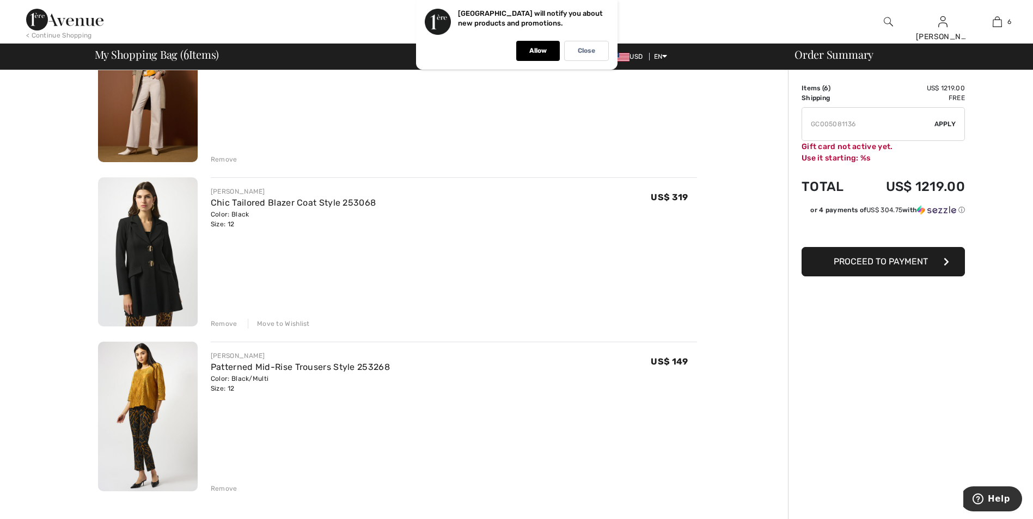
scroll to position [653, 0]
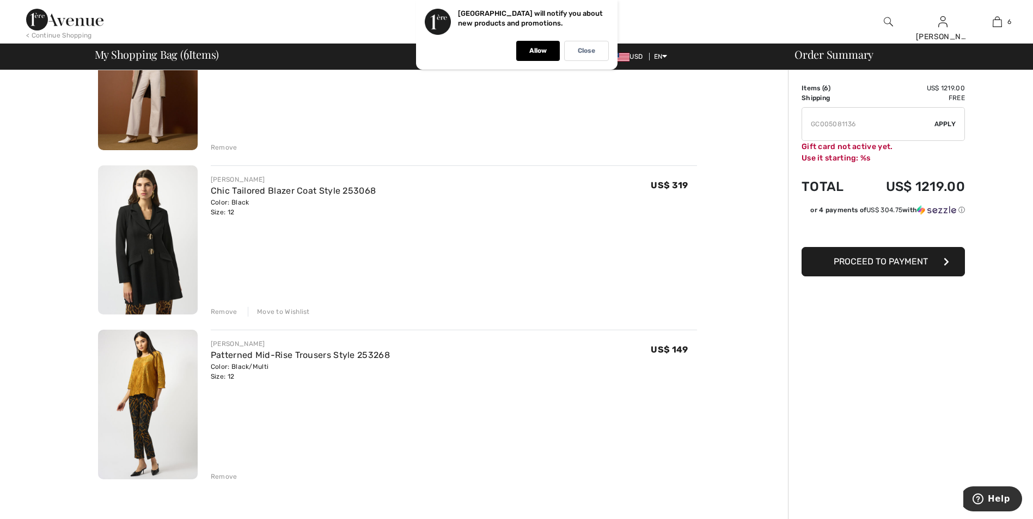
click at [278, 310] on div "Move to Wishlist" at bounding box center [279, 312] width 62 height 10
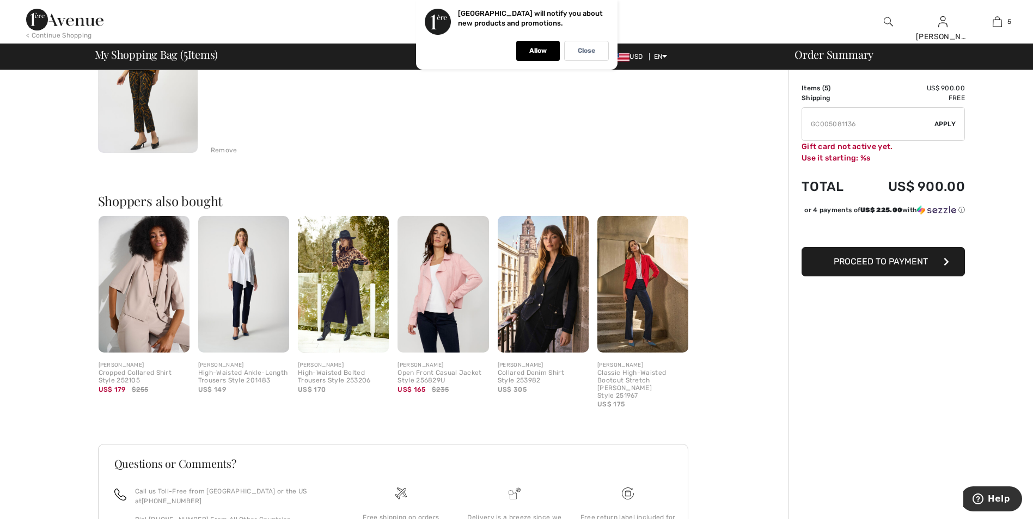
scroll to position [817, 0]
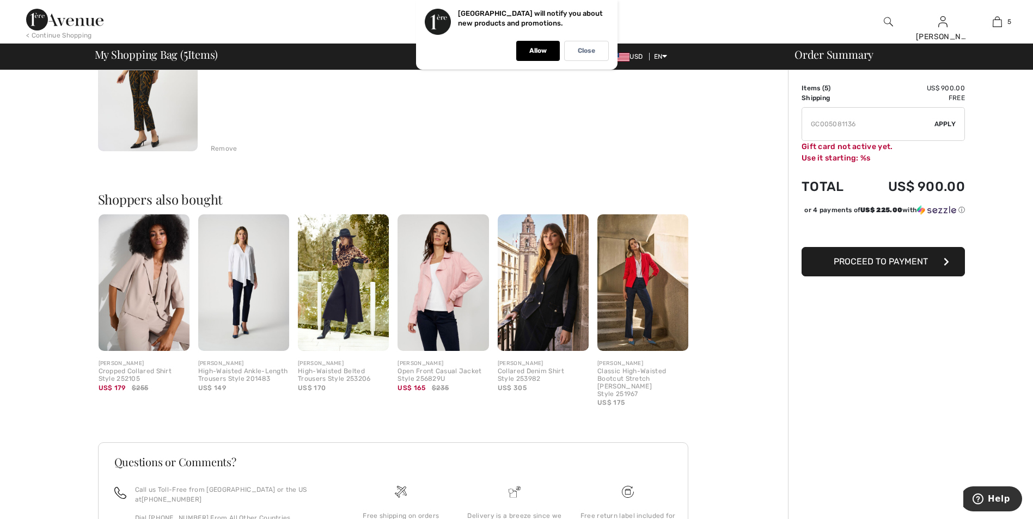
click at [546, 297] on img at bounding box center [543, 283] width 91 height 137
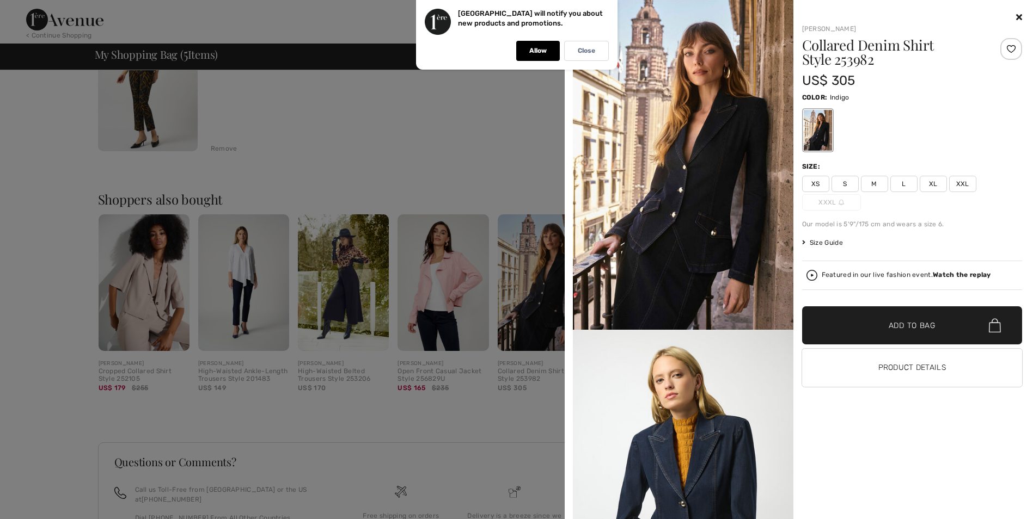
click at [427, 161] on div at bounding box center [516, 259] width 1033 height 519
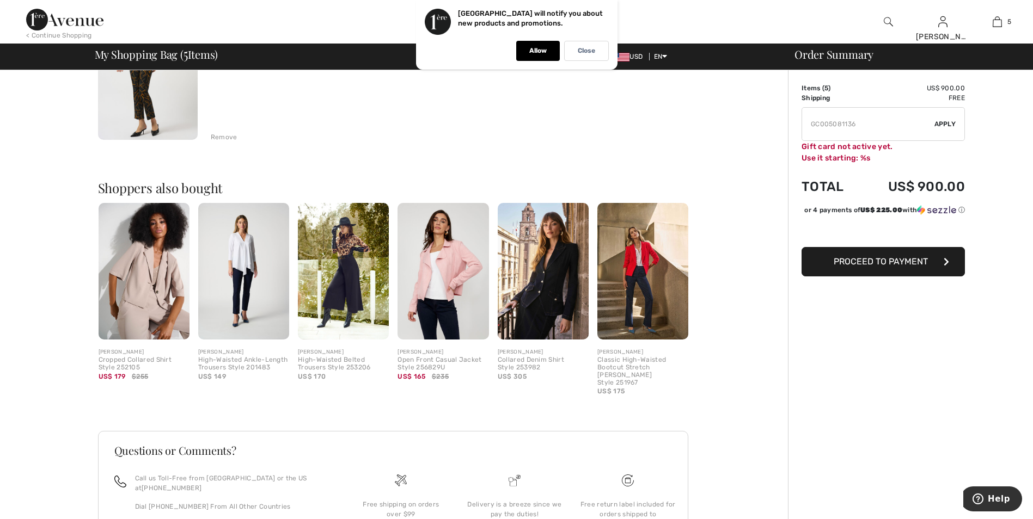
scroll to position [849, 0]
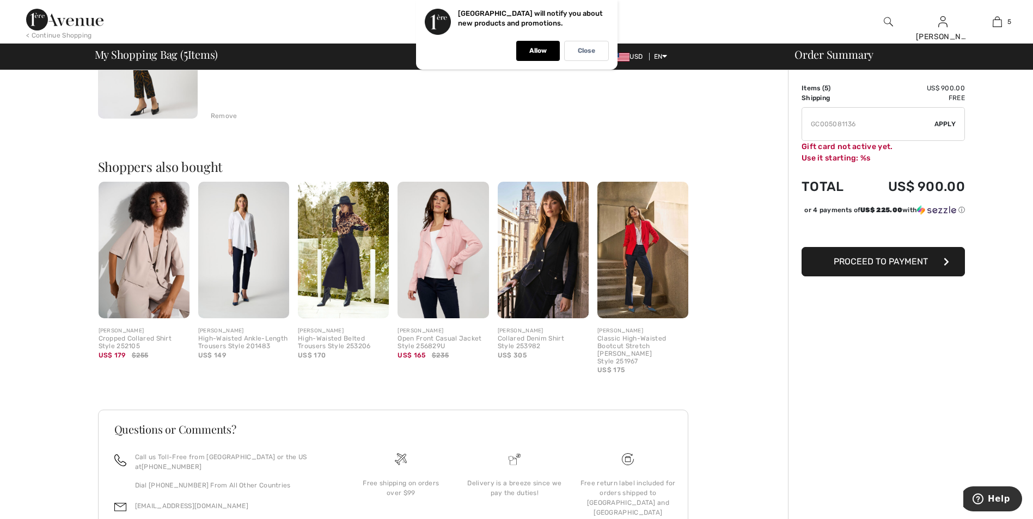
click at [345, 253] on img at bounding box center [343, 250] width 91 height 137
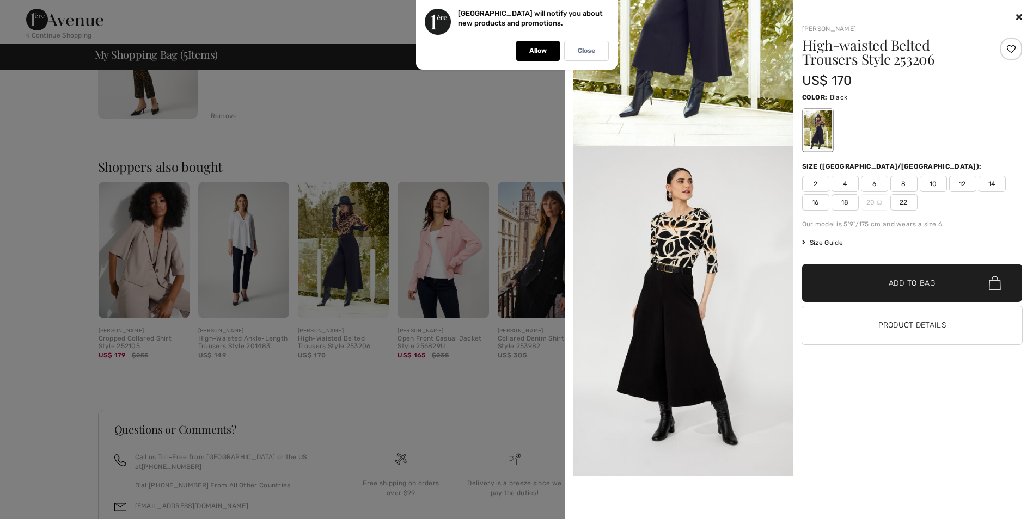
scroll to position [0, 0]
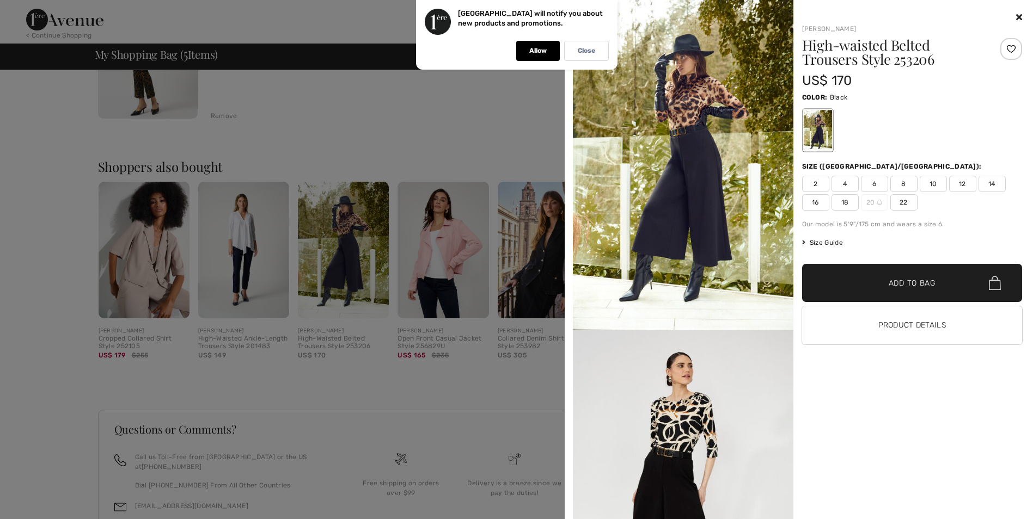
click at [677, 131] on img at bounding box center [683, 165] width 221 height 331
click at [700, 196] on img at bounding box center [683, 165] width 221 height 331
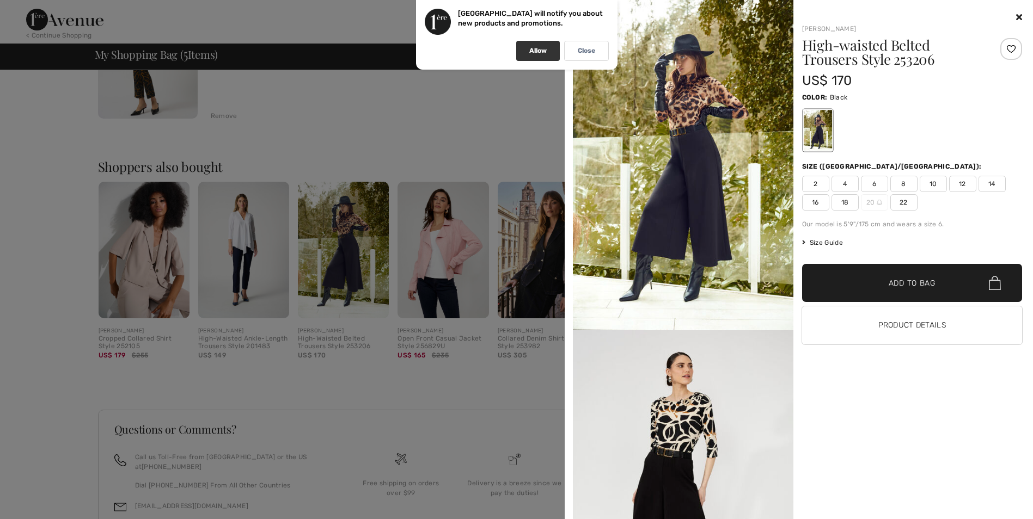
click at [540, 50] on p "Allow" at bounding box center [537, 51] width 17 height 8
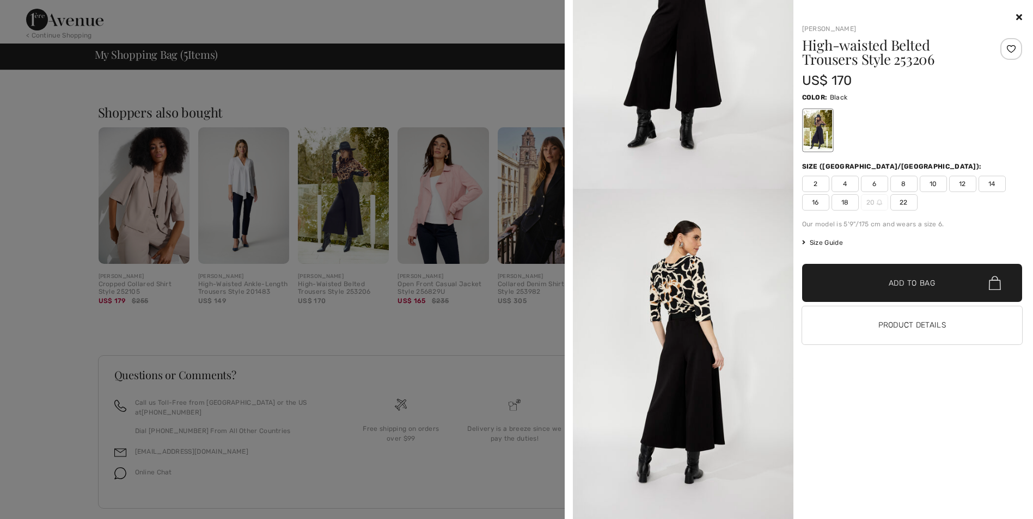
scroll to position [1498, 0]
click at [939, 321] on button "Product Details" at bounding box center [912, 326] width 221 height 38
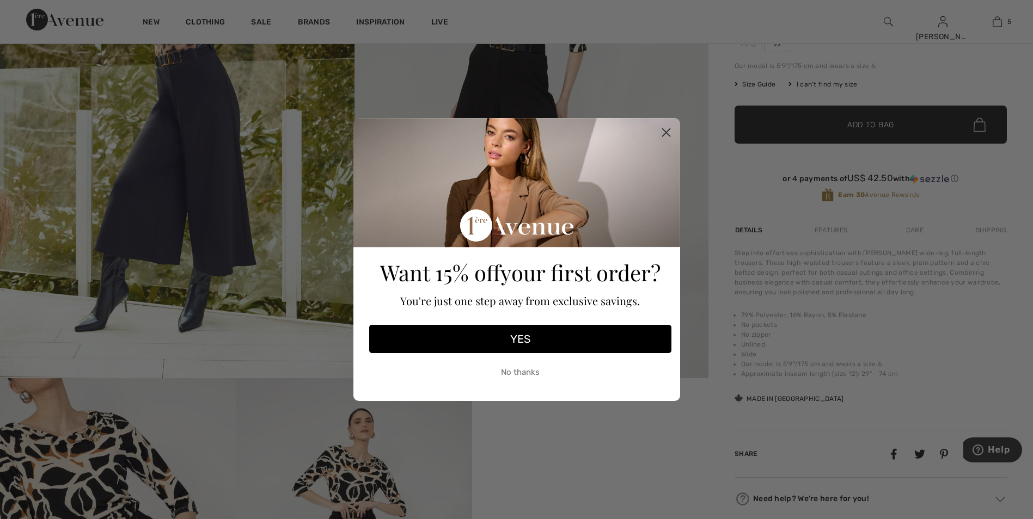
click at [666, 131] on circle "Close dialog" at bounding box center [666, 133] width 18 height 18
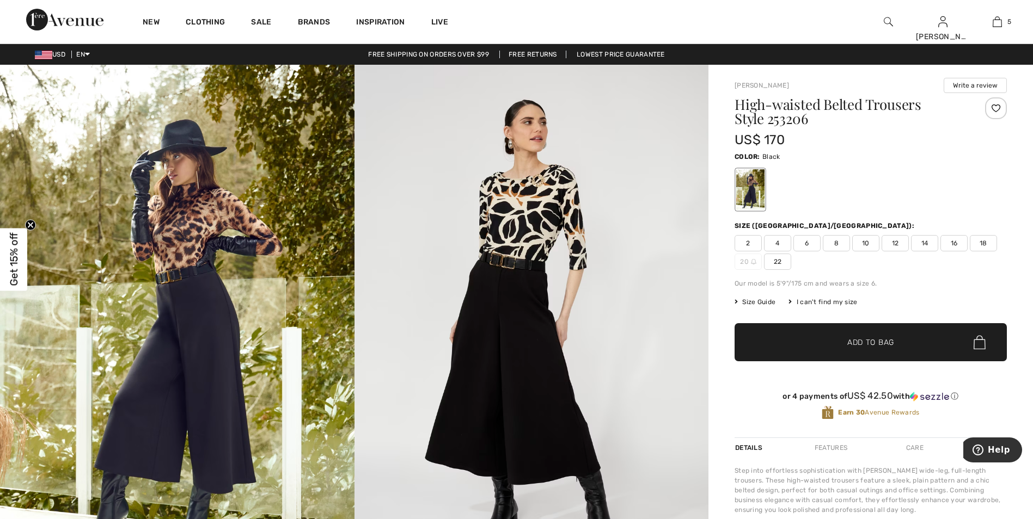
click at [898, 244] on span "12" at bounding box center [895, 243] width 27 height 16
click at [897, 347] on span "✔ Added to Bag Add to Bag" at bounding box center [871, 342] width 272 height 38
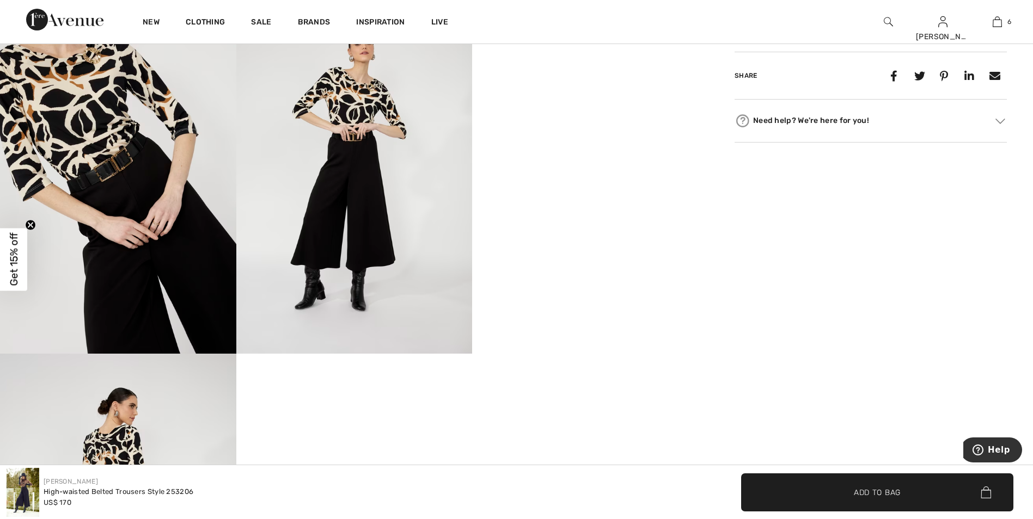
scroll to position [599, 0]
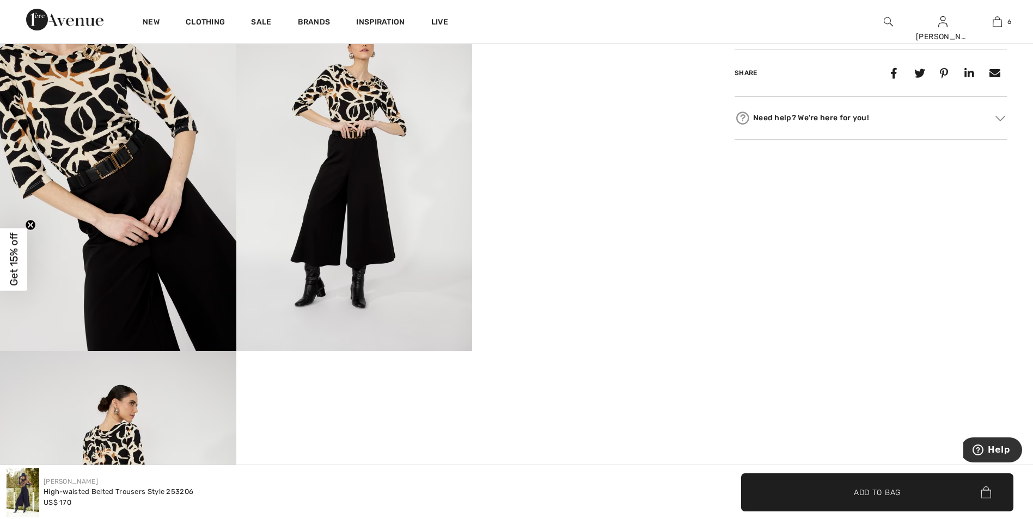
click at [114, 170] on img at bounding box center [118, 174] width 236 height 354
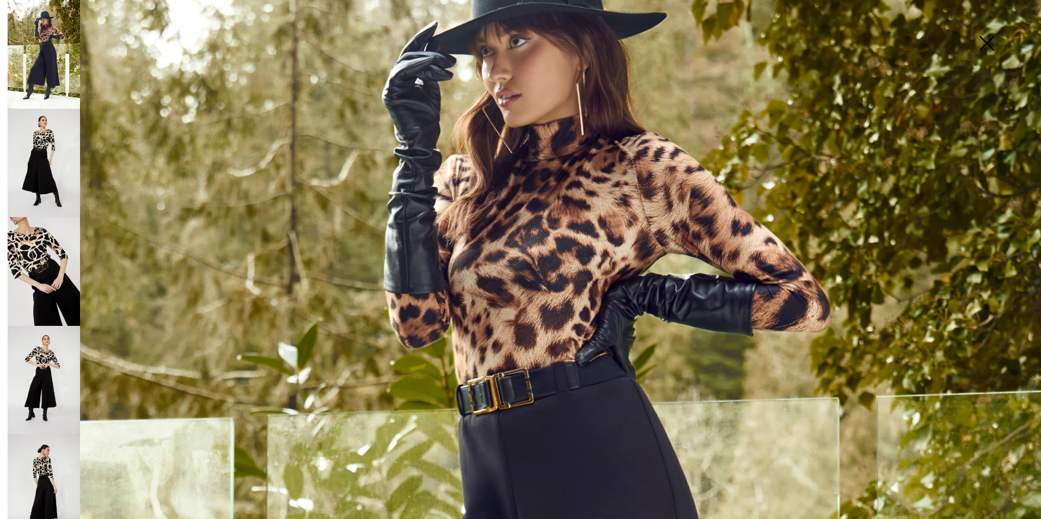
scroll to position [0, 0]
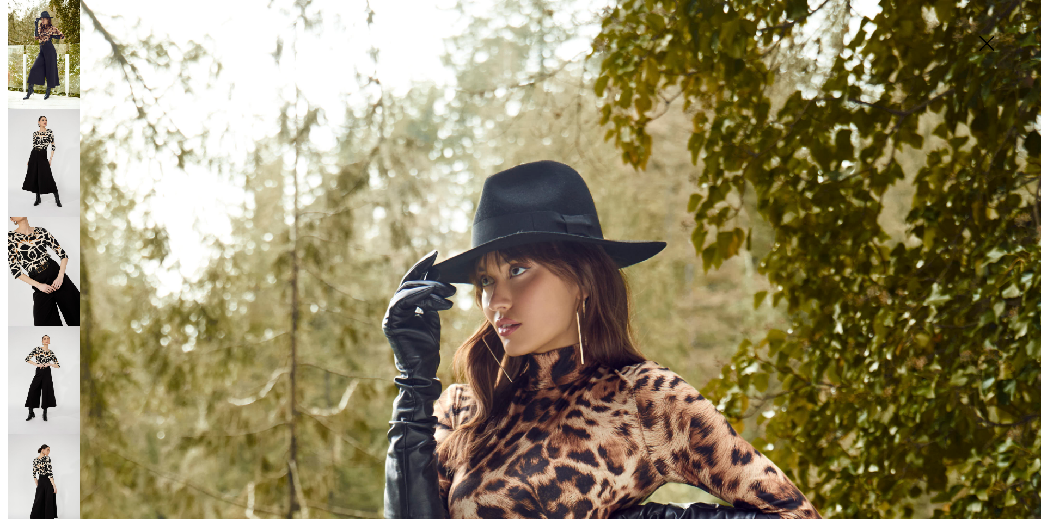
click at [57, 64] on img at bounding box center [44, 54] width 72 height 109
click at [43, 346] on img at bounding box center [44, 380] width 72 height 109
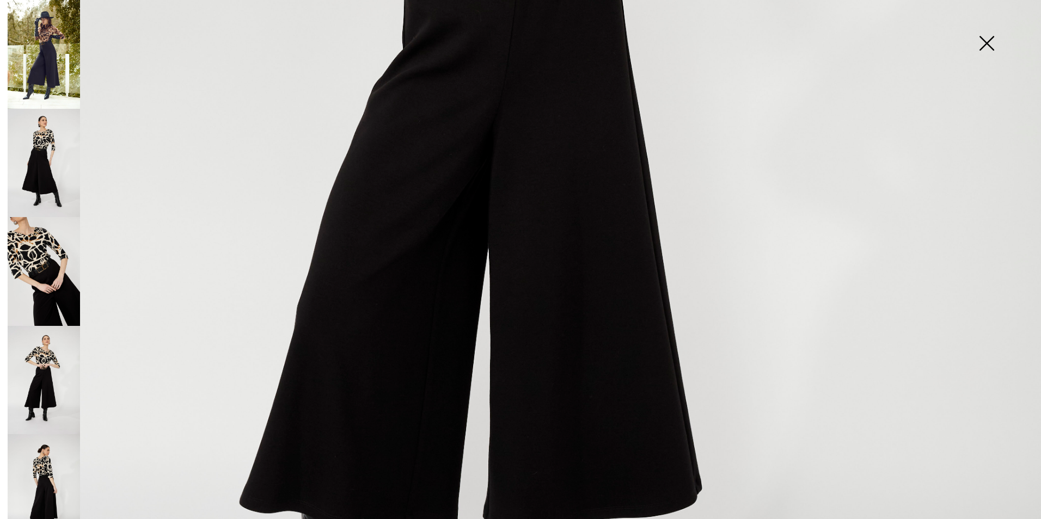
scroll to position [486, 0]
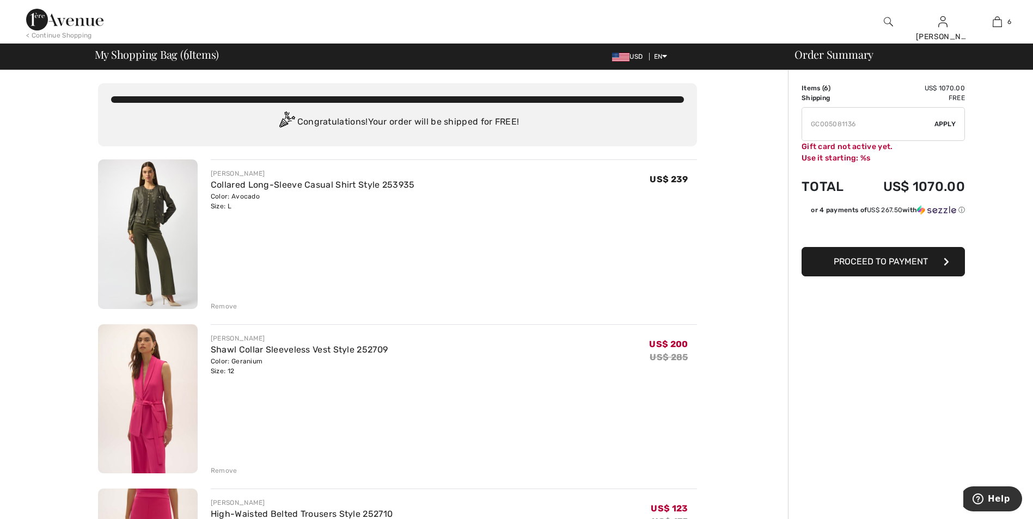
click at [176, 223] on img at bounding box center [148, 235] width 100 height 150
click at [152, 206] on img at bounding box center [148, 235] width 100 height 150
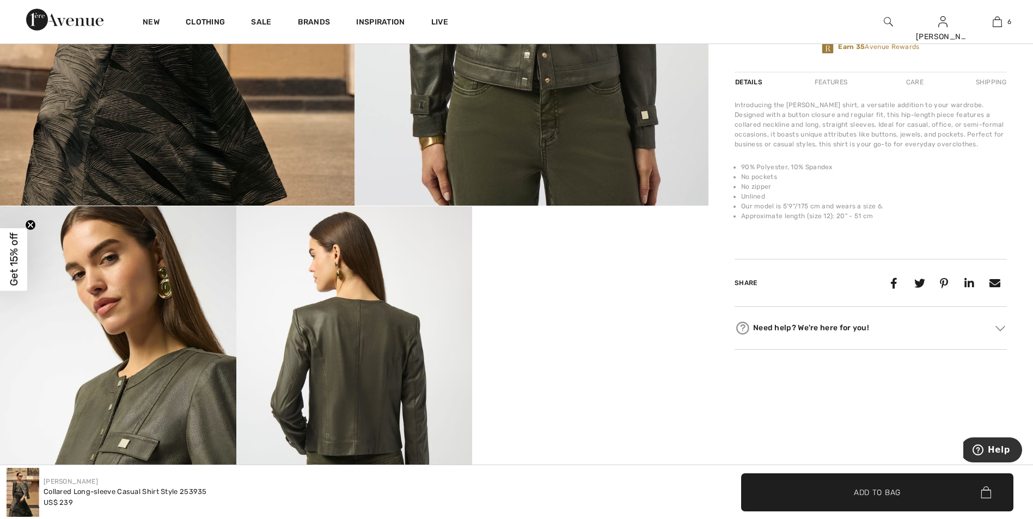
scroll to position [272, 0]
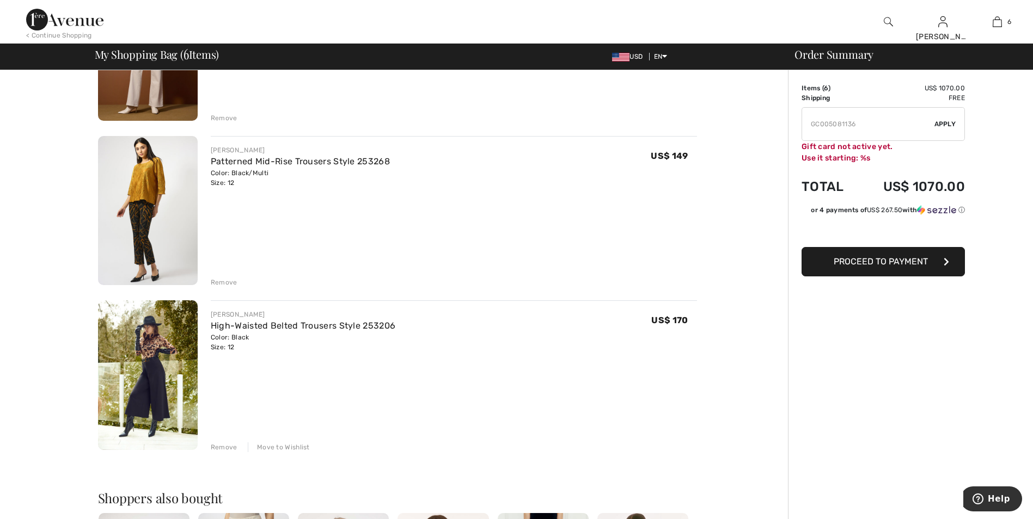
scroll to position [762, 0]
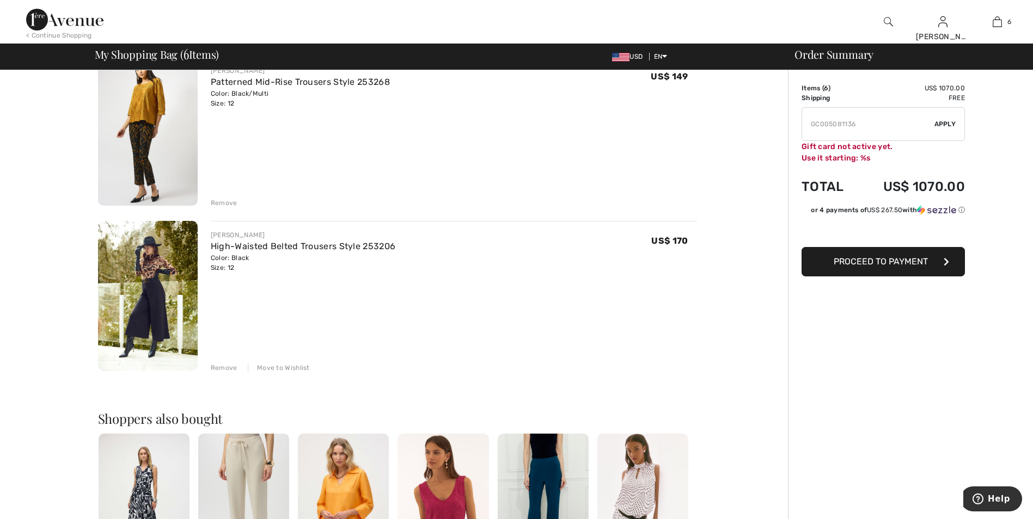
click at [292, 369] on div "Move to Wishlist" at bounding box center [279, 368] width 62 height 10
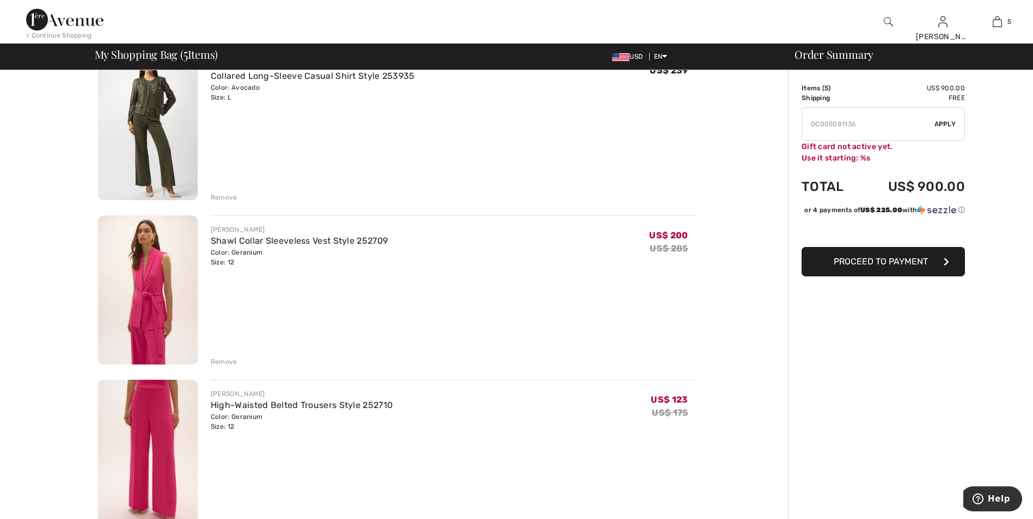
scroll to position [0, 0]
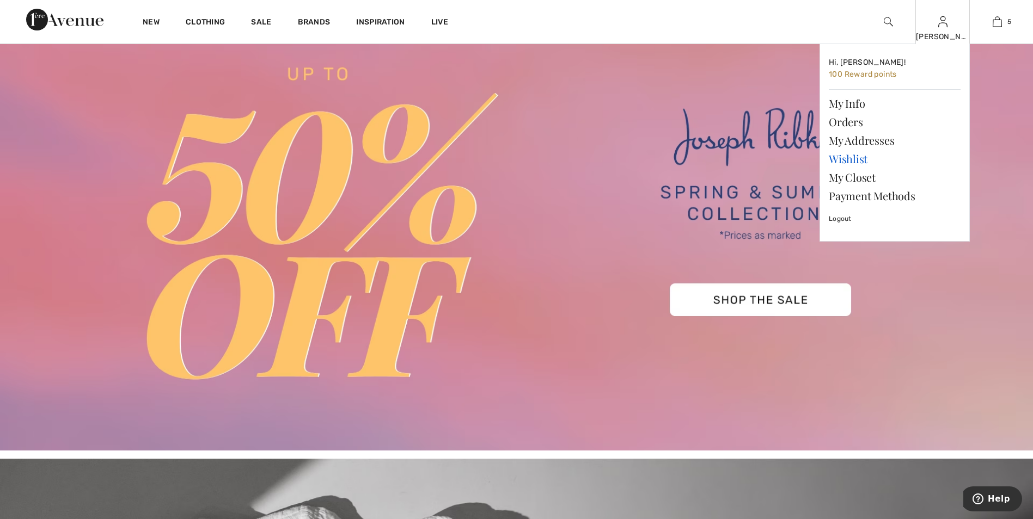
click at [850, 158] on link "Wishlist" at bounding box center [895, 159] width 132 height 19
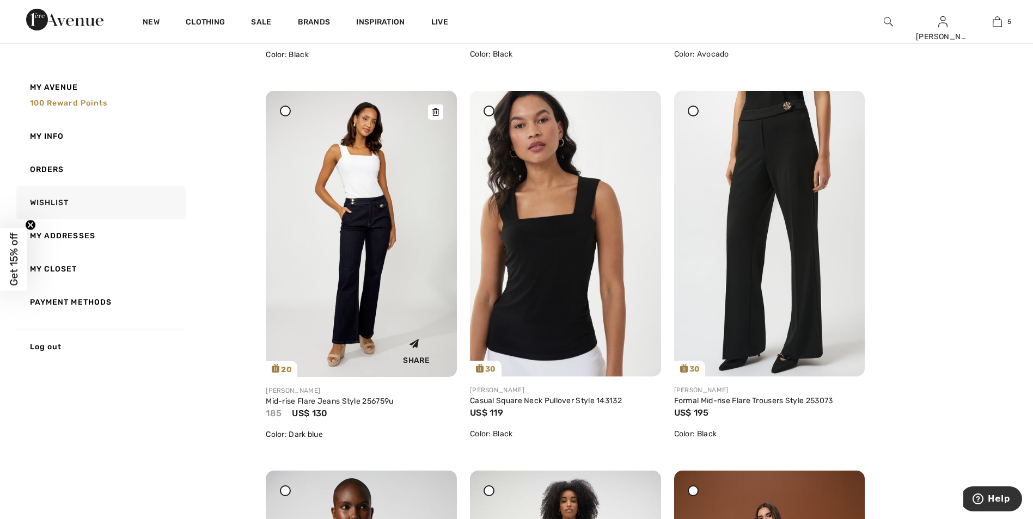
scroll to position [490, 0]
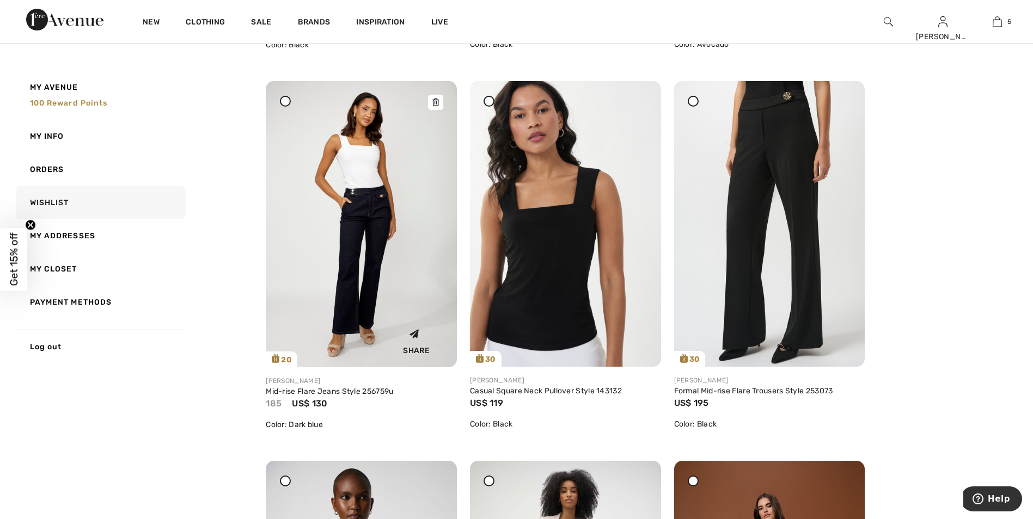
click at [377, 255] on img at bounding box center [361, 224] width 191 height 286
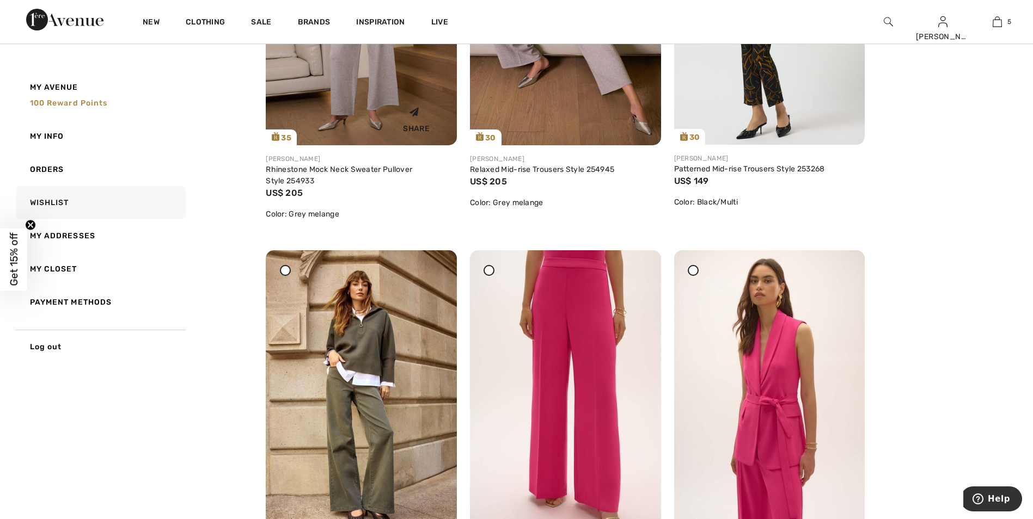
scroll to position [1252, 0]
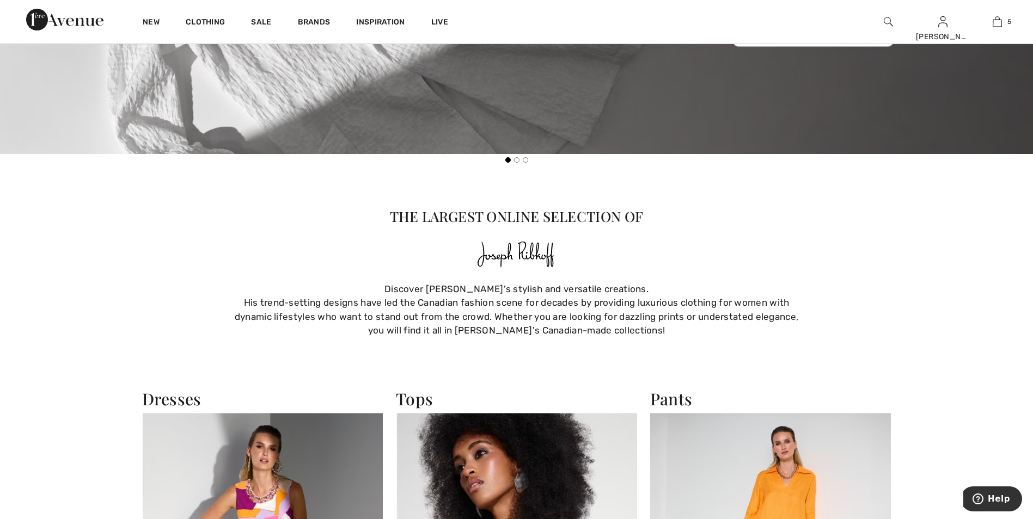
scroll to position [1143, 0]
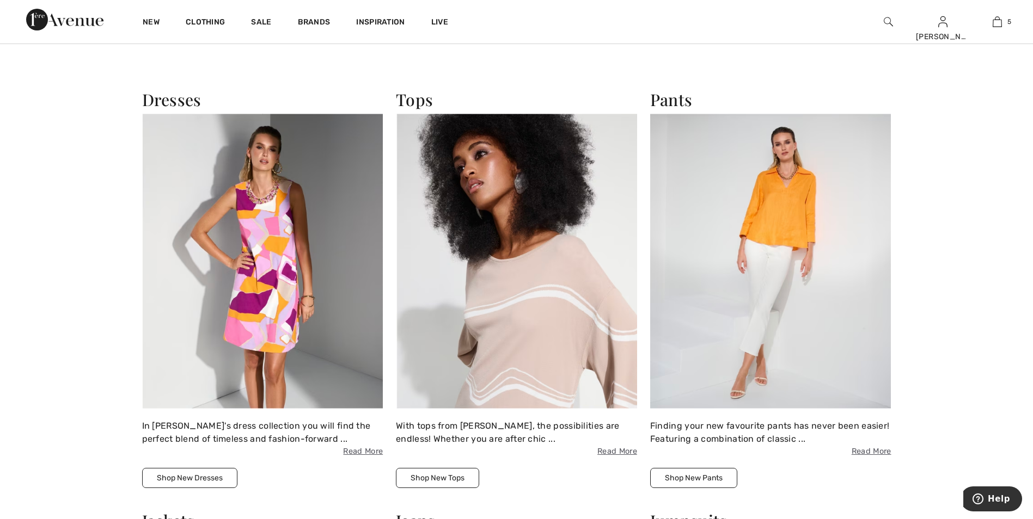
click at [487, 198] on img at bounding box center [516, 261] width 241 height 295
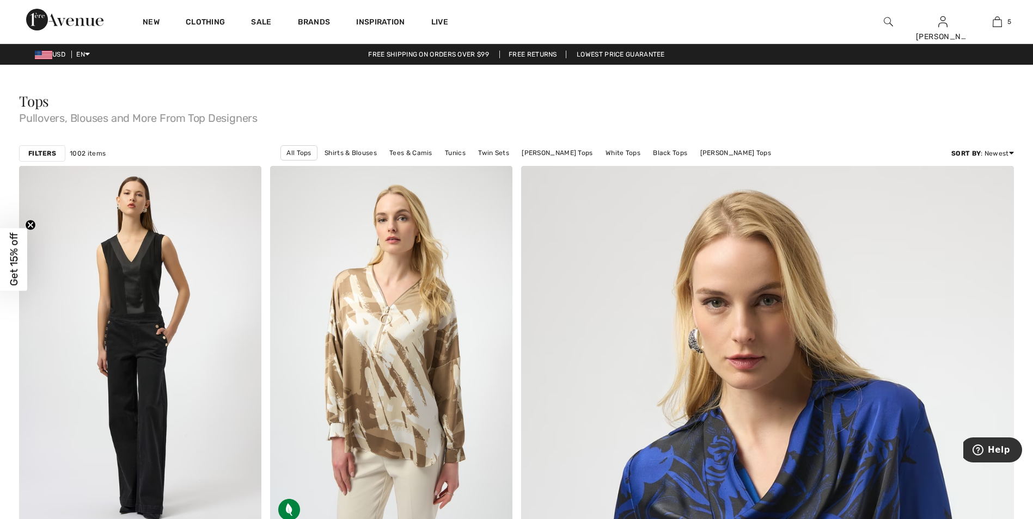
click at [889, 20] on img at bounding box center [888, 21] width 9 height 13
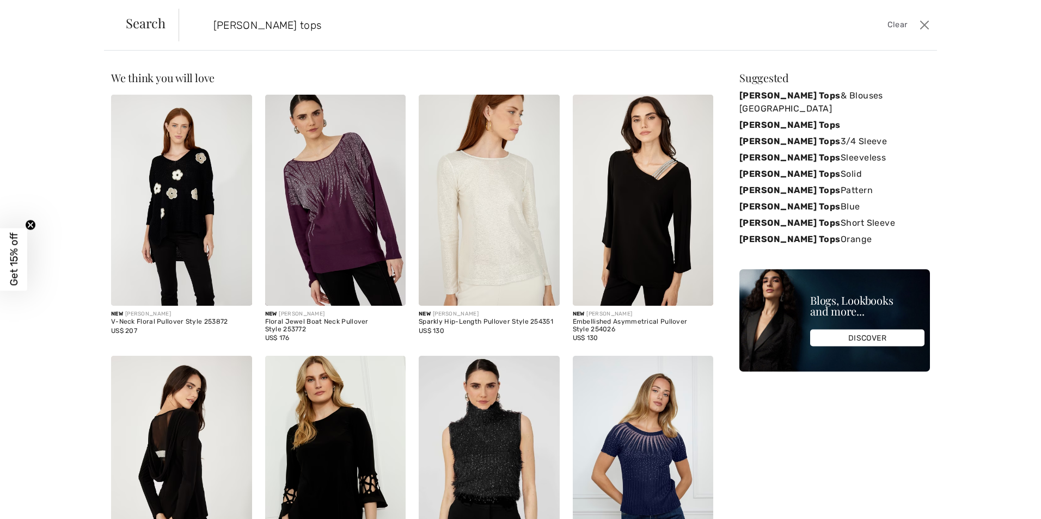
type input "frank lyman tops"
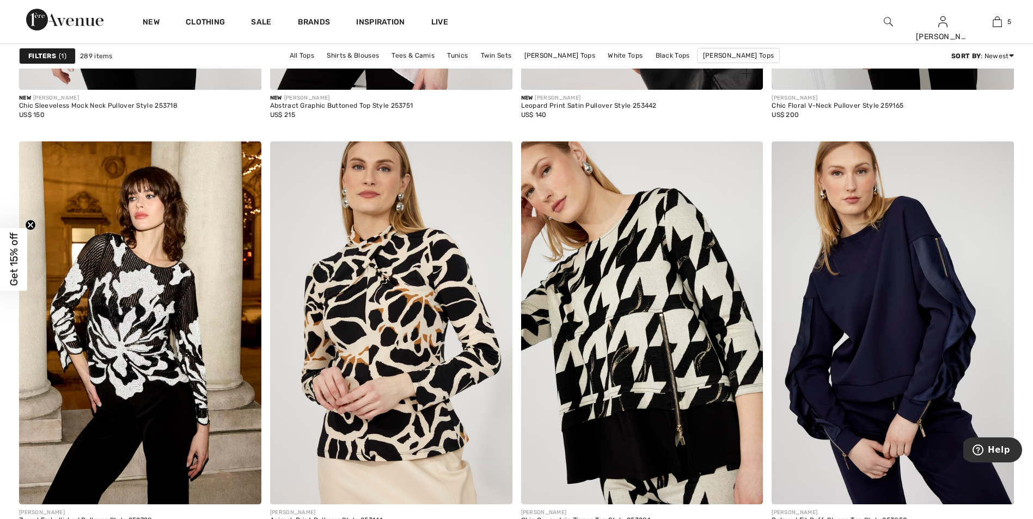
scroll to position [4465, 0]
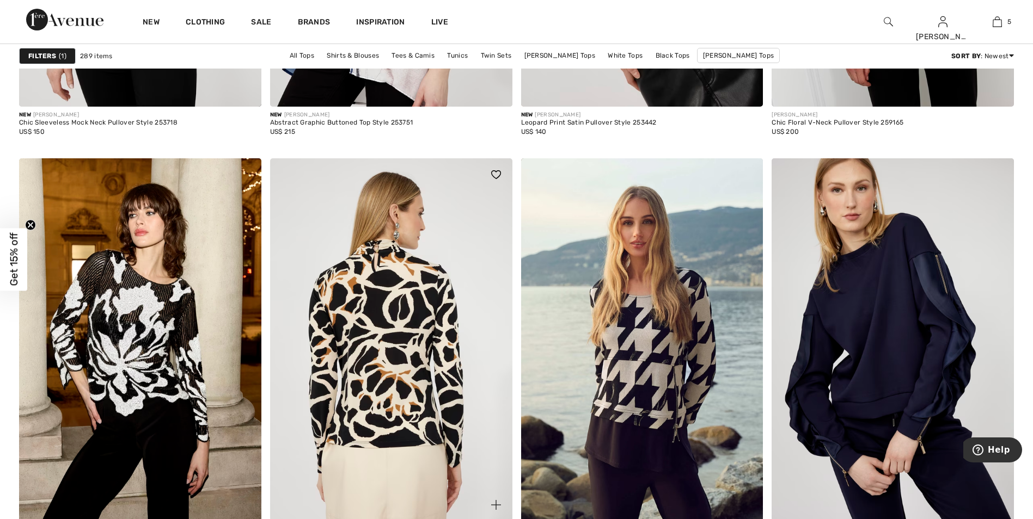
click at [405, 280] on img at bounding box center [391, 339] width 242 height 363
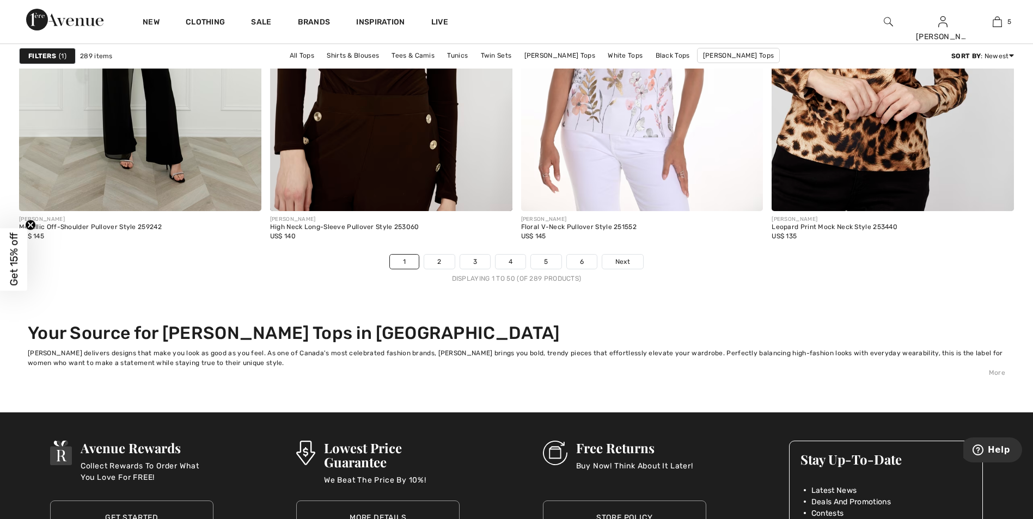
scroll to position [6316, 0]
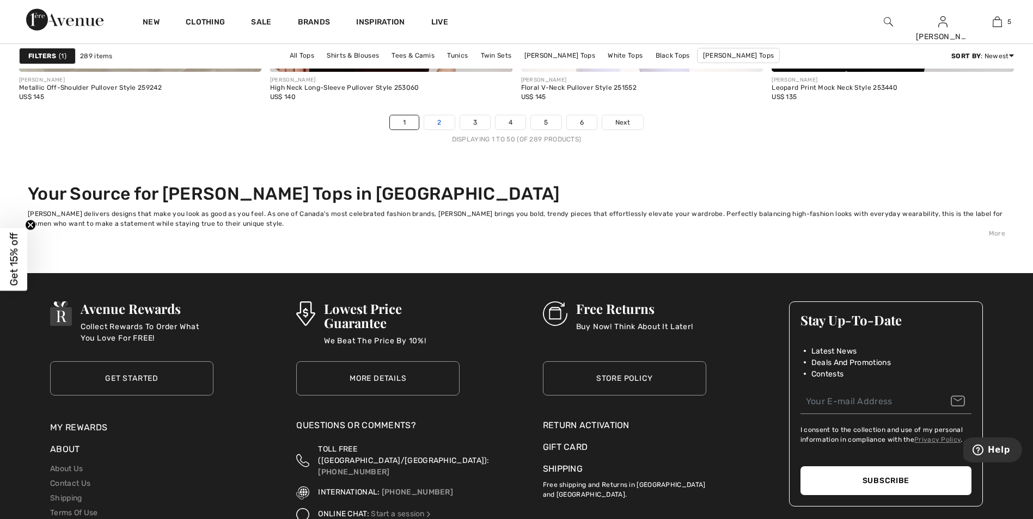
click at [447, 118] on link "2" at bounding box center [439, 122] width 30 height 14
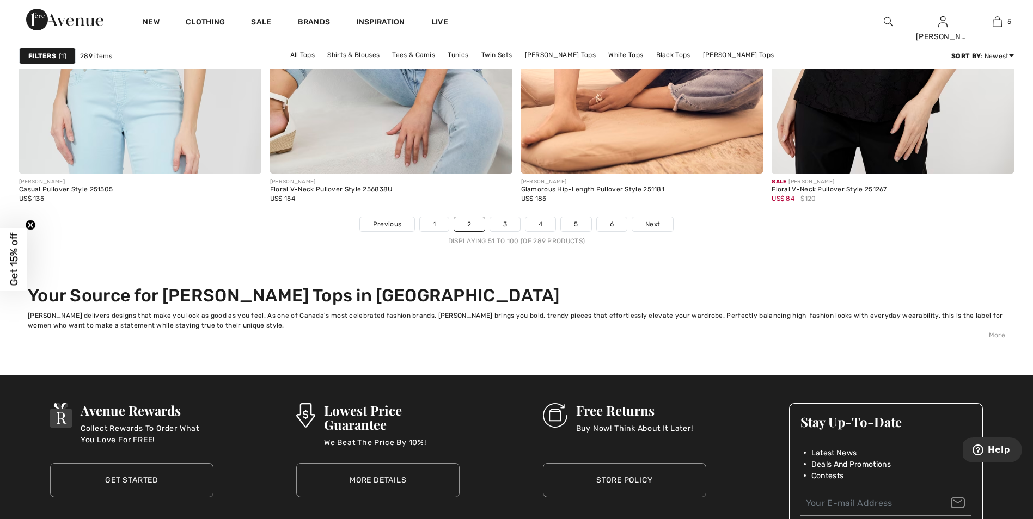
scroll to position [6098, 0]
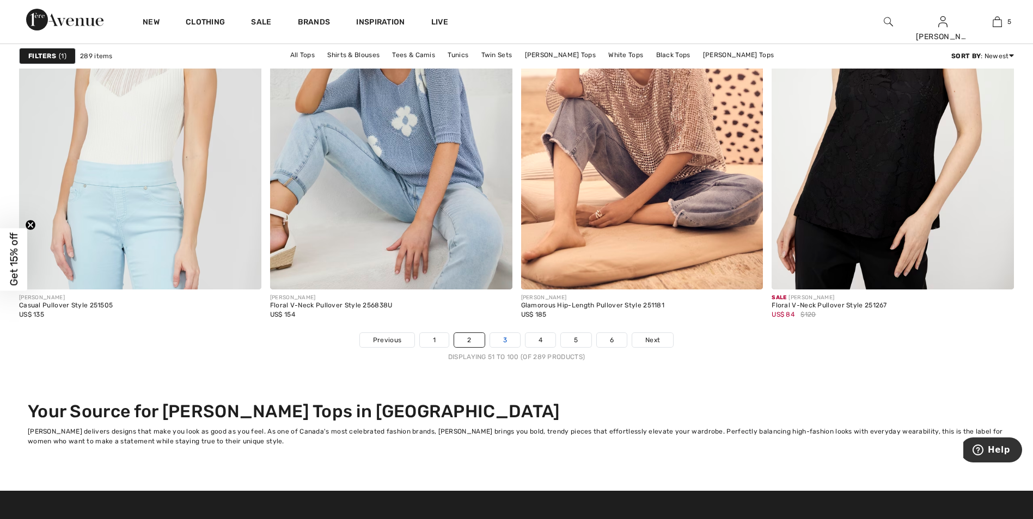
click at [507, 338] on link "3" at bounding box center [505, 340] width 30 height 14
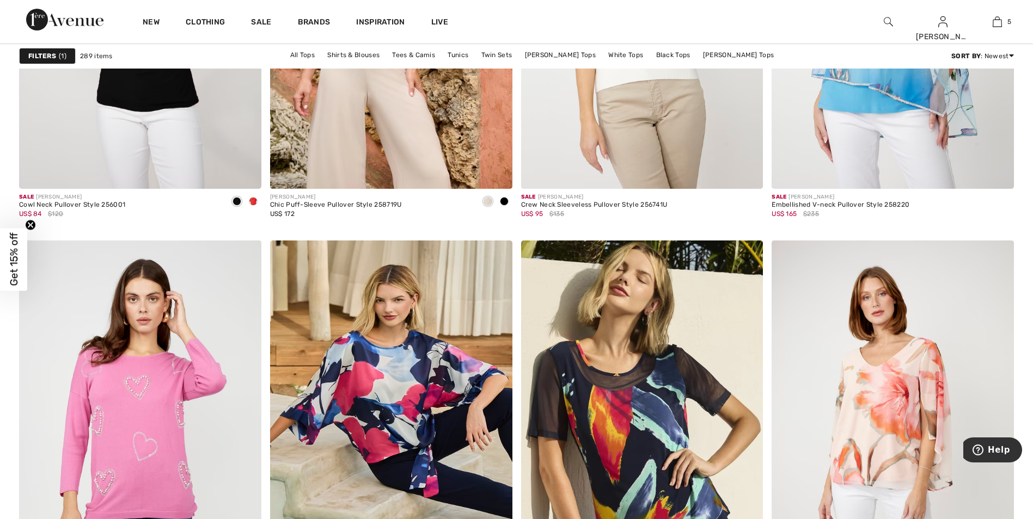
scroll to position [6044, 0]
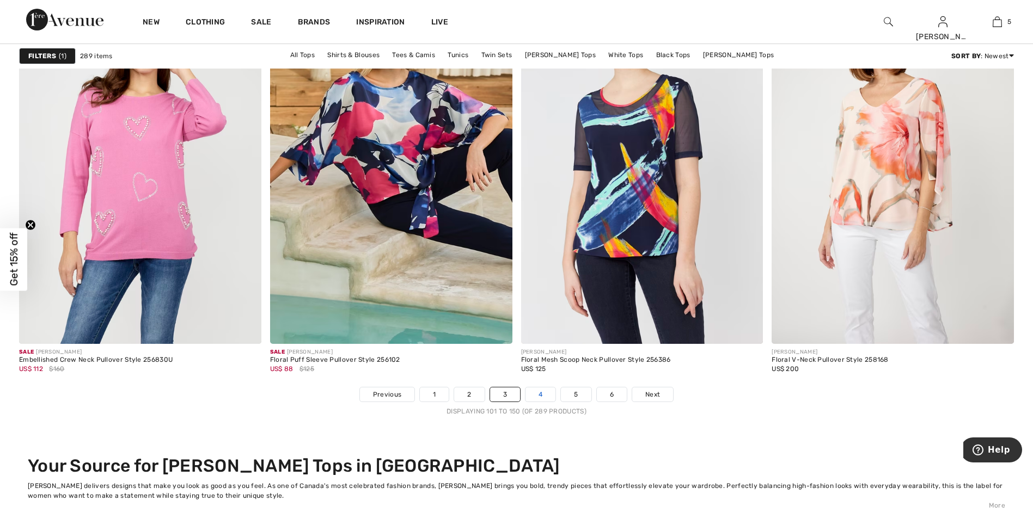
click at [542, 395] on link "4" at bounding box center [540, 395] width 30 height 14
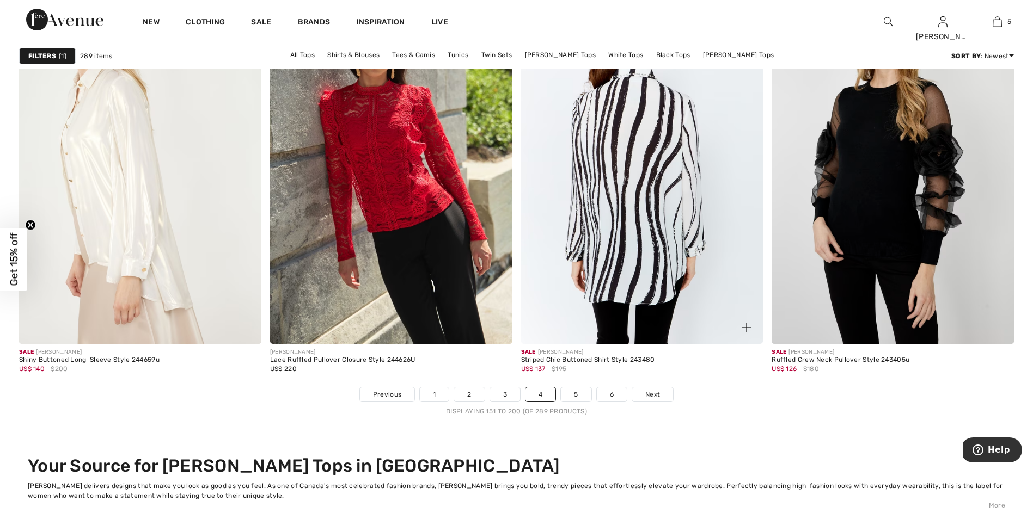
scroll to position [6098, 0]
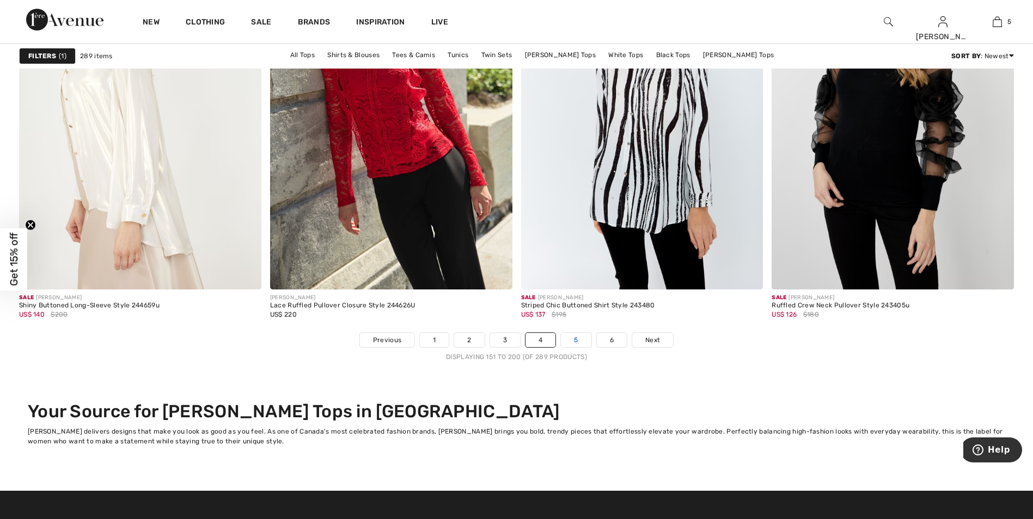
click at [583, 337] on link "5" at bounding box center [576, 340] width 30 height 14
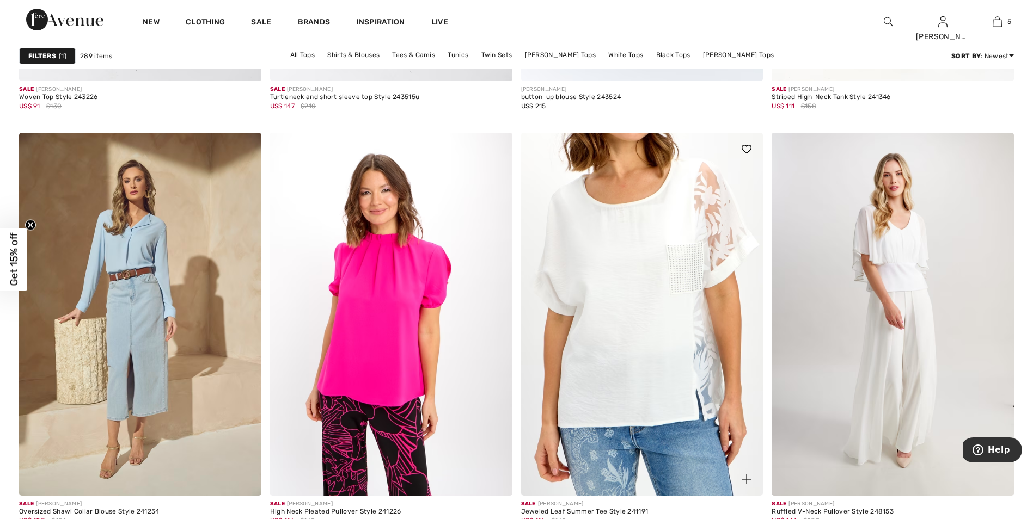
scroll to position [6098, 0]
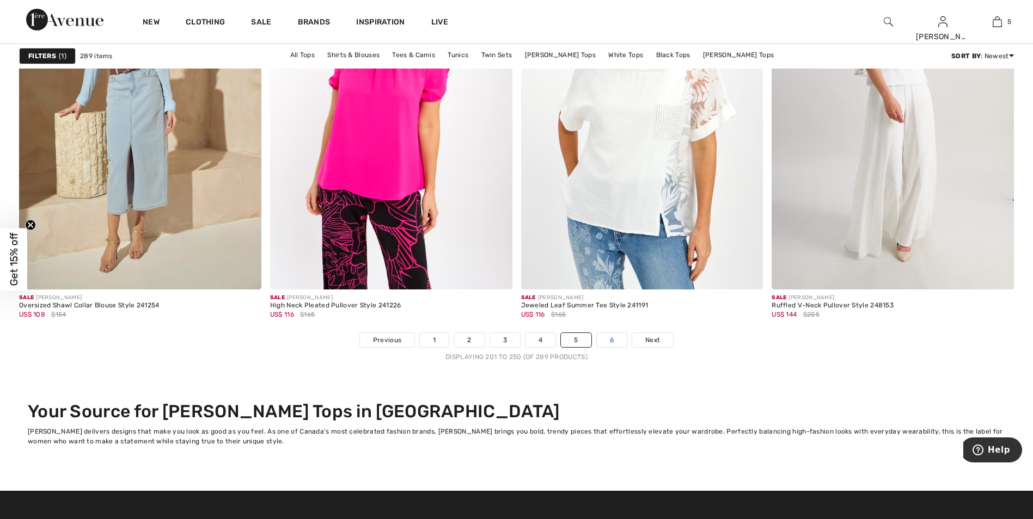
click at [612, 344] on link "6" at bounding box center [612, 340] width 30 height 14
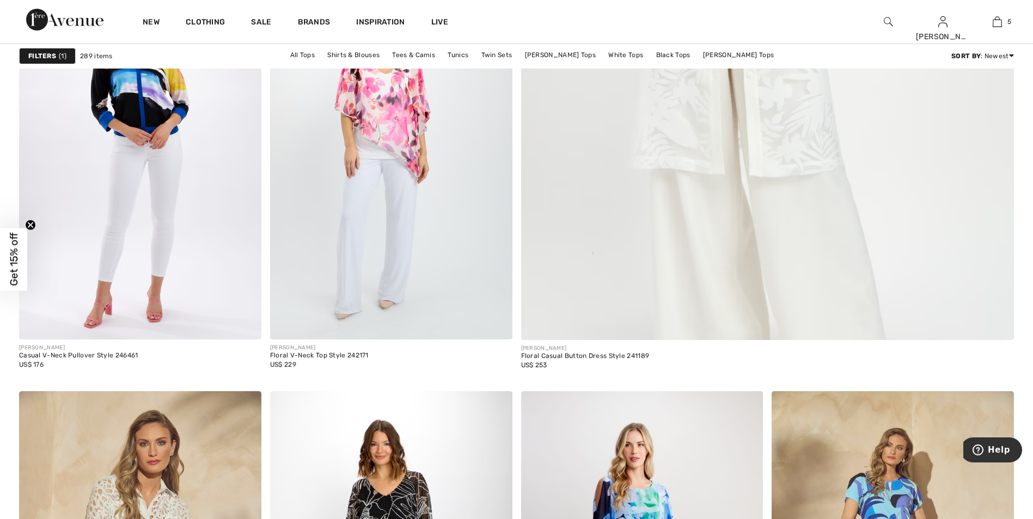
scroll to position [54, 0]
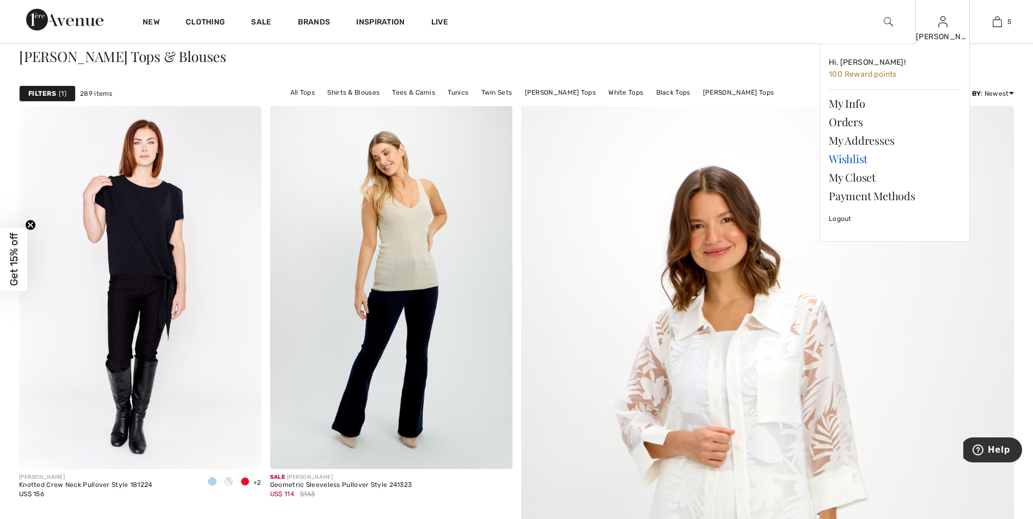
click at [839, 157] on link "Wishlist" at bounding box center [895, 159] width 132 height 19
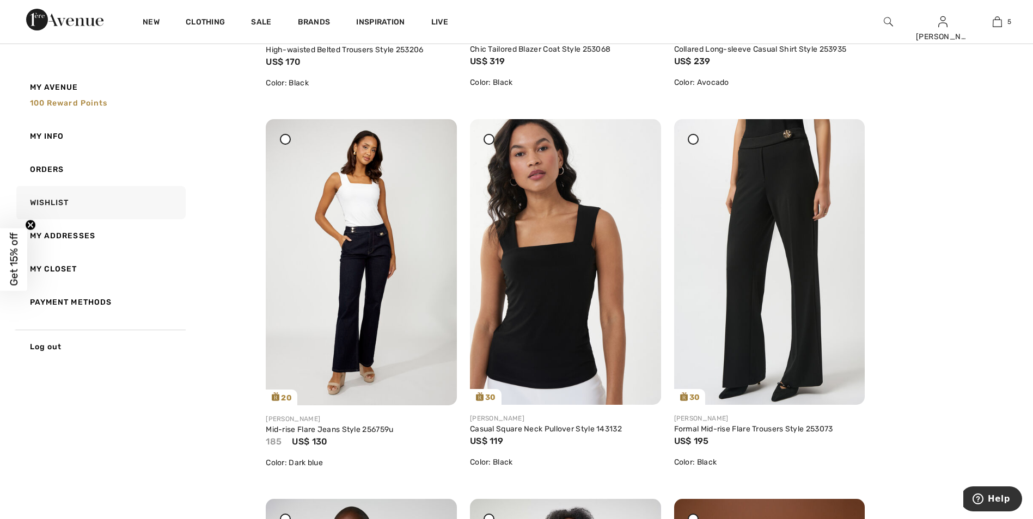
scroll to position [272, 0]
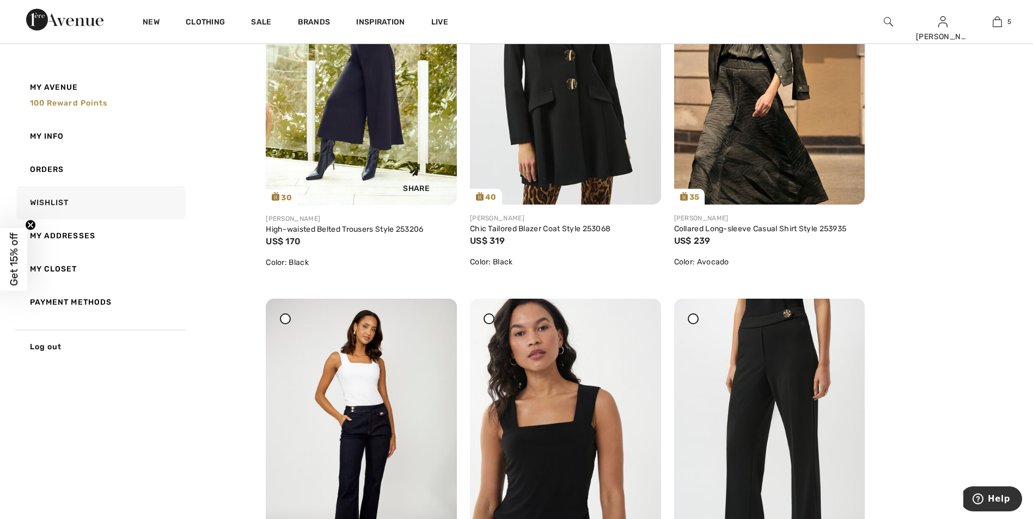
click at [380, 105] on img at bounding box center [361, 62] width 191 height 286
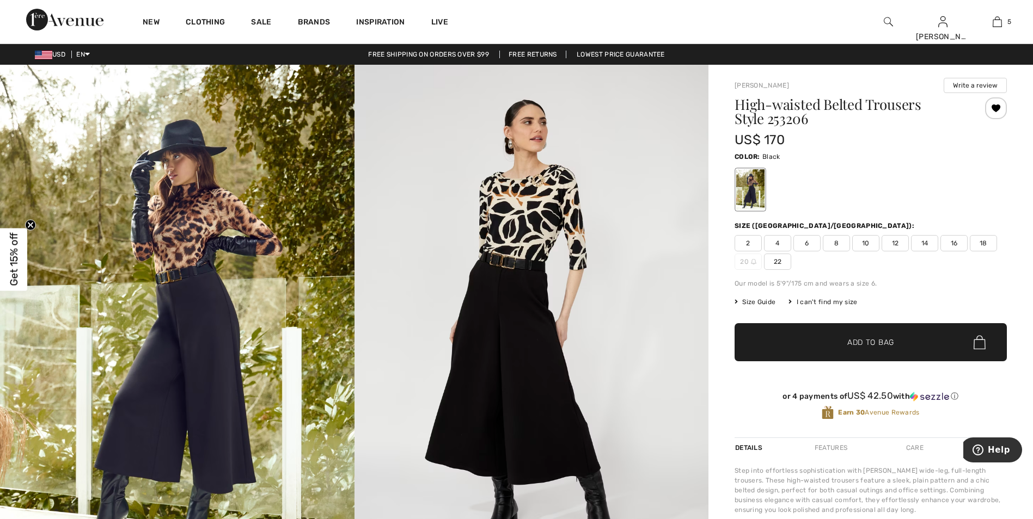
click at [551, 229] on img at bounding box center [531, 330] width 354 height 531
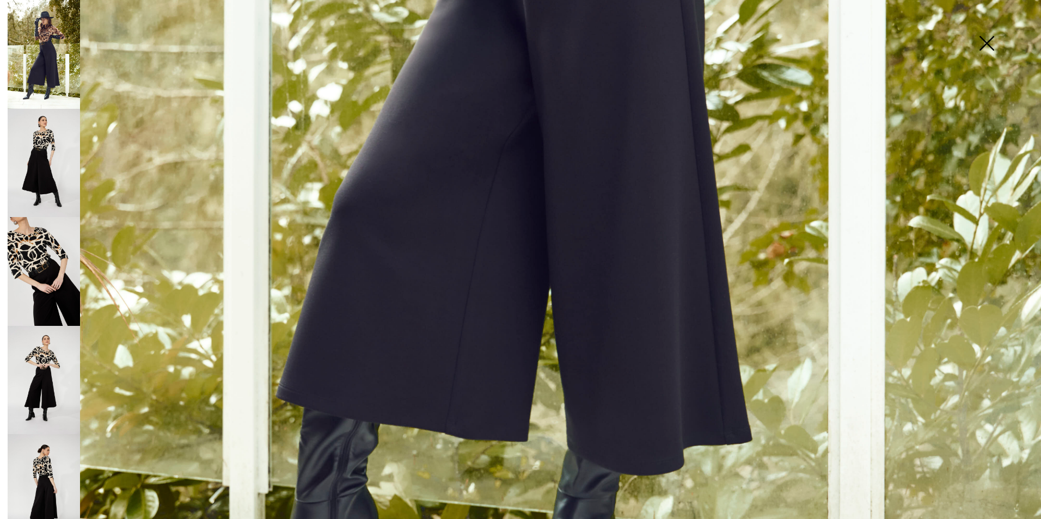
scroll to position [1030, 0]
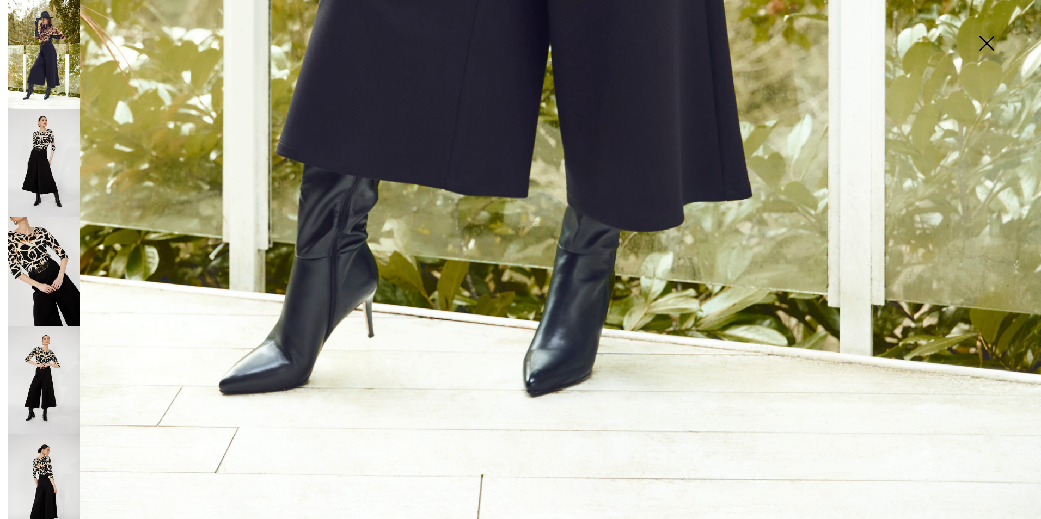
click at [50, 153] on img at bounding box center [44, 163] width 72 height 109
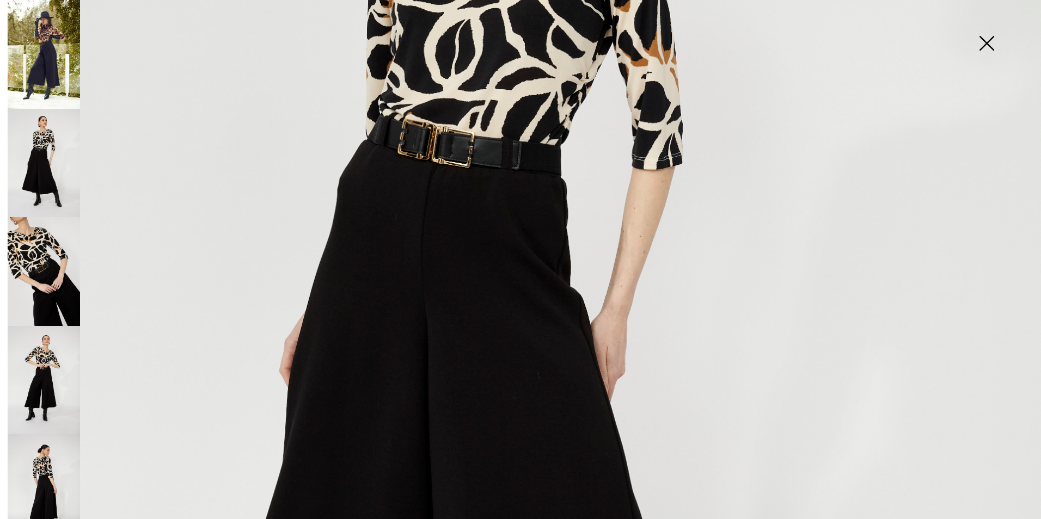
scroll to position [653, 0]
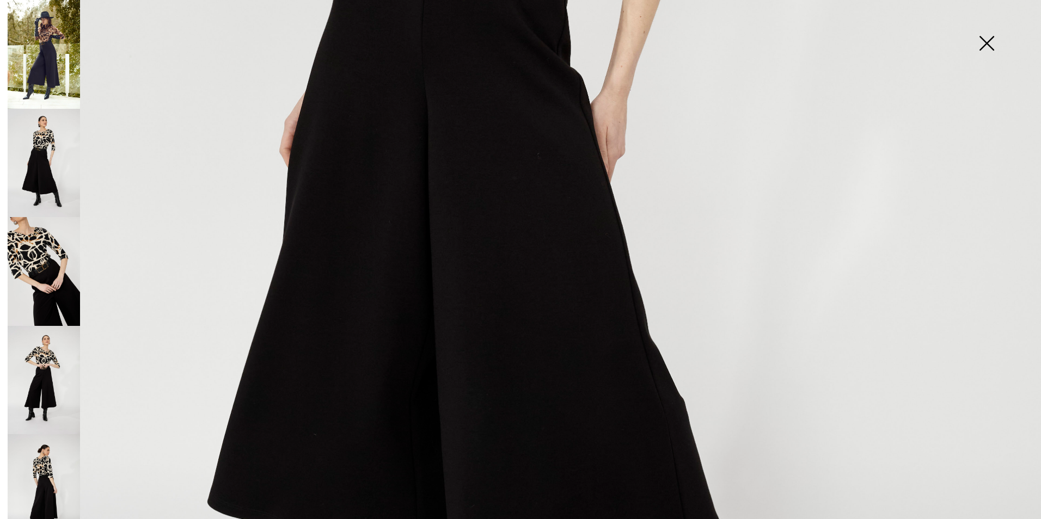
click at [21, 262] on img at bounding box center [44, 271] width 72 height 109
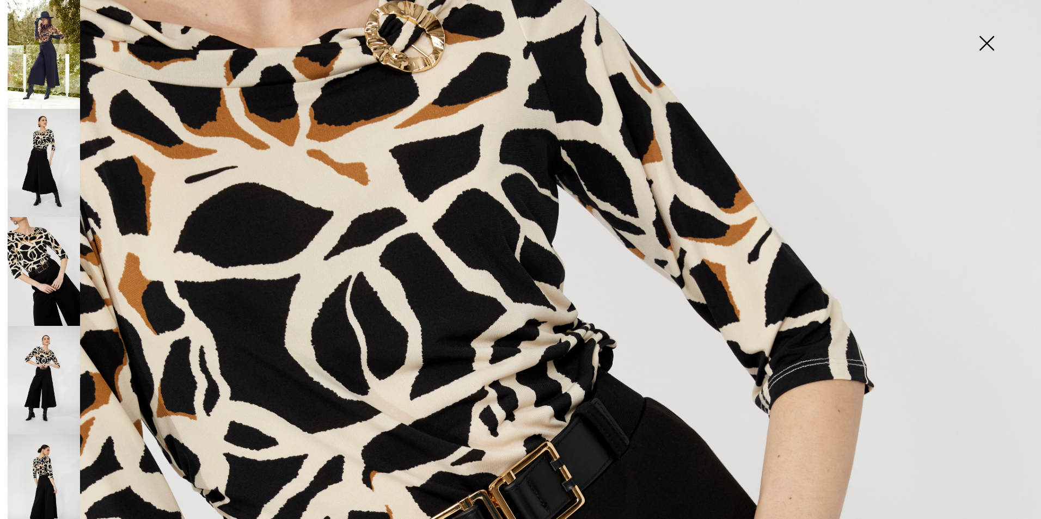
scroll to position [436, 0]
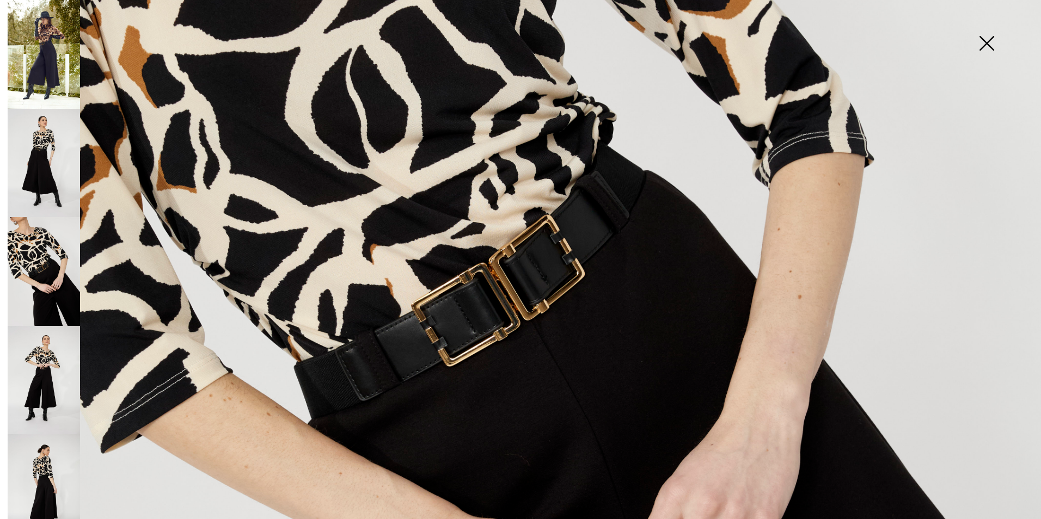
click at [45, 363] on img at bounding box center [44, 380] width 72 height 109
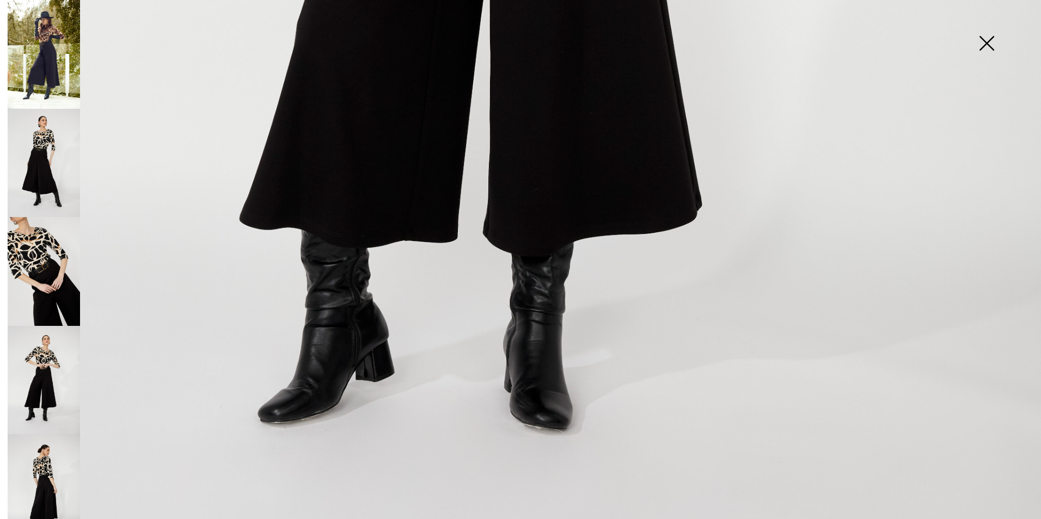
scroll to position [1030, 0]
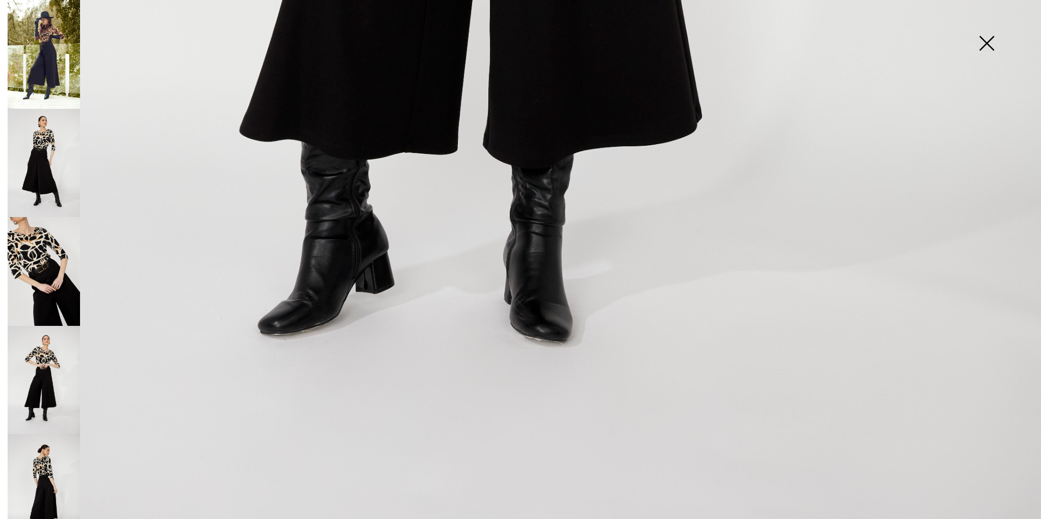
click at [50, 454] on img at bounding box center [44, 488] width 72 height 109
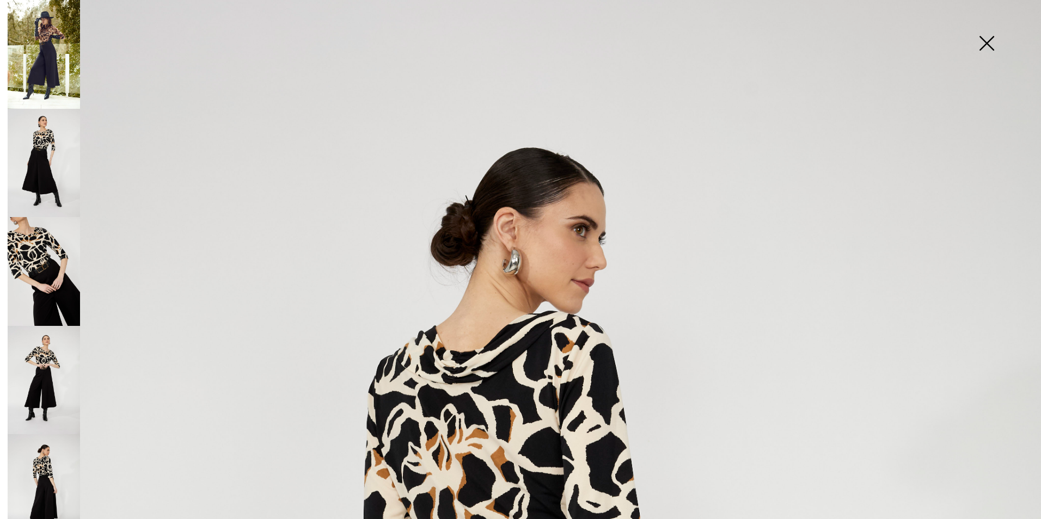
scroll to position [0, 0]
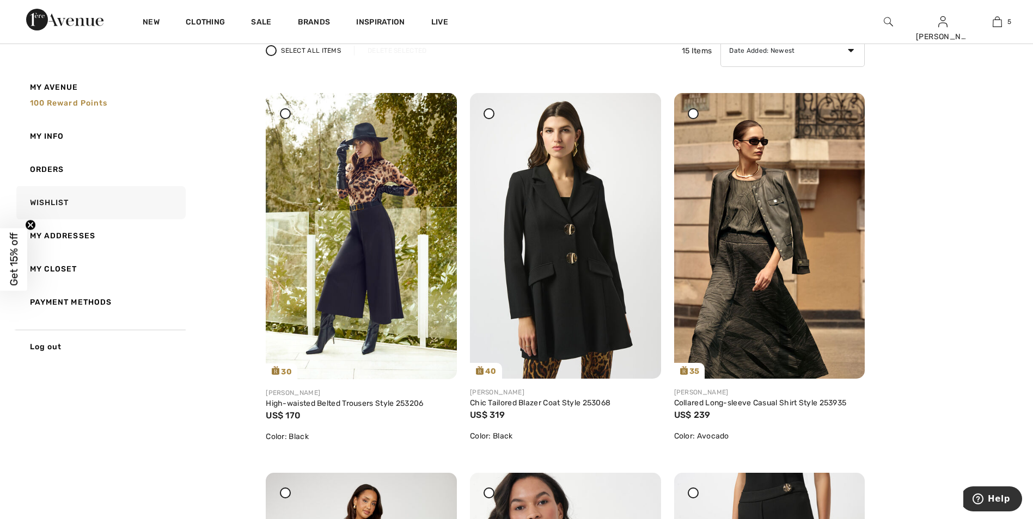
scroll to position [109, 0]
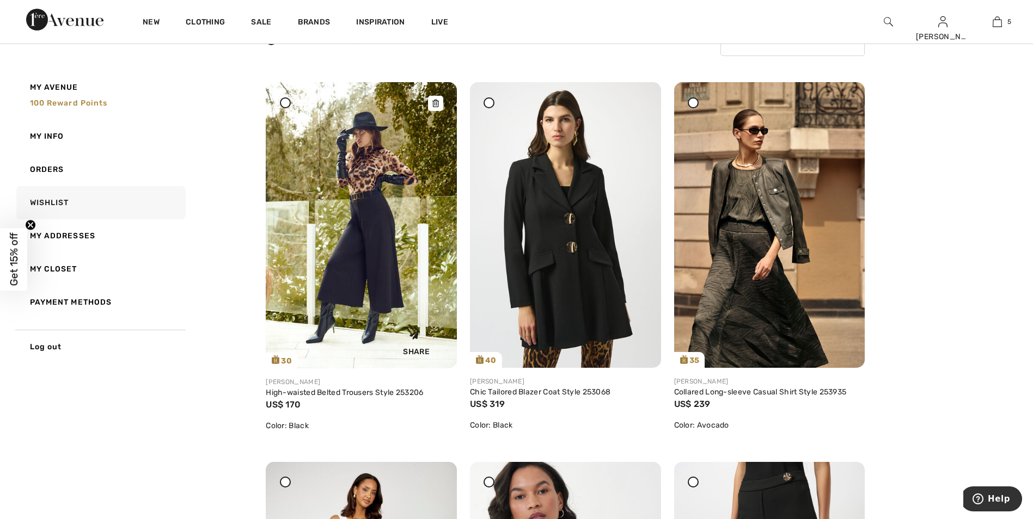
click at [345, 280] on img at bounding box center [361, 225] width 191 height 286
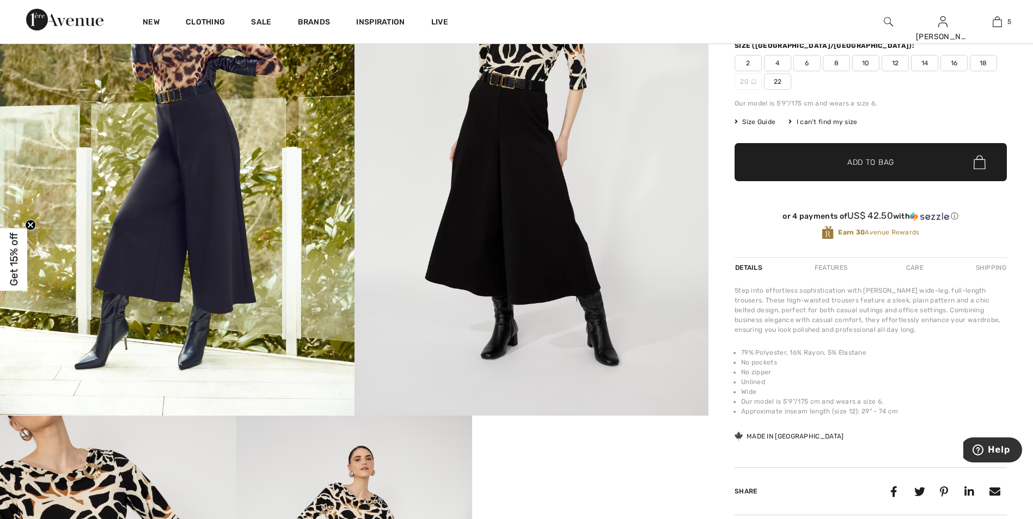
scroll to position [218, 0]
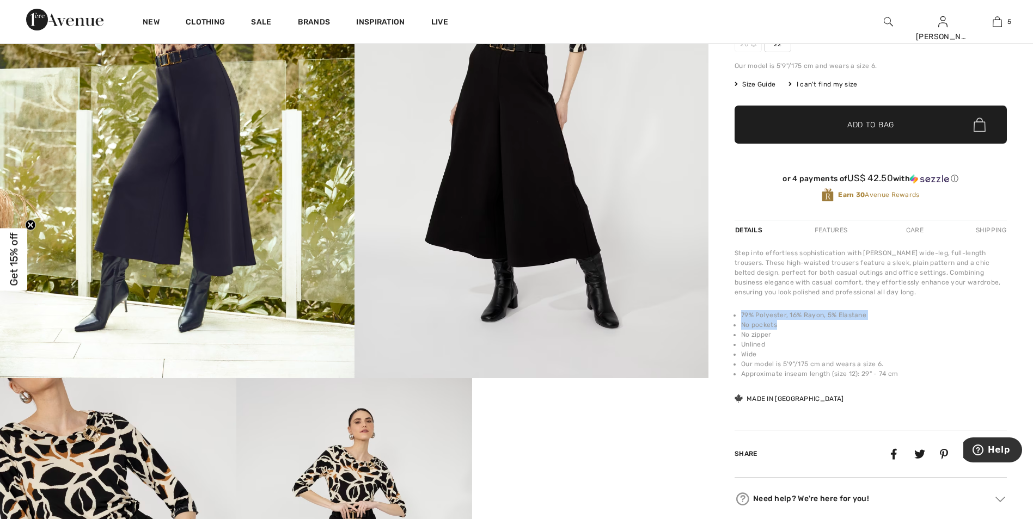
drag, startPoint x: 740, startPoint y: 315, endPoint x: 898, endPoint y: 320, distance: 157.4
click at [898, 320] on ul "79% Polyester, 16% Rayon, 5% Elastane No pockets No zipper Unlined Wide Our mod…" at bounding box center [871, 344] width 272 height 69
drag, startPoint x: 898, startPoint y: 320, endPoint x: 849, endPoint y: 315, distance: 49.8
copy ul "79% Polyester, 16% Rayon, 5% Elastane No pockets"
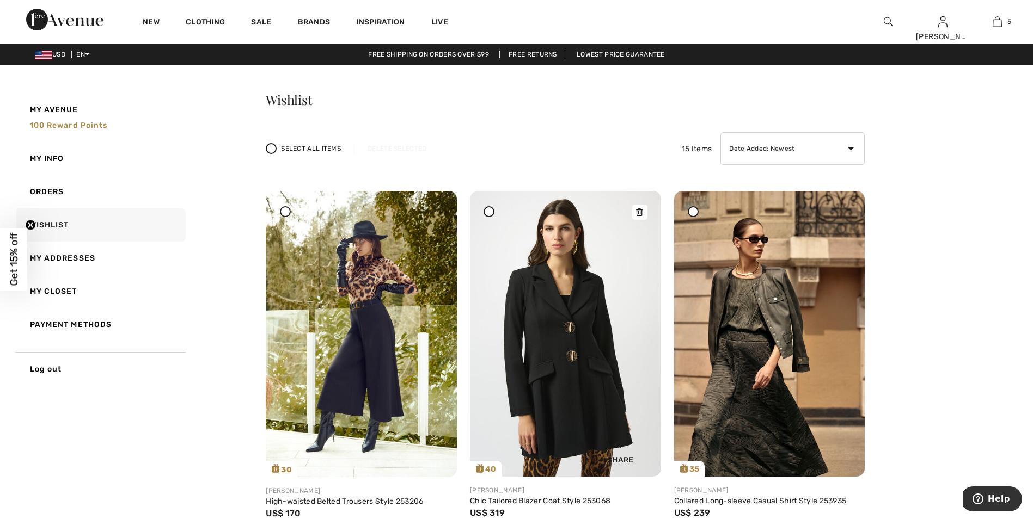
click at [548, 274] on img at bounding box center [565, 334] width 191 height 286
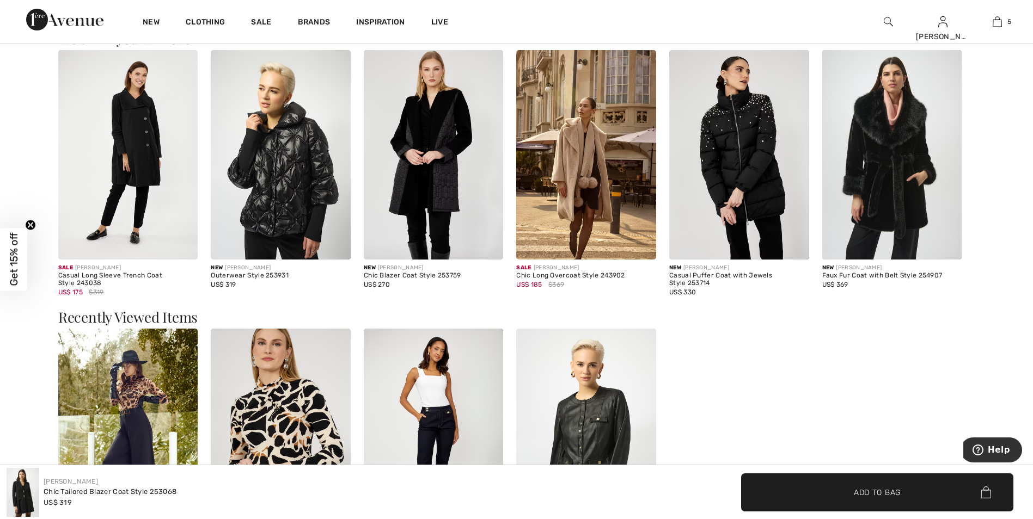
scroll to position [1470, 0]
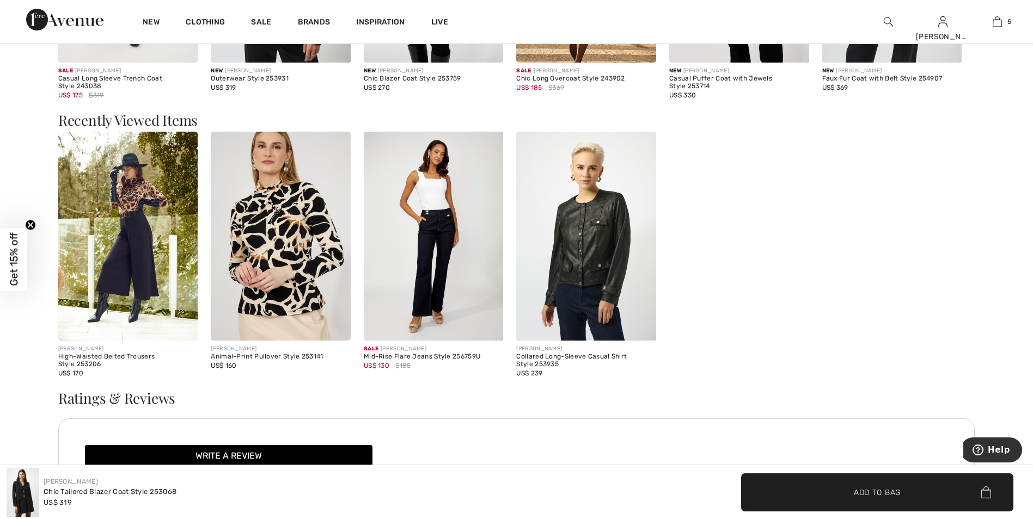
click at [137, 226] on img at bounding box center [128, 237] width 140 height 210
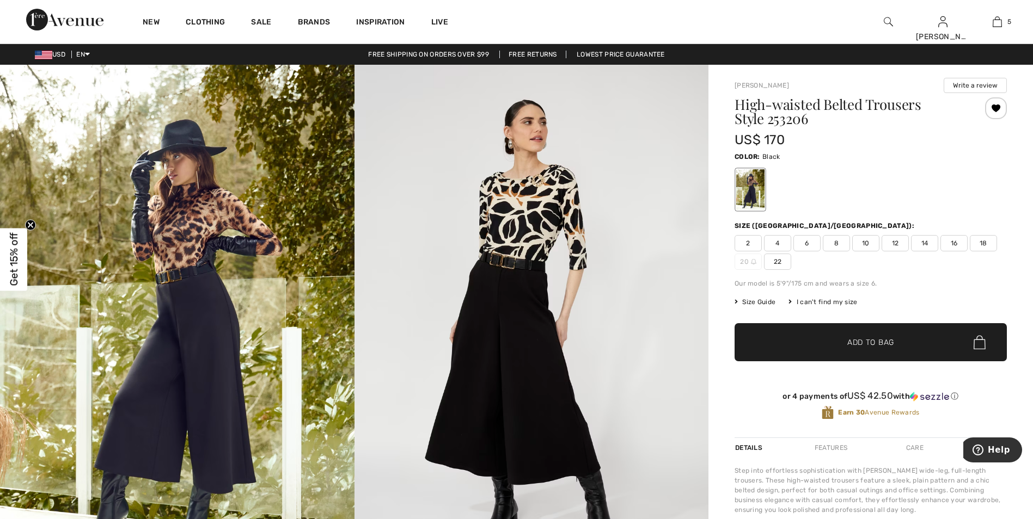
click at [599, 287] on img at bounding box center [531, 330] width 354 height 531
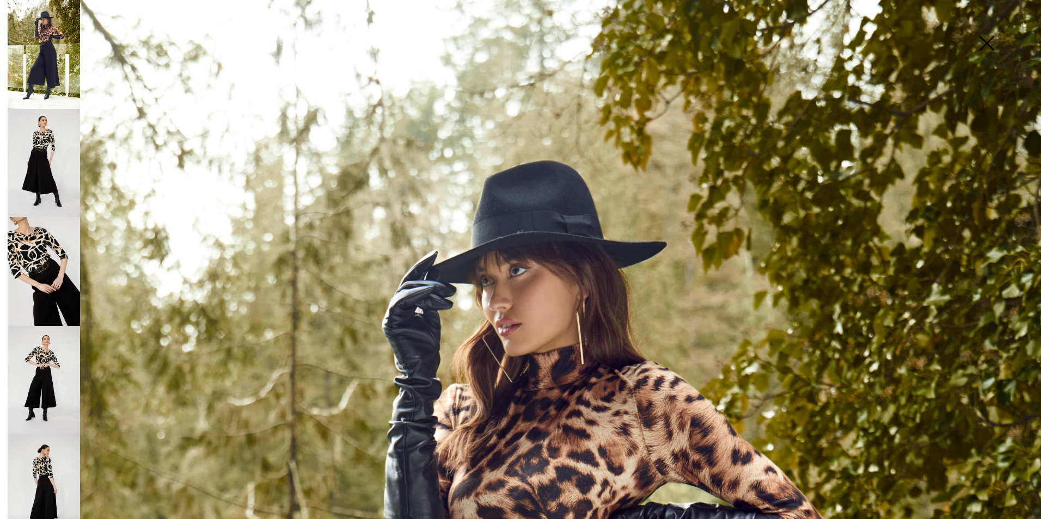
click at [58, 168] on img at bounding box center [44, 163] width 72 height 109
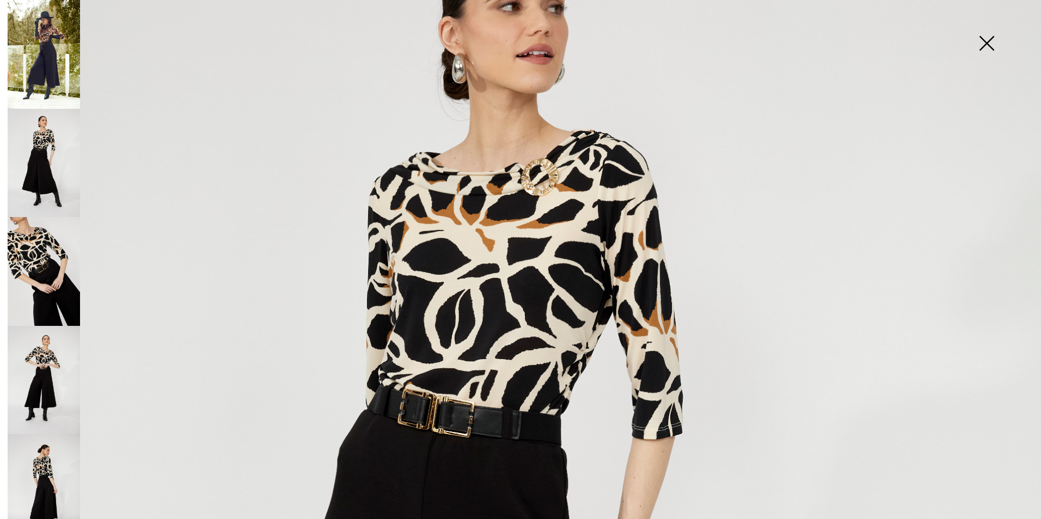
scroll to position [218, 0]
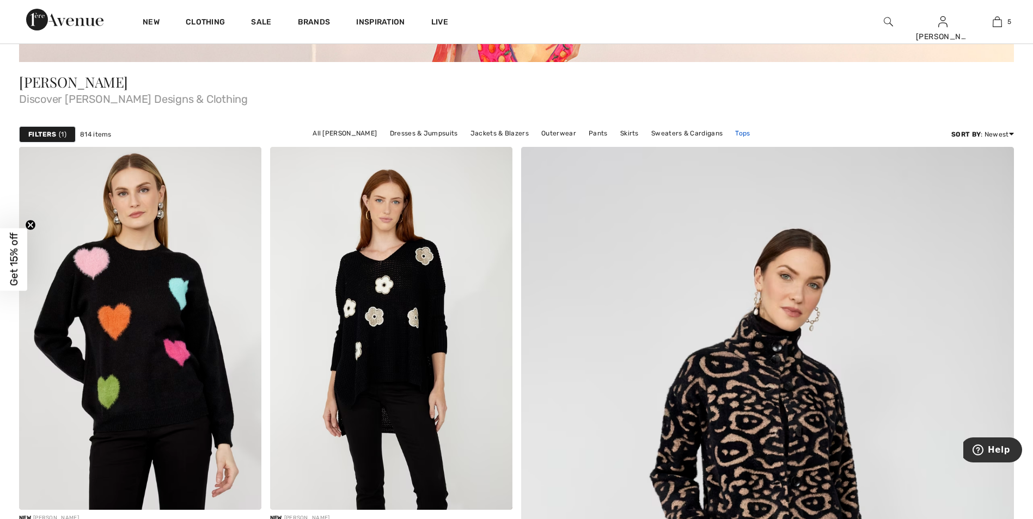
click at [739, 132] on link "Tops" at bounding box center [743, 133] width 26 height 14
click at [731, 133] on link "Tops" at bounding box center [743, 133] width 26 height 14
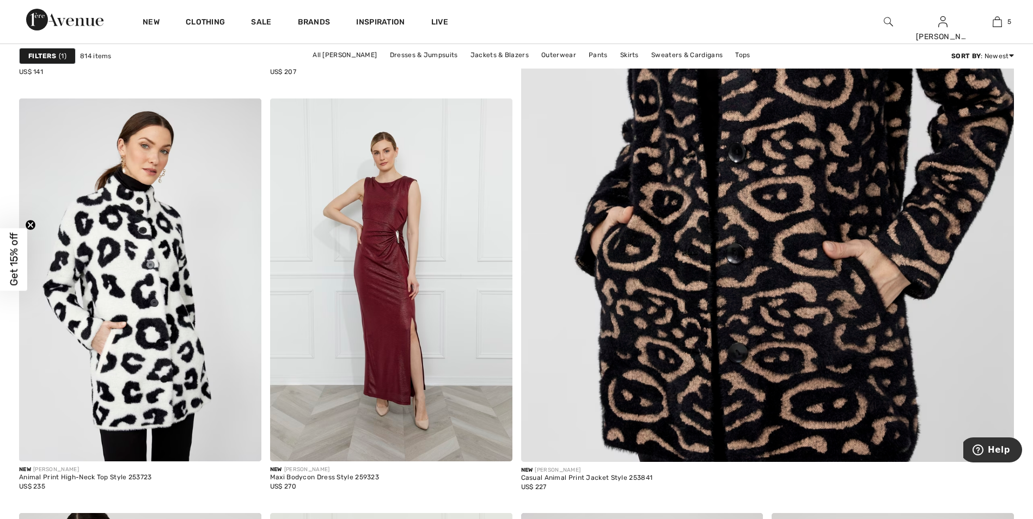
scroll to position [926, 0]
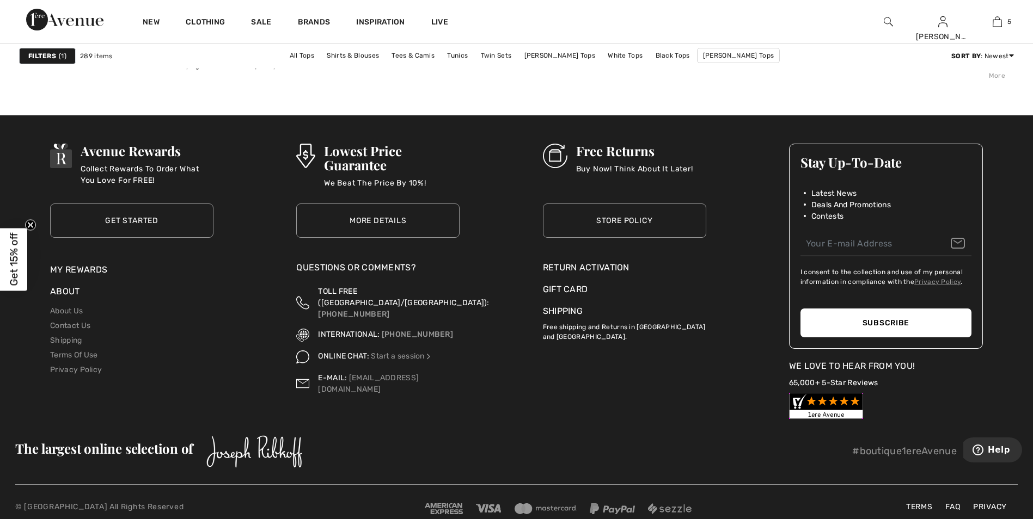
scroll to position [6496, 0]
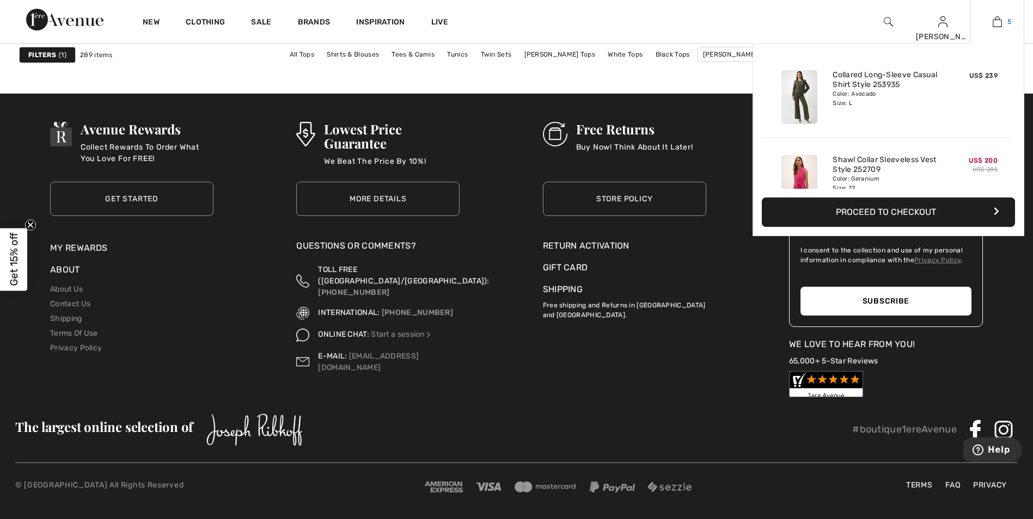
click at [997, 22] on img at bounding box center [997, 21] width 9 height 13
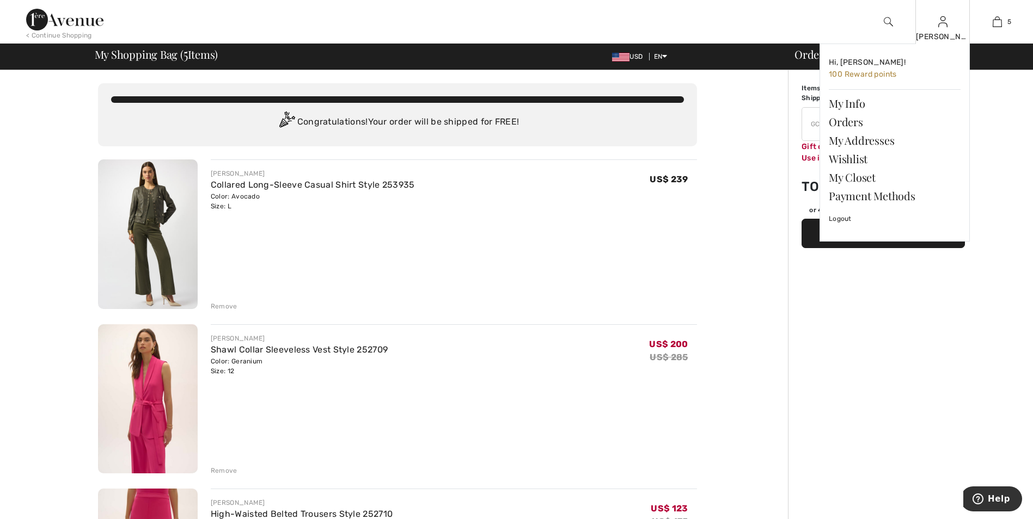
click at [923, 35] on div "[PERSON_NAME]" at bounding box center [942, 36] width 53 height 11
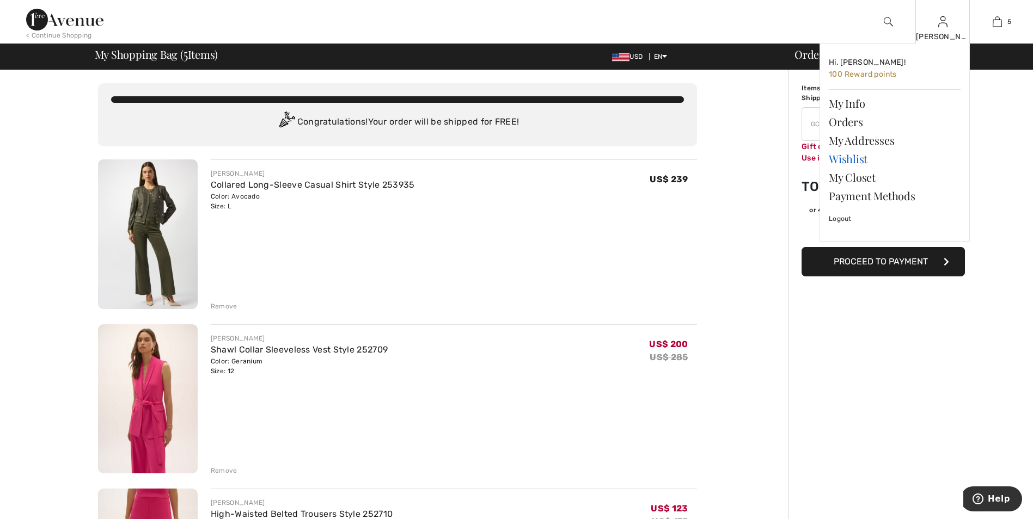
click at [859, 159] on link "Wishlist" at bounding box center [895, 159] width 132 height 19
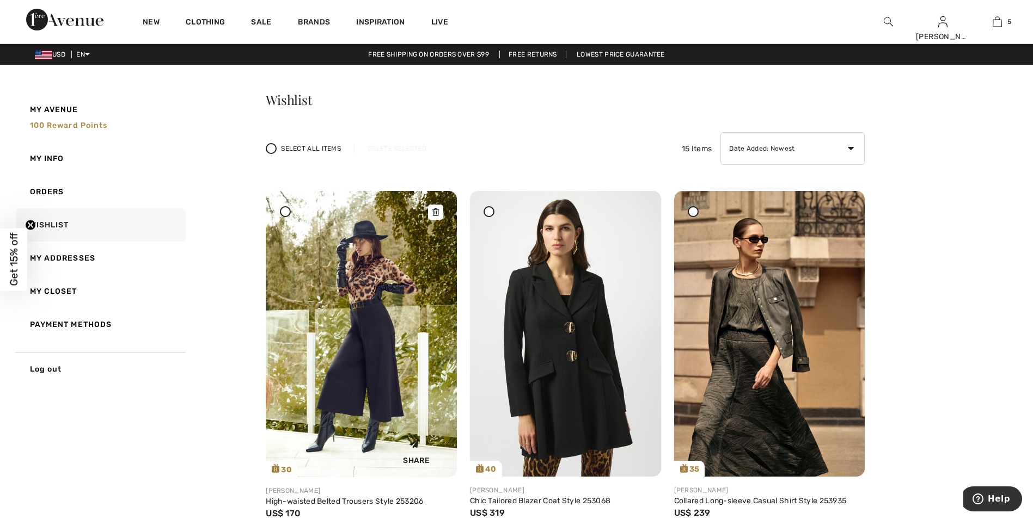
click at [339, 290] on img at bounding box center [361, 334] width 191 height 286
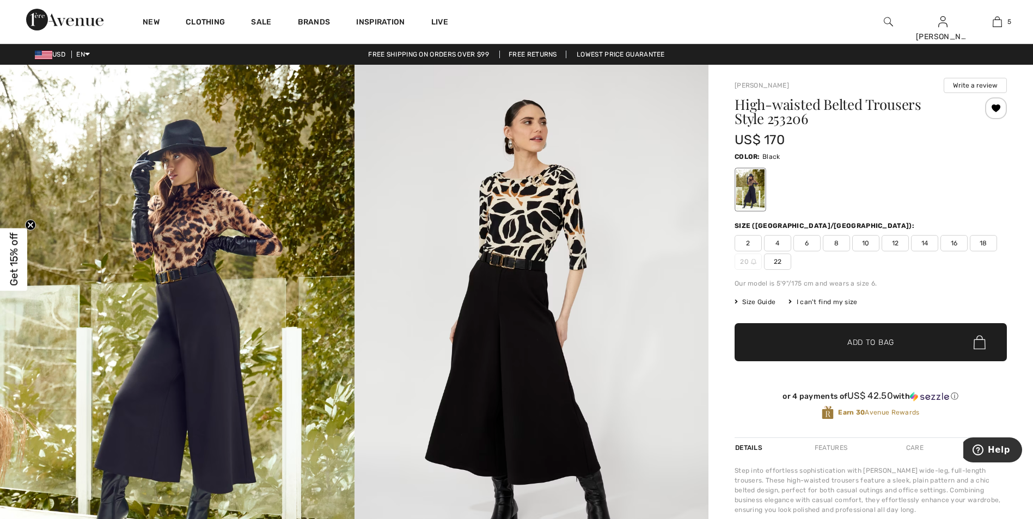
click at [542, 225] on img at bounding box center [531, 330] width 354 height 531
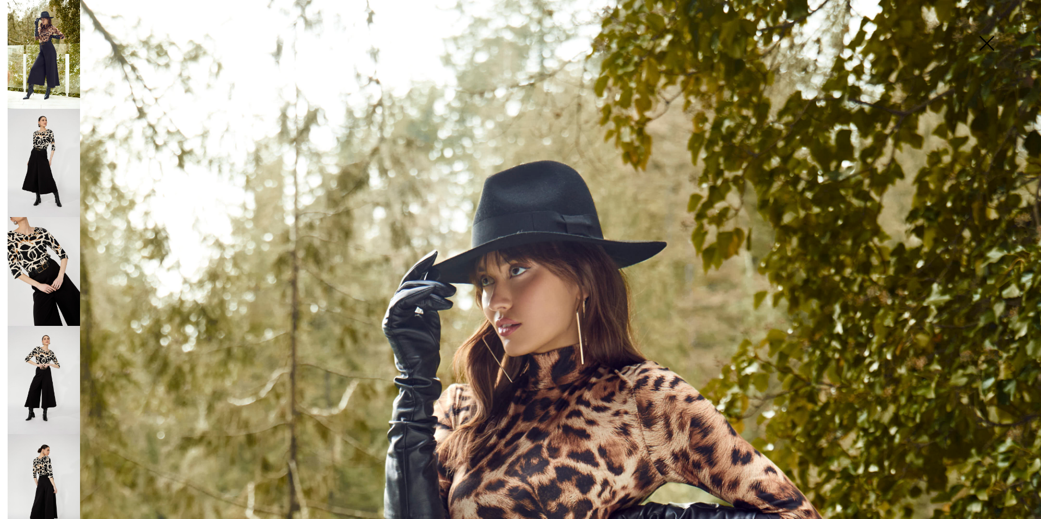
click at [25, 141] on img at bounding box center [44, 163] width 72 height 109
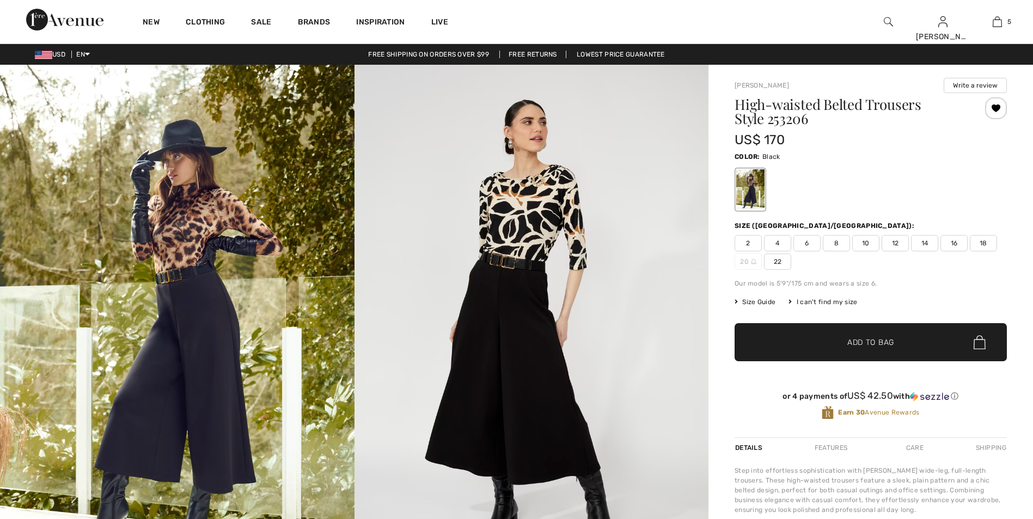
checkbox input "true"
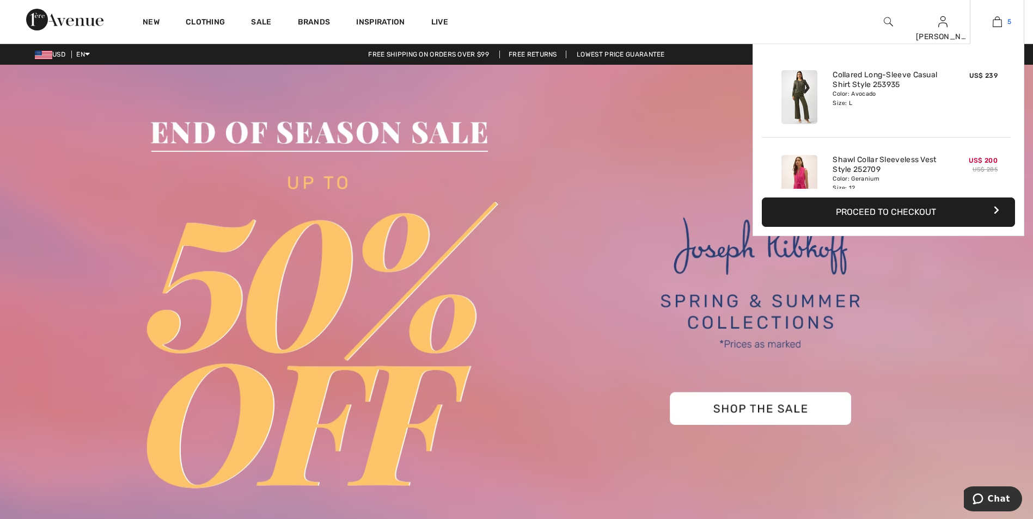
click at [995, 24] on img at bounding box center [997, 21] width 9 height 13
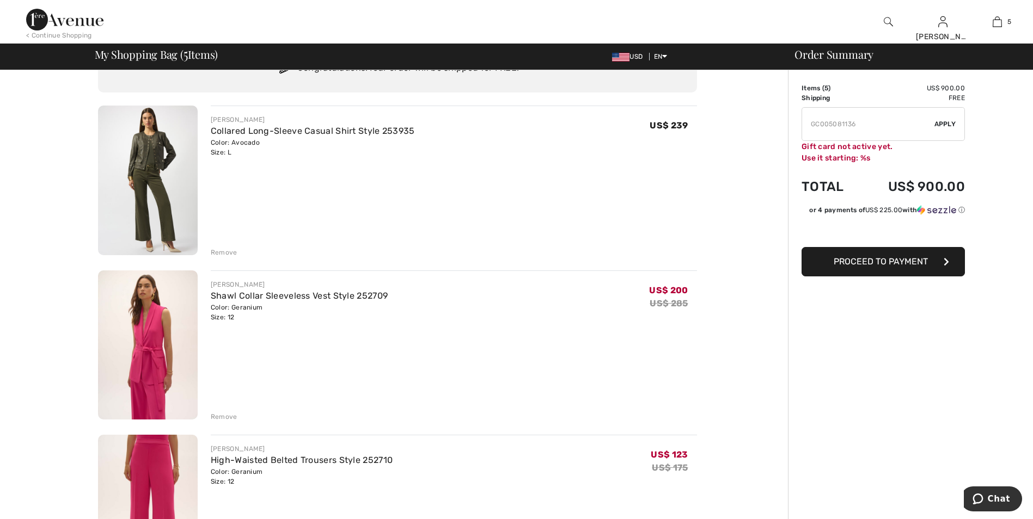
scroll to position [327, 0]
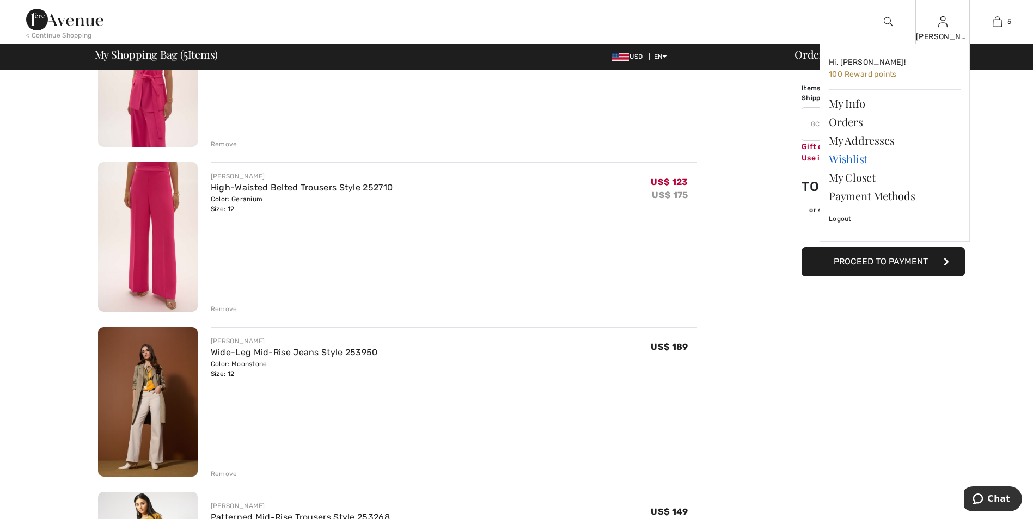
click at [847, 157] on link "Wishlist" at bounding box center [895, 159] width 132 height 19
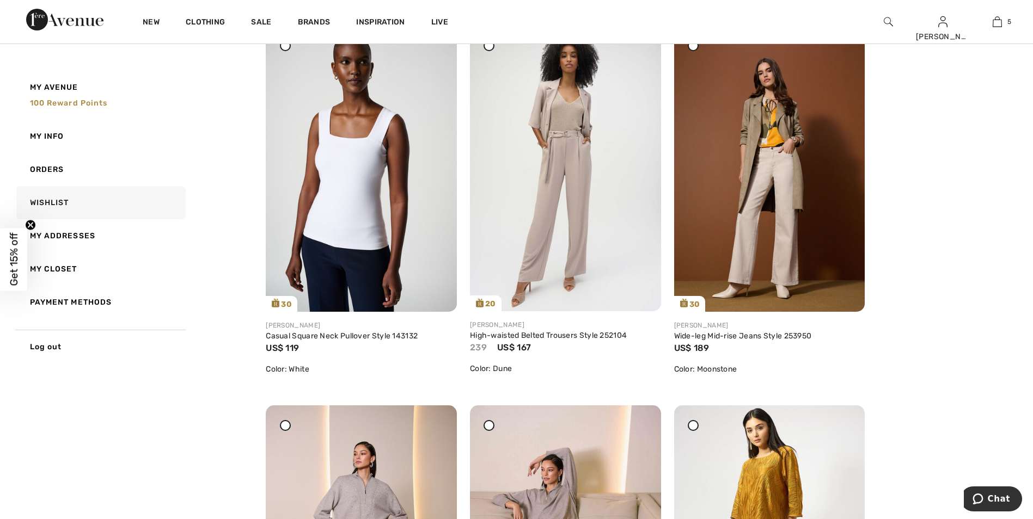
scroll to position [544, 0]
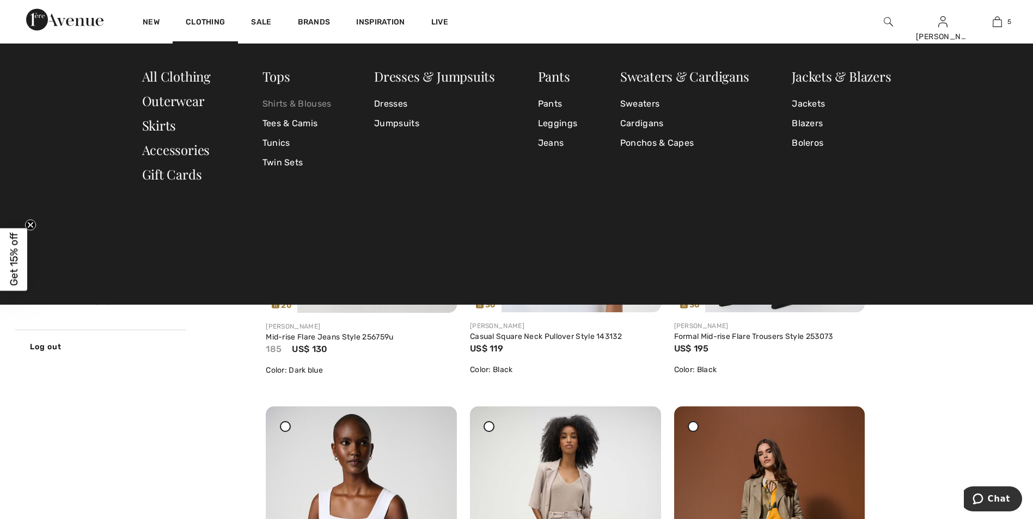
click at [299, 106] on link "Shirts & Blouses" at bounding box center [296, 104] width 69 height 20
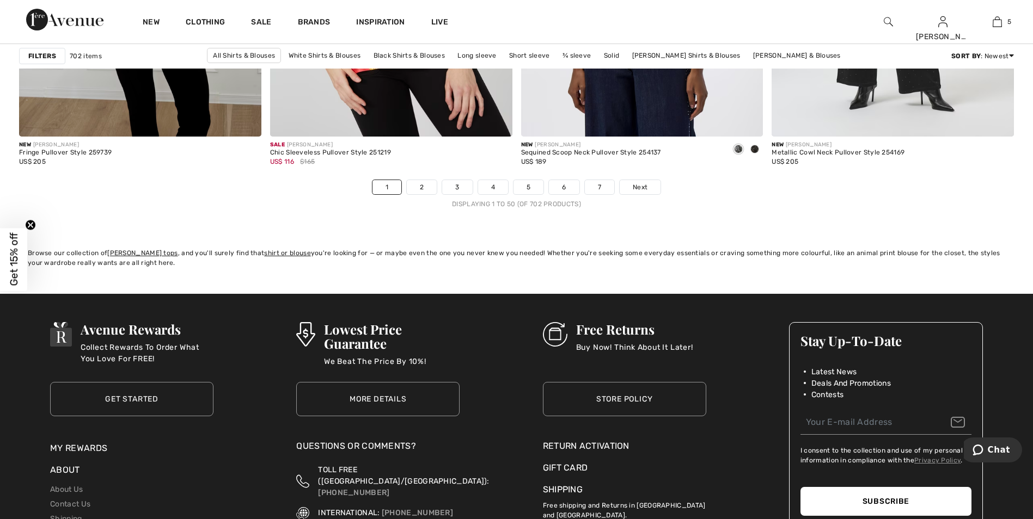
scroll to position [6316, 0]
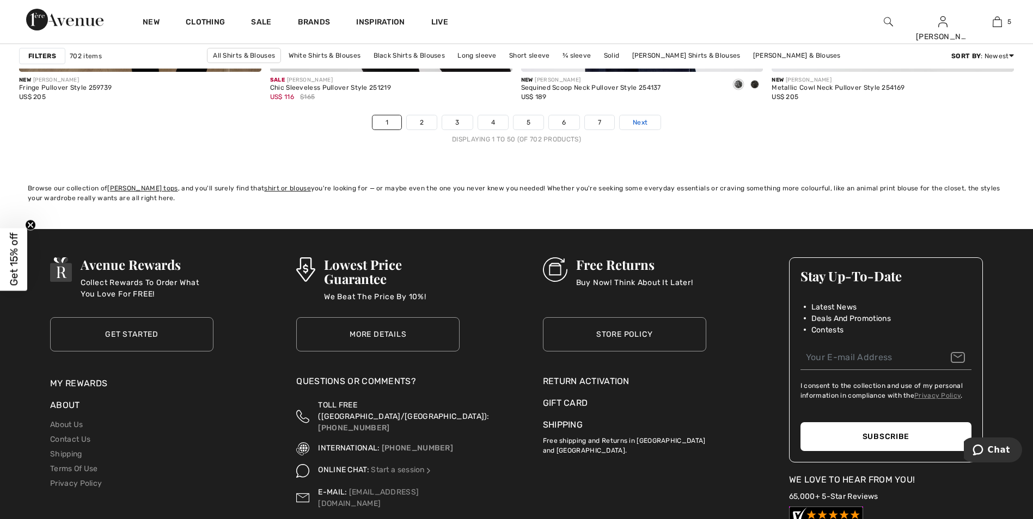
click at [636, 121] on span "Next" at bounding box center [640, 123] width 15 height 10
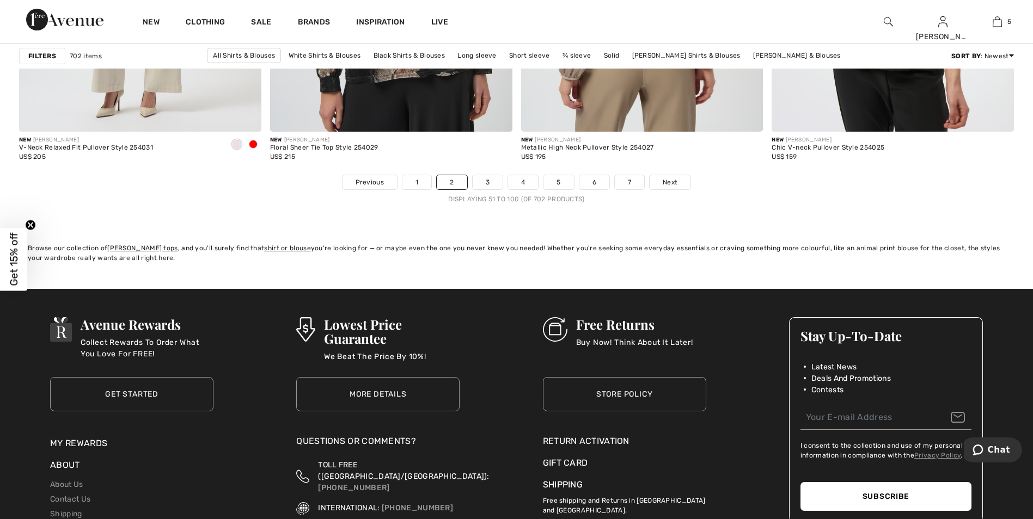
scroll to position [6262, 0]
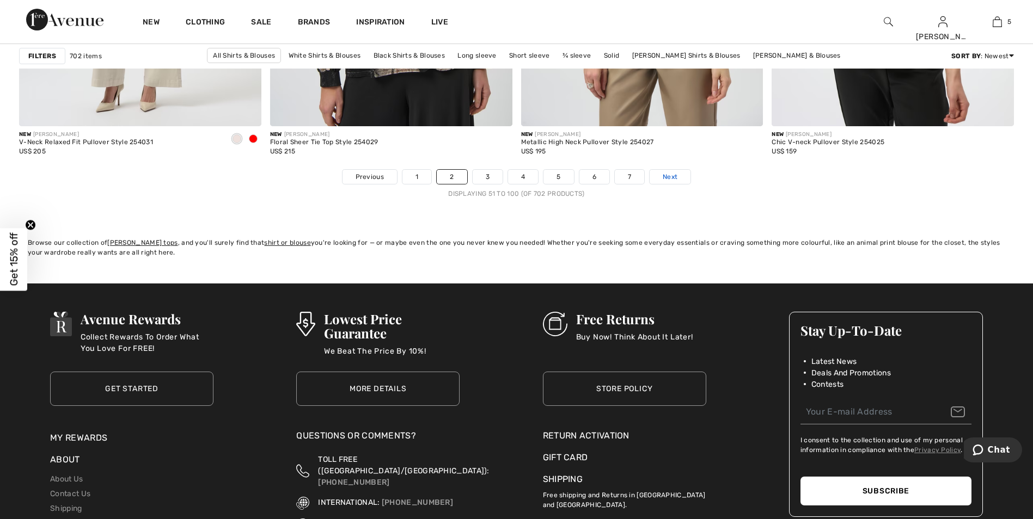
click at [670, 176] on span "Next" at bounding box center [670, 177] width 15 height 10
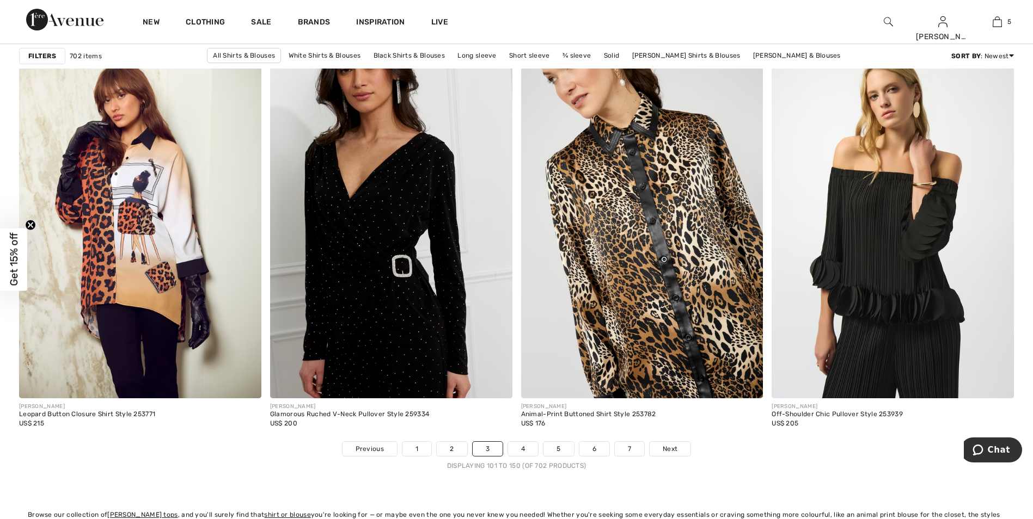
scroll to position [6316, 0]
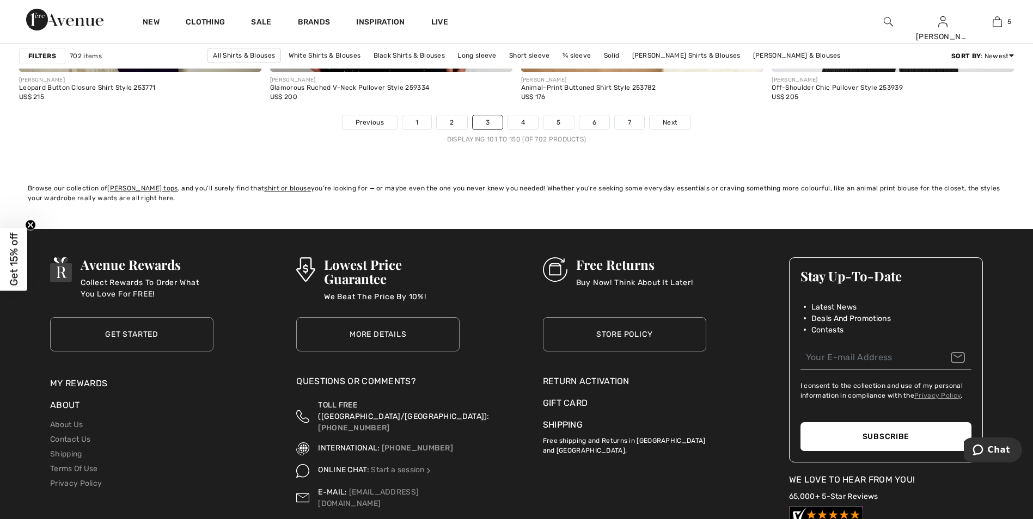
click at [884, 23] on img at bounding box center [888, 21] width 9 height 13
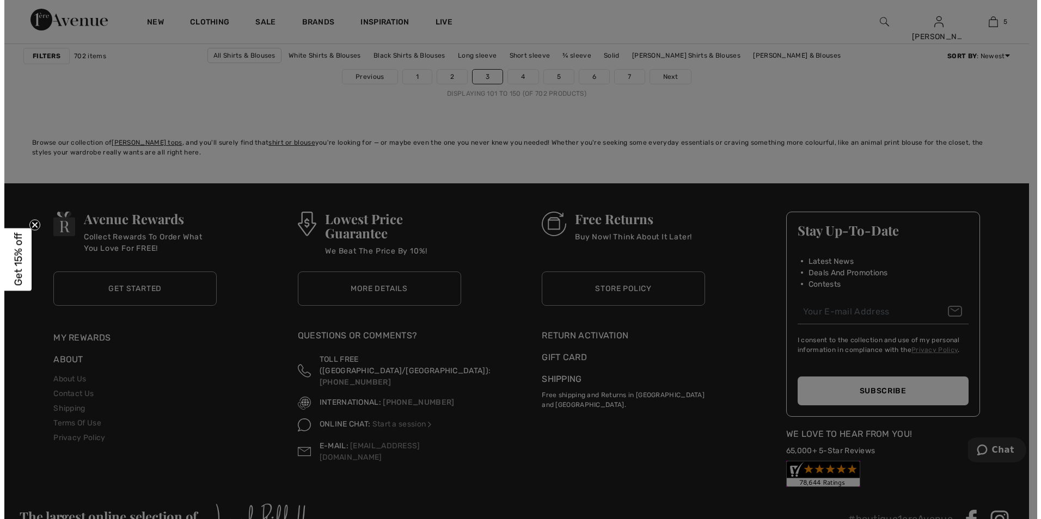
scroll to position [6359, 0]
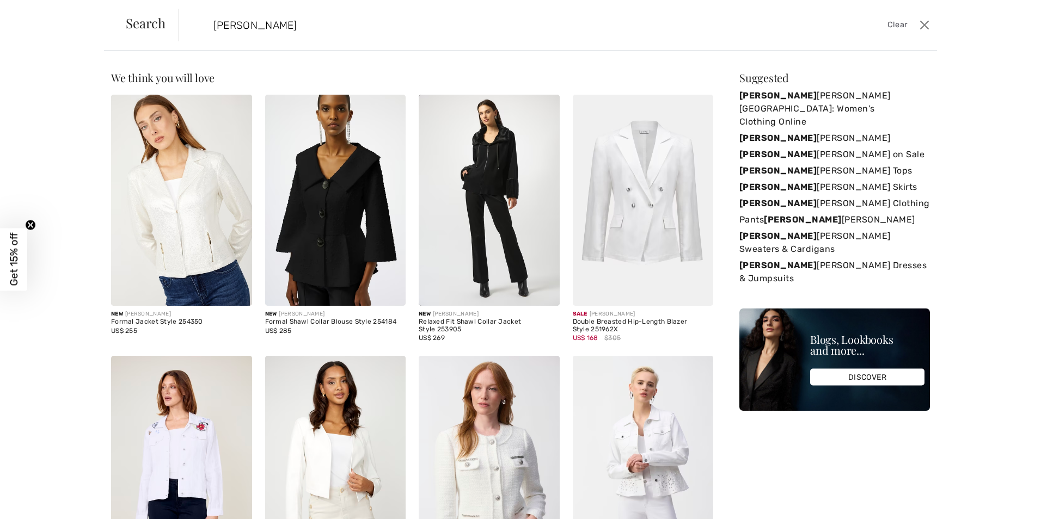
type input "[PERSON_NAME]"
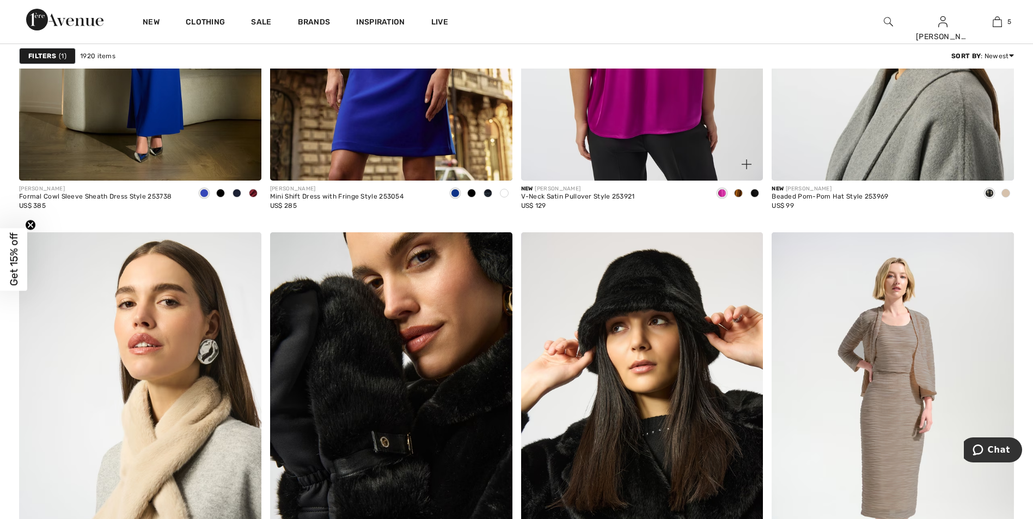
scroll to position [6262, 0]
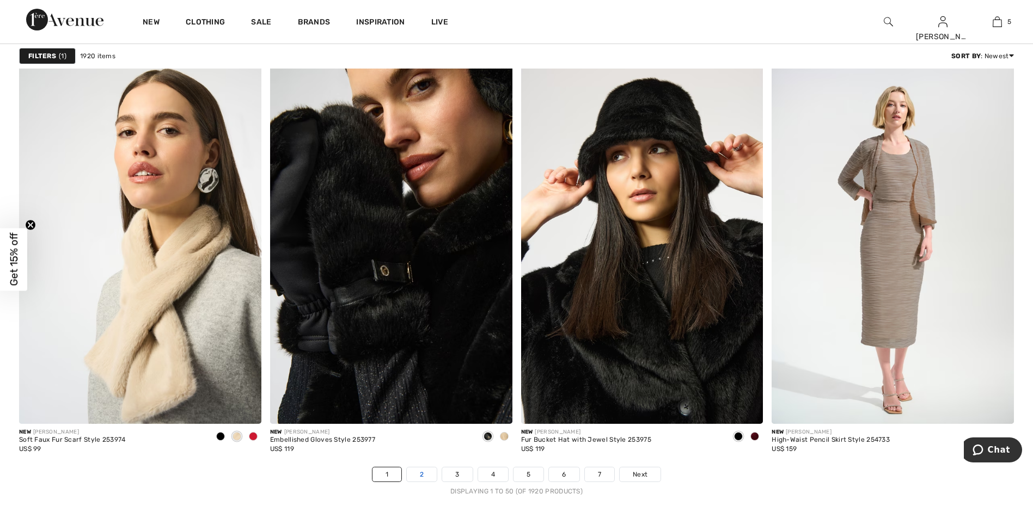
click at [421, 477] on link "2" at bounding box center [422, 475] width 30 height 14
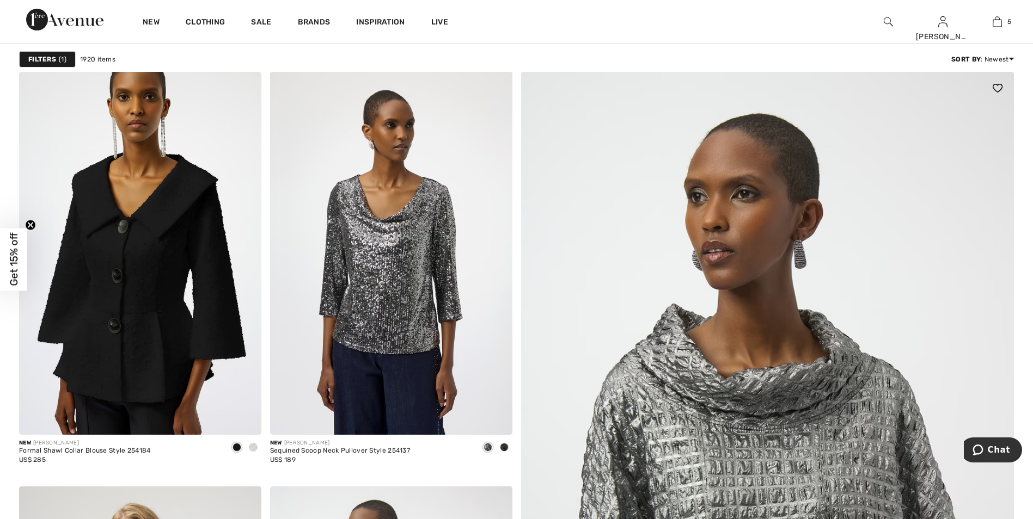
scroll to position [653, 0]
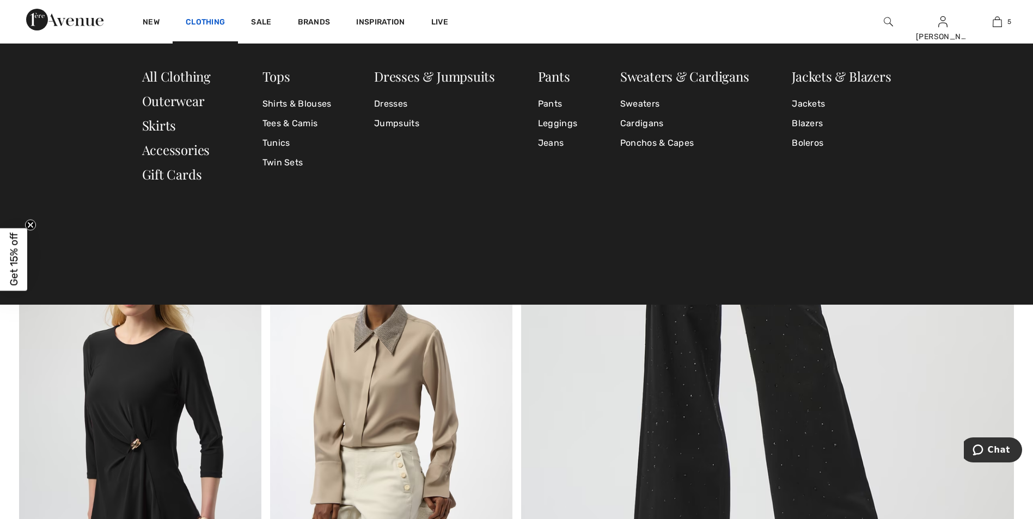
click at [195, 18] on link "Clothing" at bounding box center [205, 22] width 39 height 11
click at [285, 119] on link "Tees & Camis" at bounding box center [296, 124] width 69 height 20
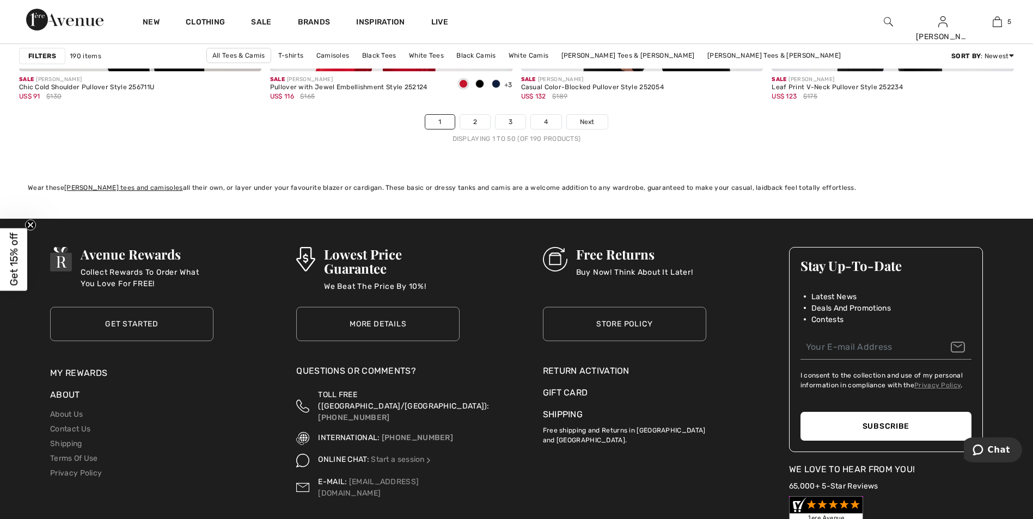
scroll to position [6153, 0]
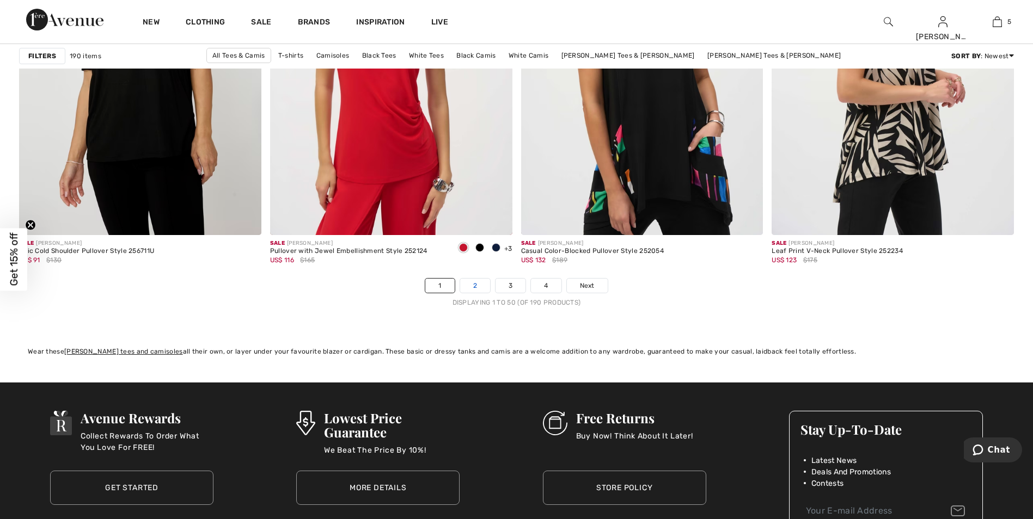
click at [463, 280] on link "2" at bounding box center [475, 286] width 30 height 14
click at [468, 283] on link "2" at bounding box center [475, 286] width 30 height 14
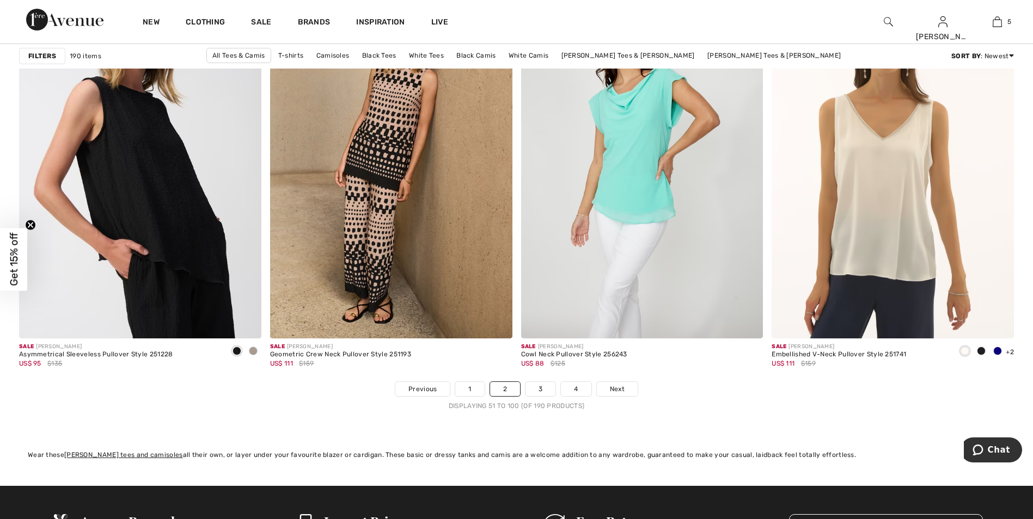
scroll to position [6207, 0]
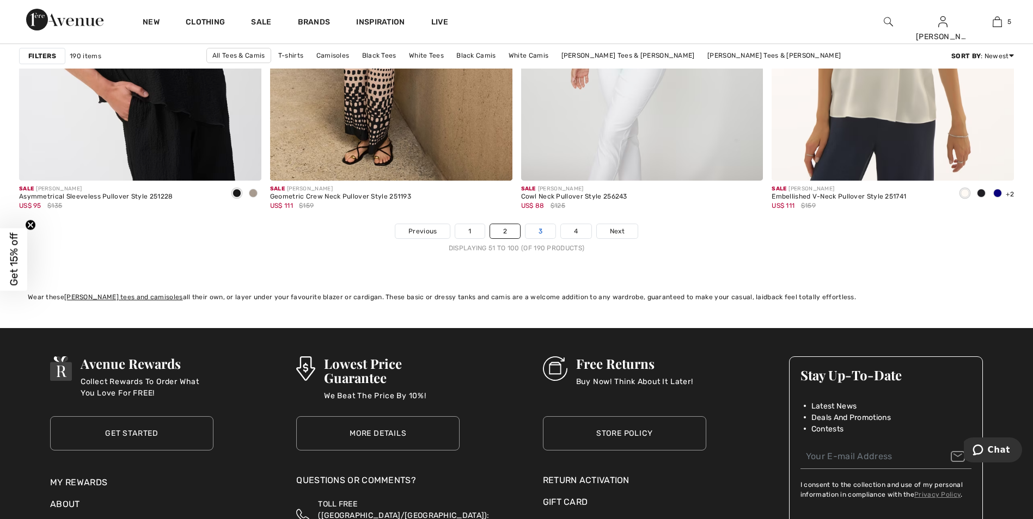
click at [544, 232] on link "3" at bounding box center [540, 231] width 30 height 14
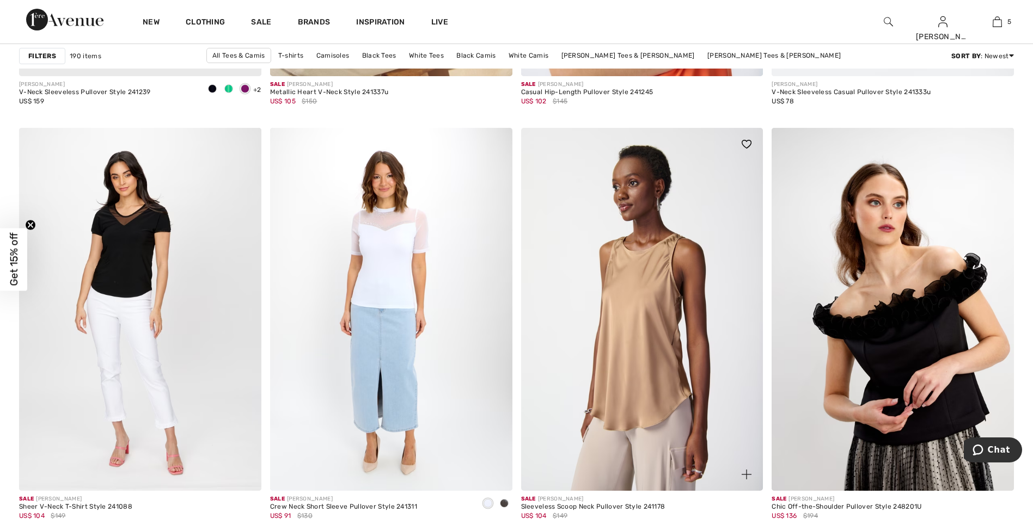
scroll to position [6207, 0]
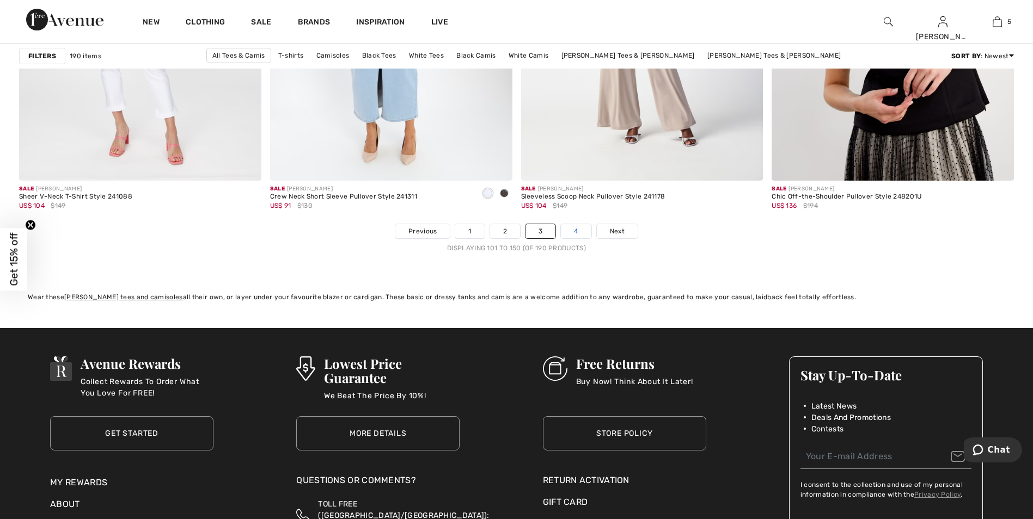
drag, startPoint x: 577, startPoint y: 228, endPoint x: 584, endPoint y: 227, distance: 6.7
click at [578, 227] on link "4" at bounding box center [576, 231] width 30 height 14
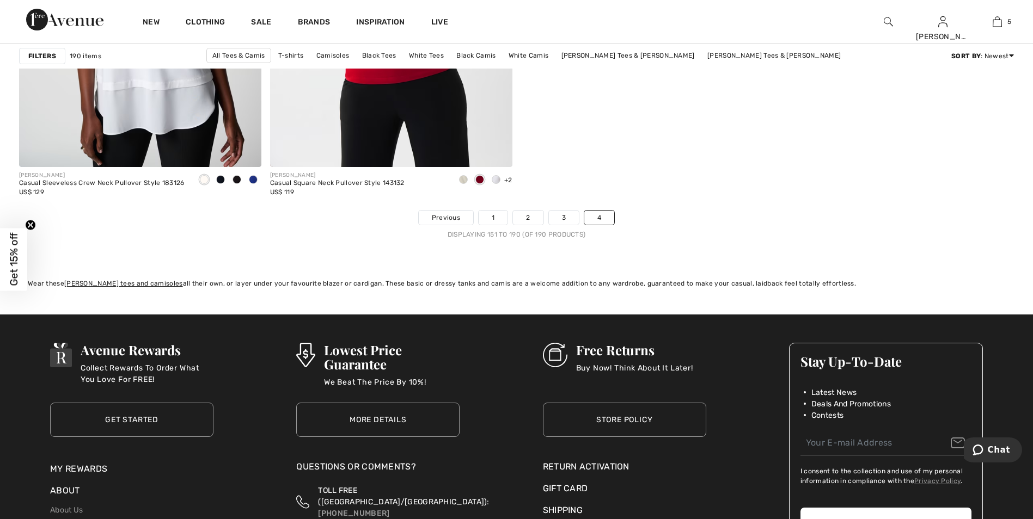
scroll to position [5390, 0]
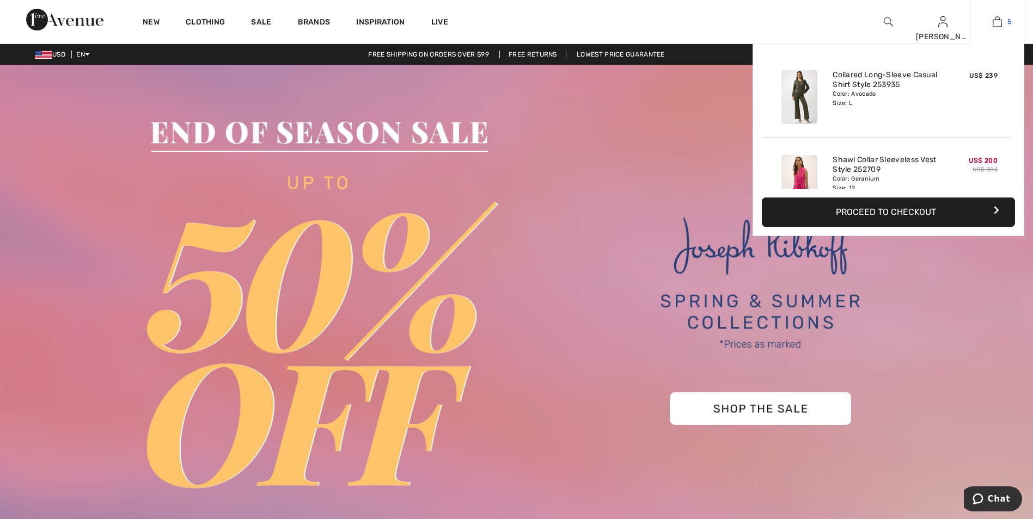
click at [1012, 22] on link "5" at bounding box center [996, 21] width 53 height 13
click at [1000, 25] on img at bounding box center [997, 21] width 9 height 13
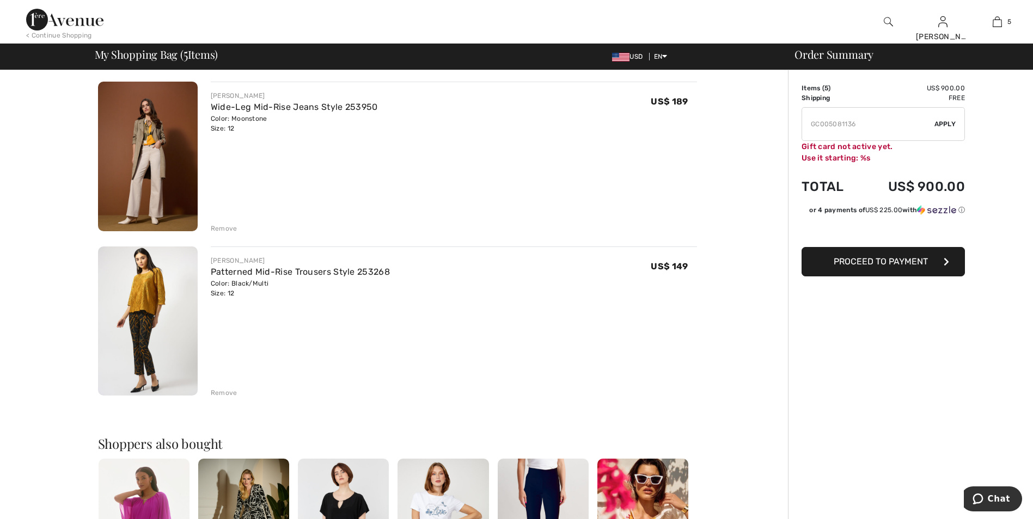
scroll to position [570, 0]
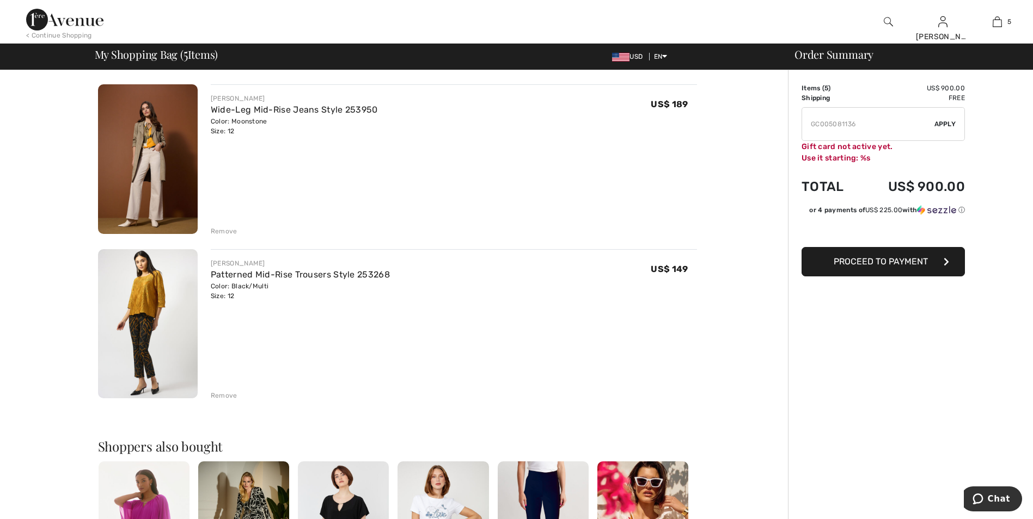
click at [157, 296] on img at bounding box center [148, 324] width 100 height 150
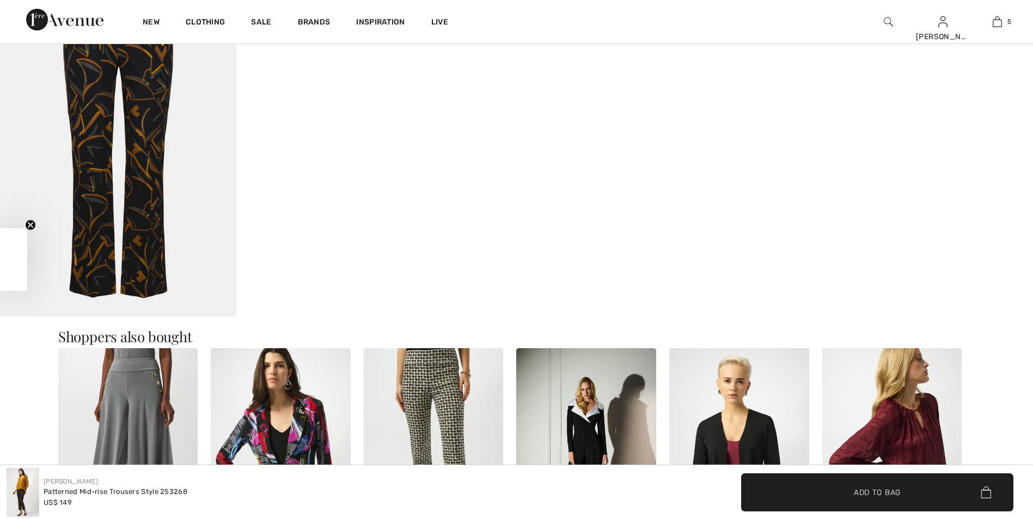
checkbox input "true"
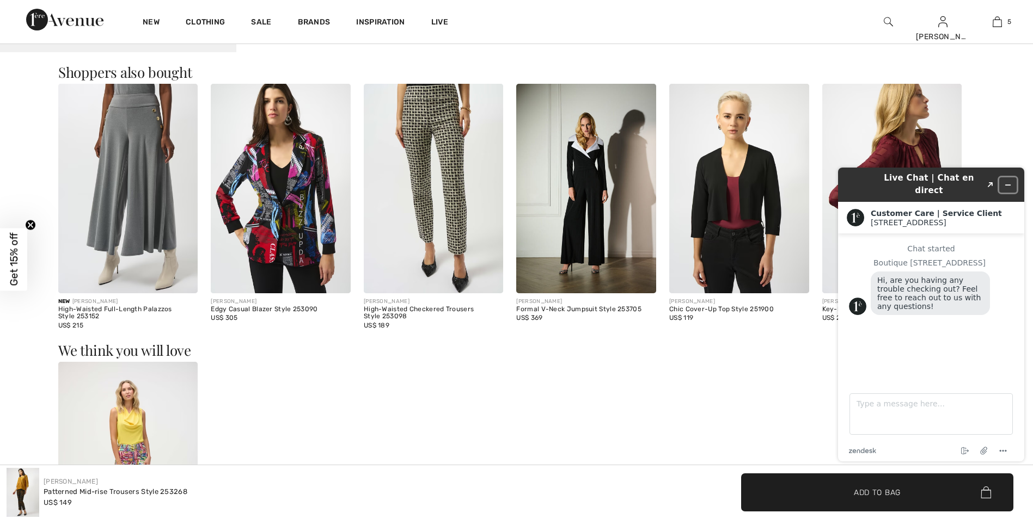
click at [1012, 178] on button "Minimize widget" at bounding box center [1007, 185] width 17 height 15
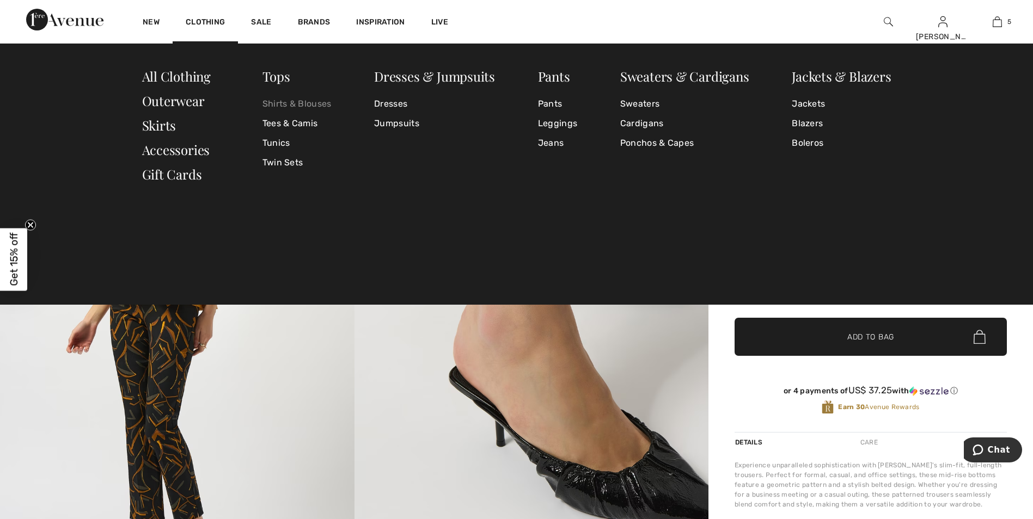
click at [291, 105] on link "Shirts & Blouses" at bounding box center [296, 104] width 69 height 20
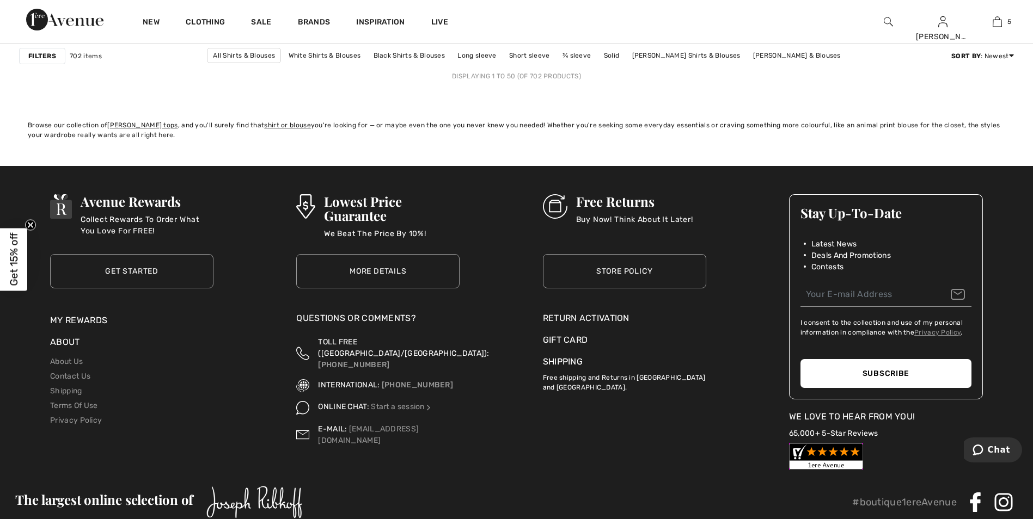
scroll to position [6207, 0]
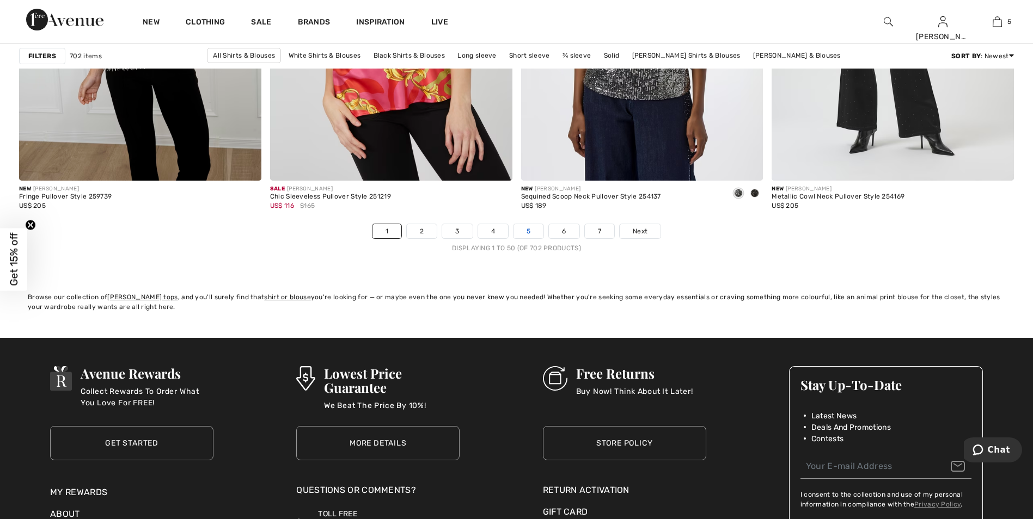
click at [522, 231] on link "5" at bounding box center [528, 231] width 30 height 14
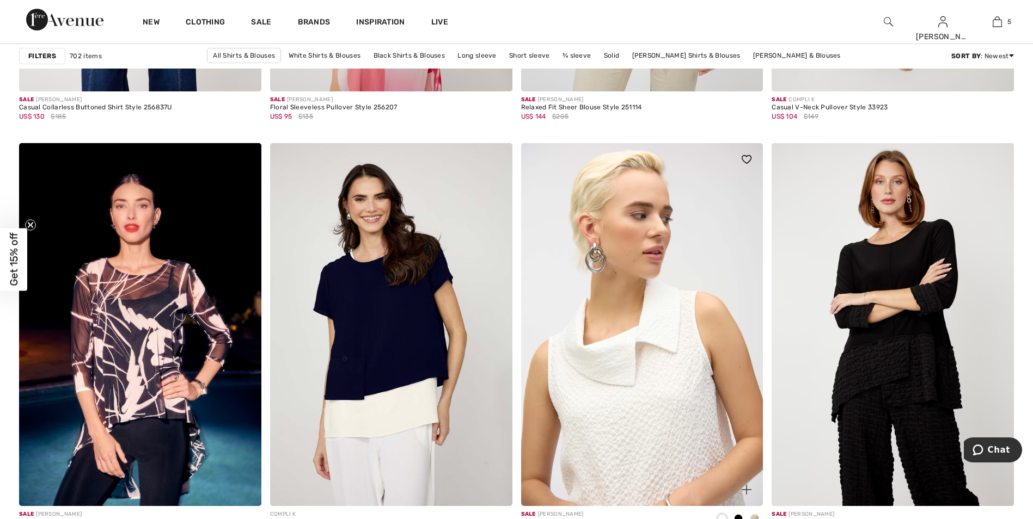
scroll to position [4519, 0]
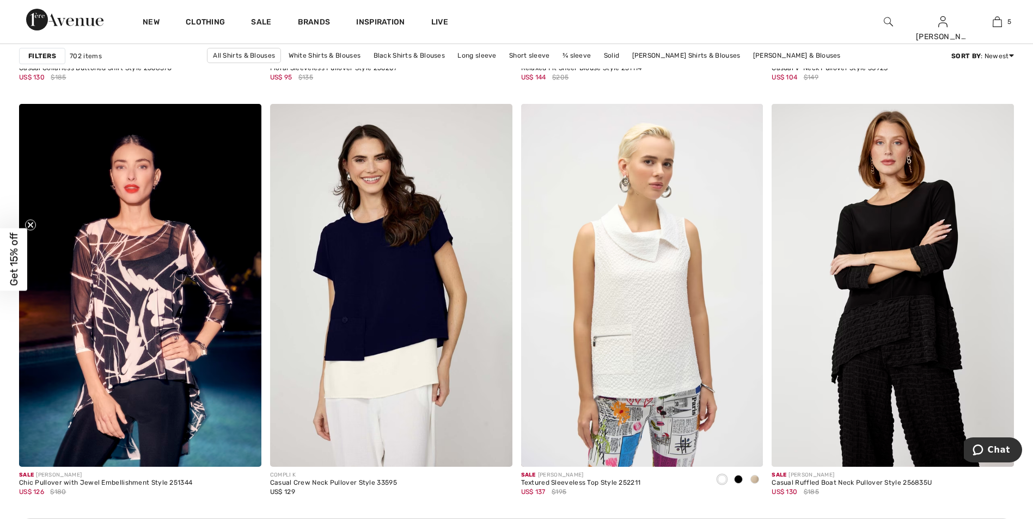
click at [890, 23] on img at bounding box center [888, 21] width 9 height 13
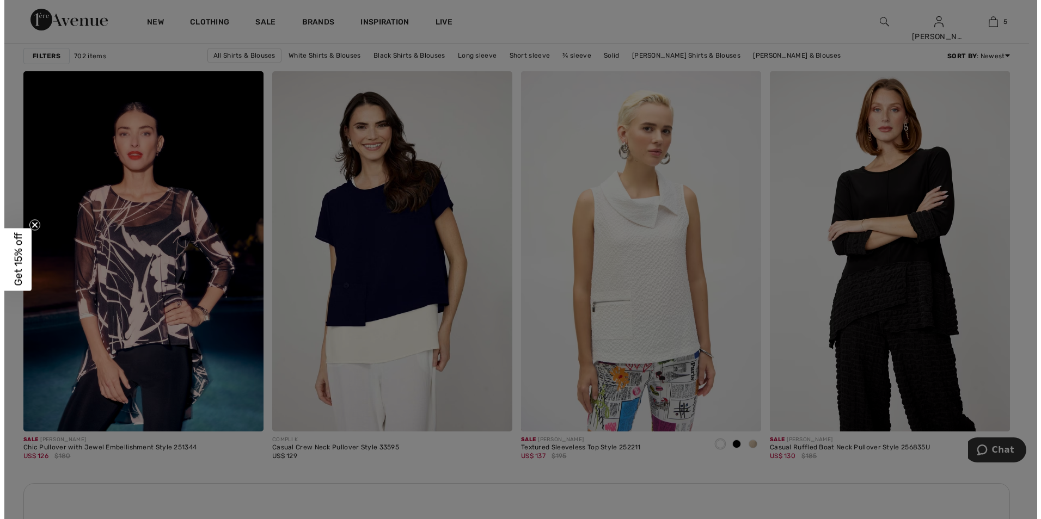
scroll to position [4549, 0]
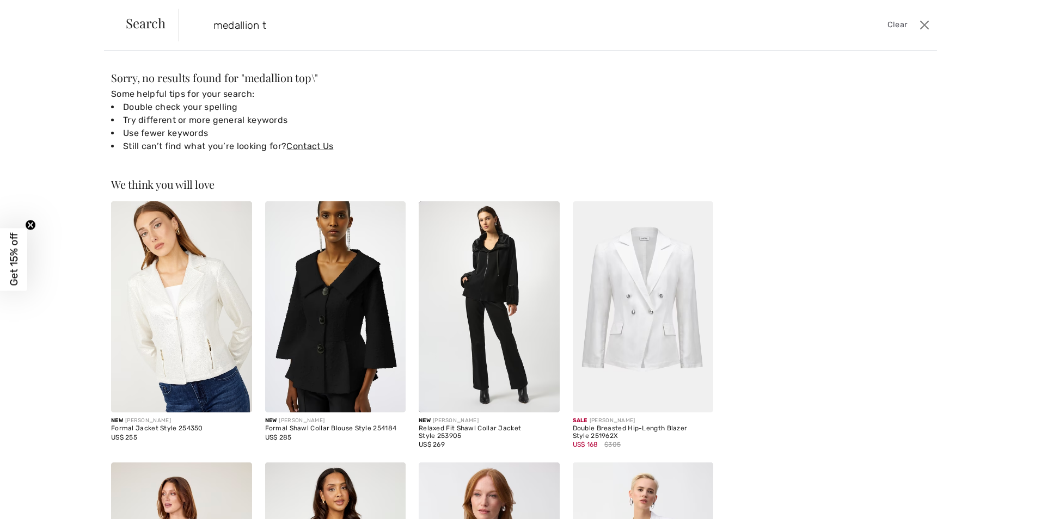
type input "medallion"
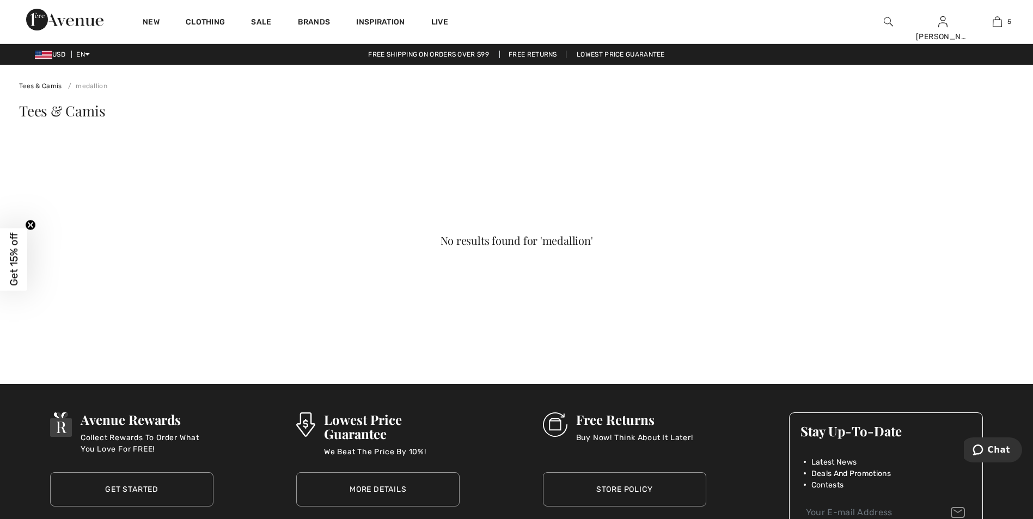
click at [888, 19] on img at bounding box center [888, 21] width 9 height 13
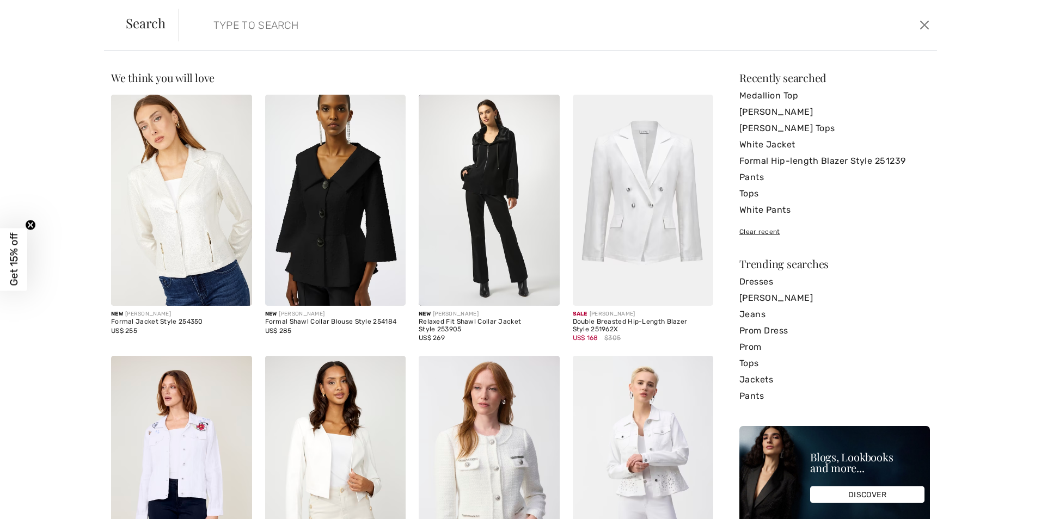
click at [297, 21] on input "search" at bounding box center [471, 25] width 533 height 33
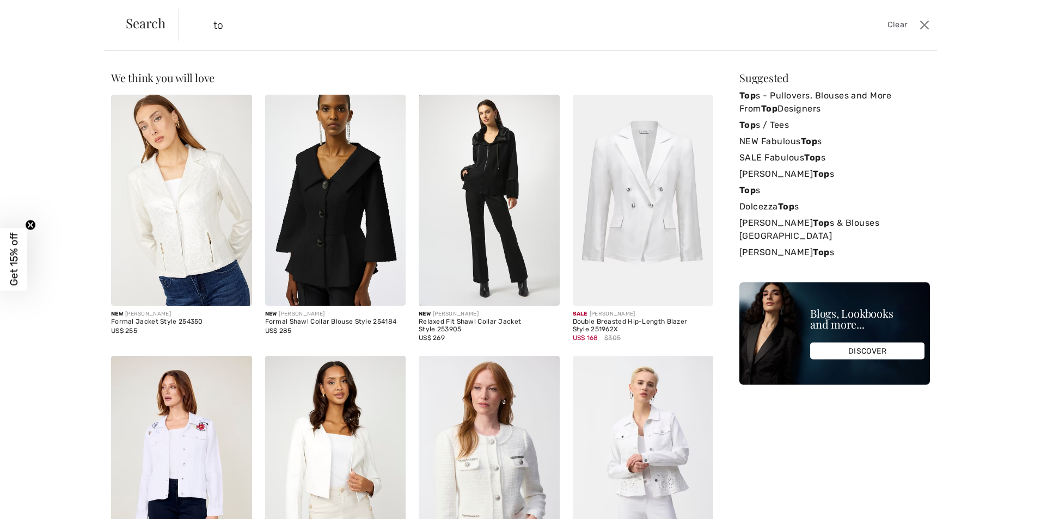
type input "t"
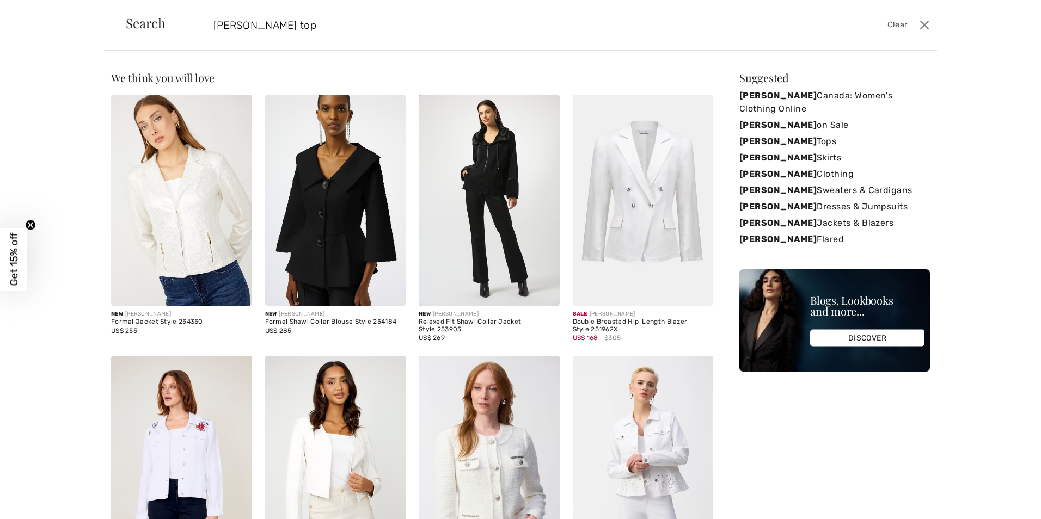
type input "[PERSON_NAME] top"
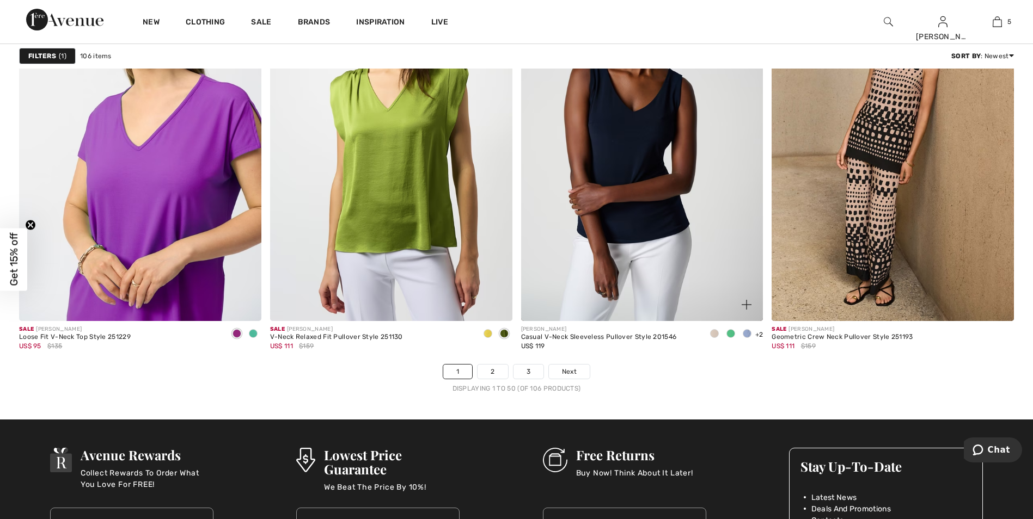
scroll to position [6066, 0]
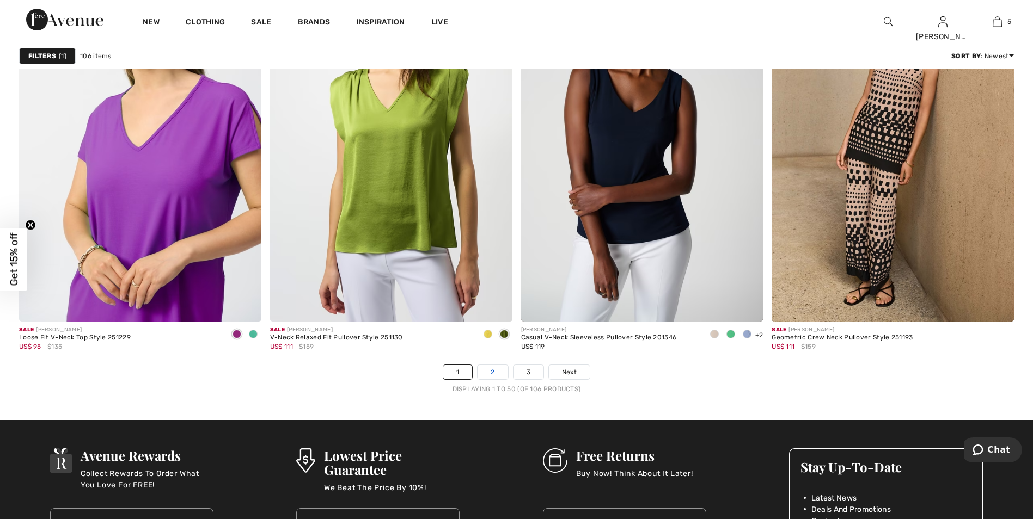
click at [495, 372] on link "2" at bounding box center [493, 372] width 30 height 14
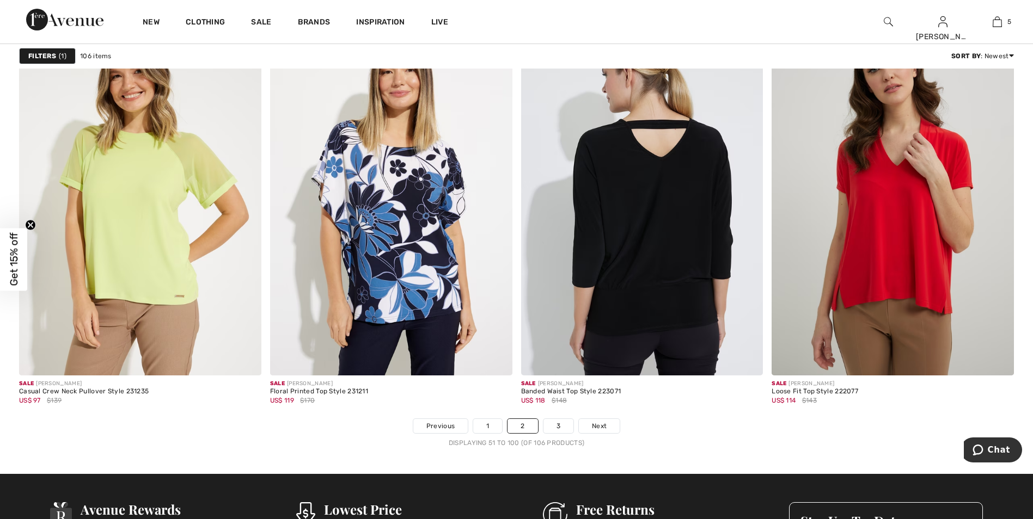
scroll to position [6262, 0]
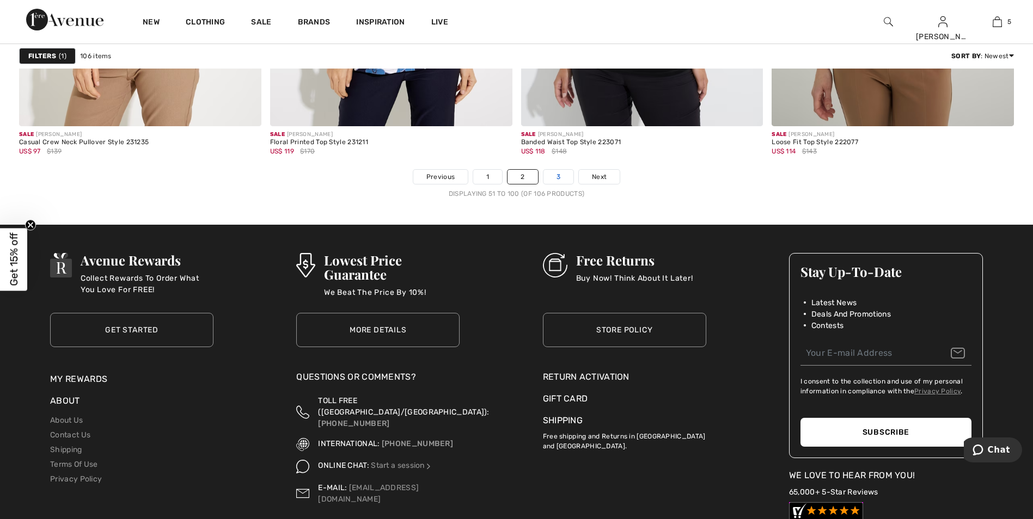
click at [559, 173] on link "3" at bounding box center [558, 177] width 30 height 14
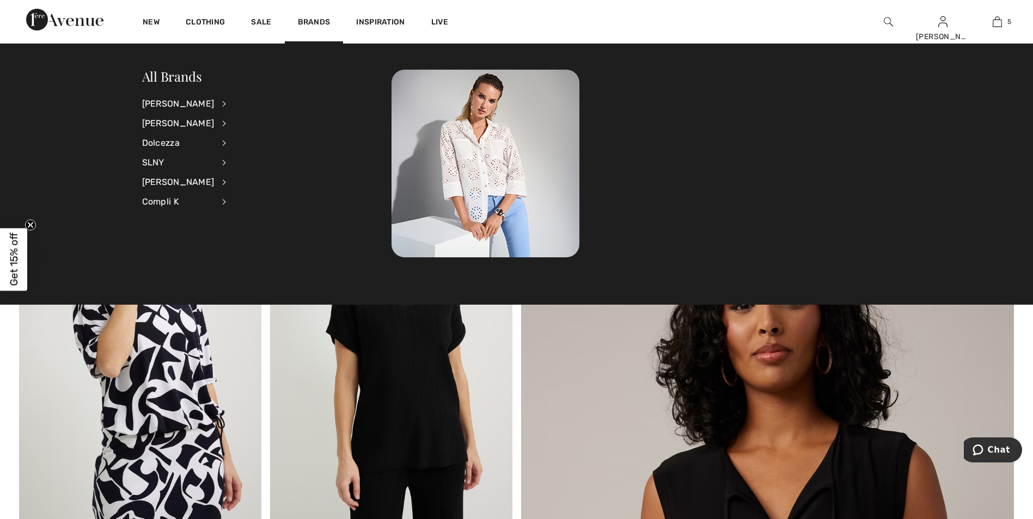
click at [297, 284] on div "All Brands [PERSON_NAME] View All Accessories Dresses & Jumpsuits Jackets & Bla…" at bounding box center [516, 174] width 1033 height 261
click at [180, 104] on div "[PERSON_NAME]" at bounding box center [178, 104] width 72 height 20
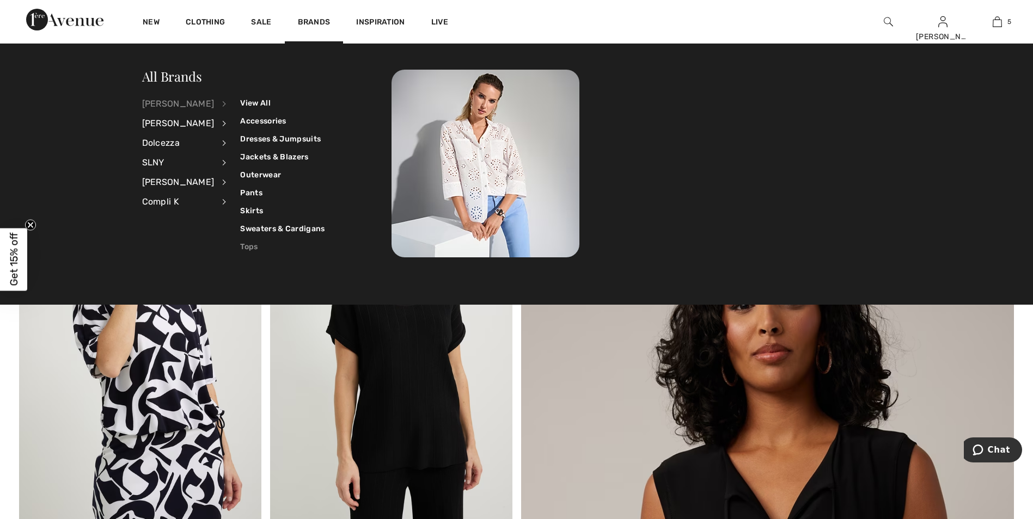
click at [242, 250] on link "Tops" at bounding box center [282, 247] width 84 height 18
click at [247, 247] on link "Tops" at bounding box center [282, 247] width 84 height 18
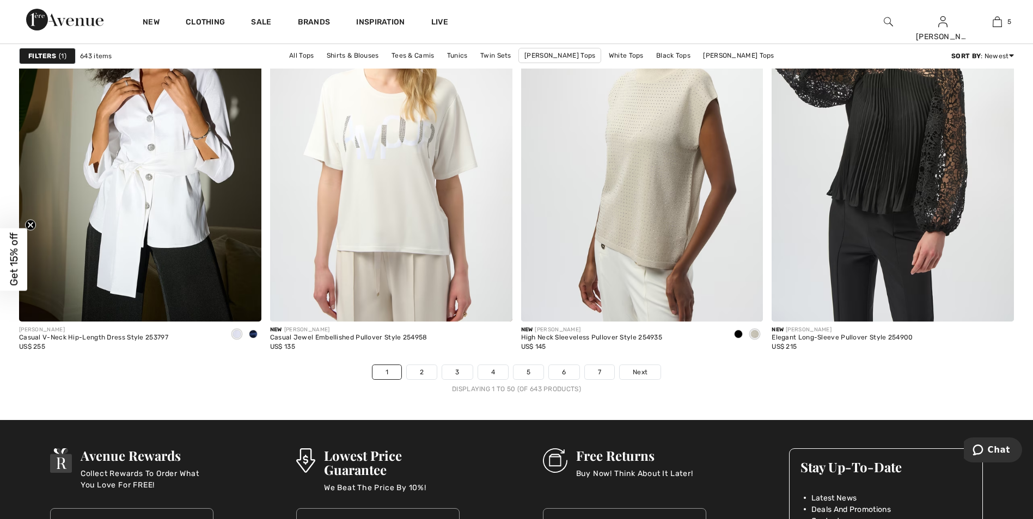
scroll to position [6284, 0]
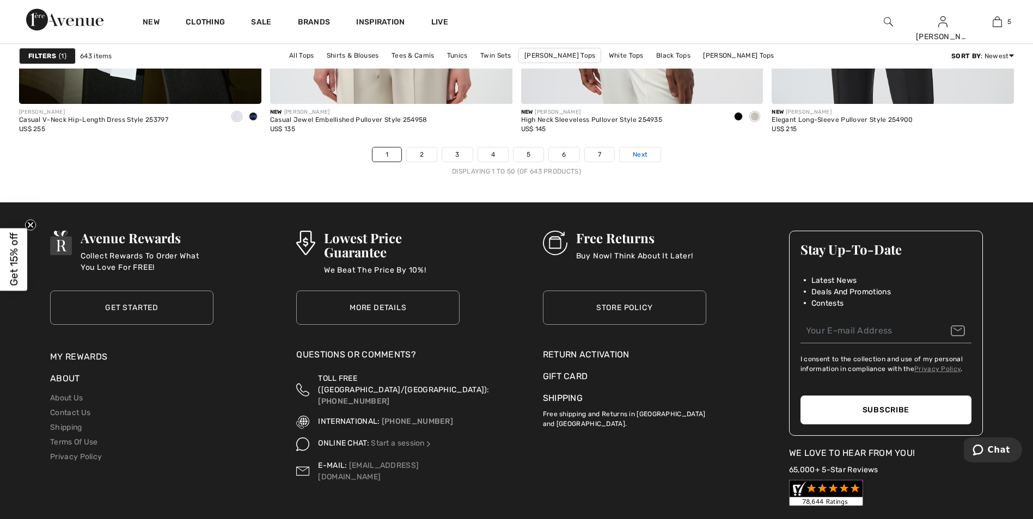
drag, startPoint x: 642, startPoint y: 152, endPoint x: 648, endPoint y: 151, distance: 5.6
click at [643, 152] on span "Next" at bounding box center [640, 155] width 15 height 10
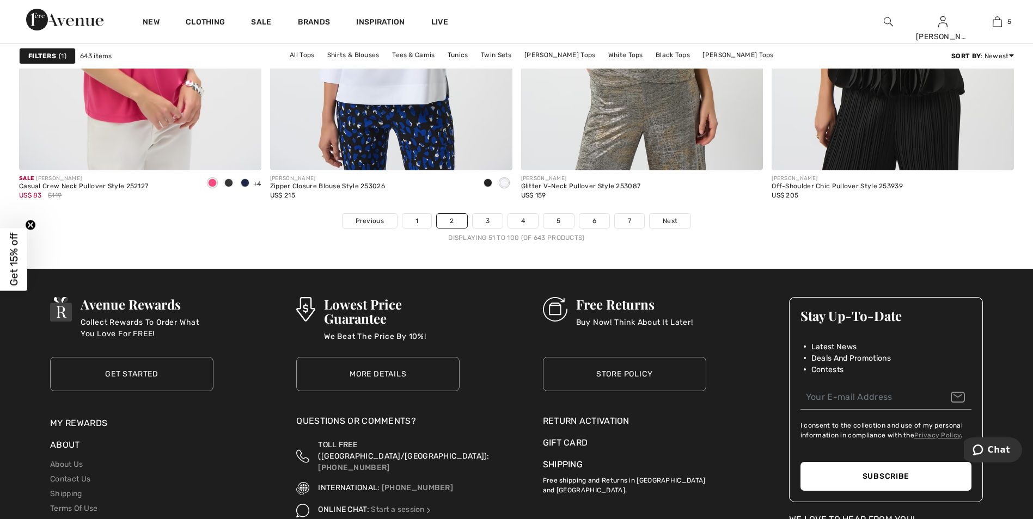
scroll to position [6044, 0]
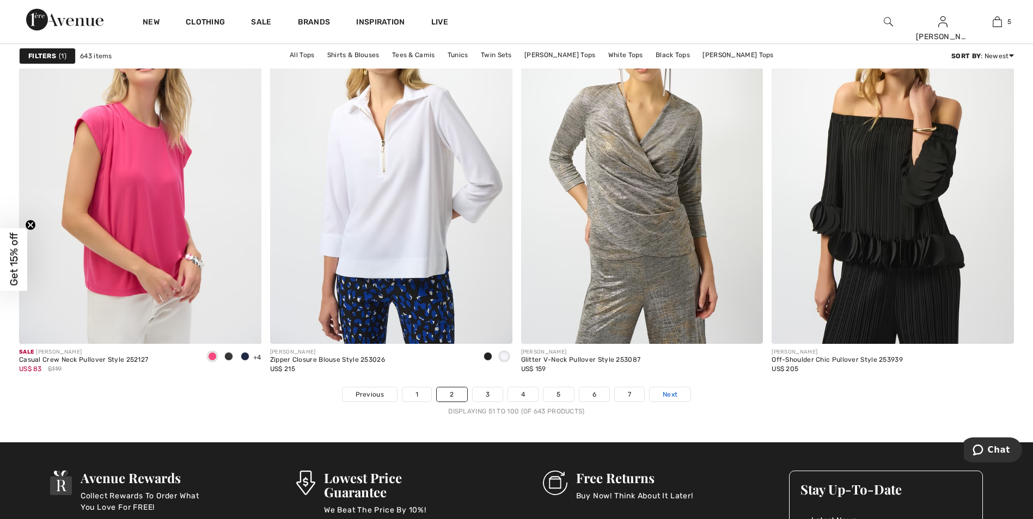
click at [680, 393] on link "Next" at bounding box center [670, 395] width 41 height 14
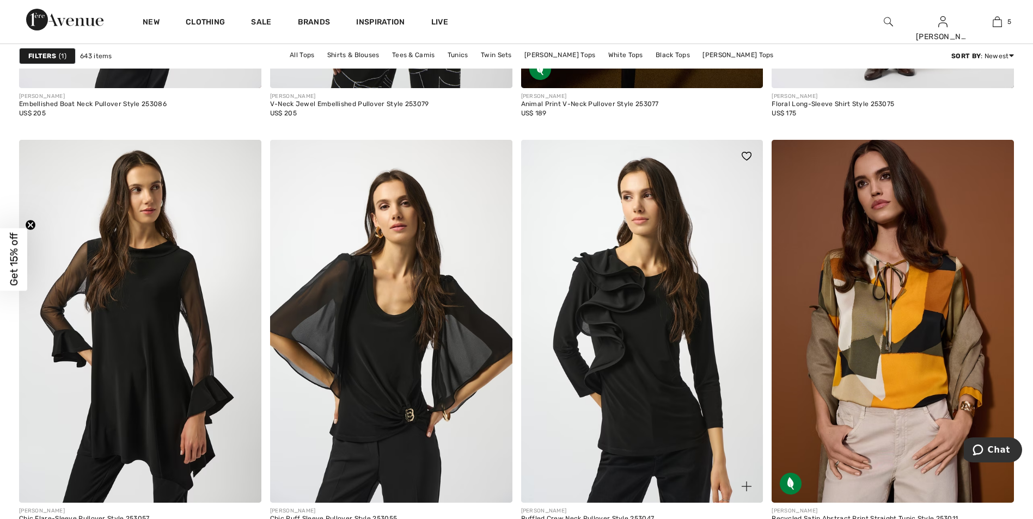
scroll to position [6153, 0]
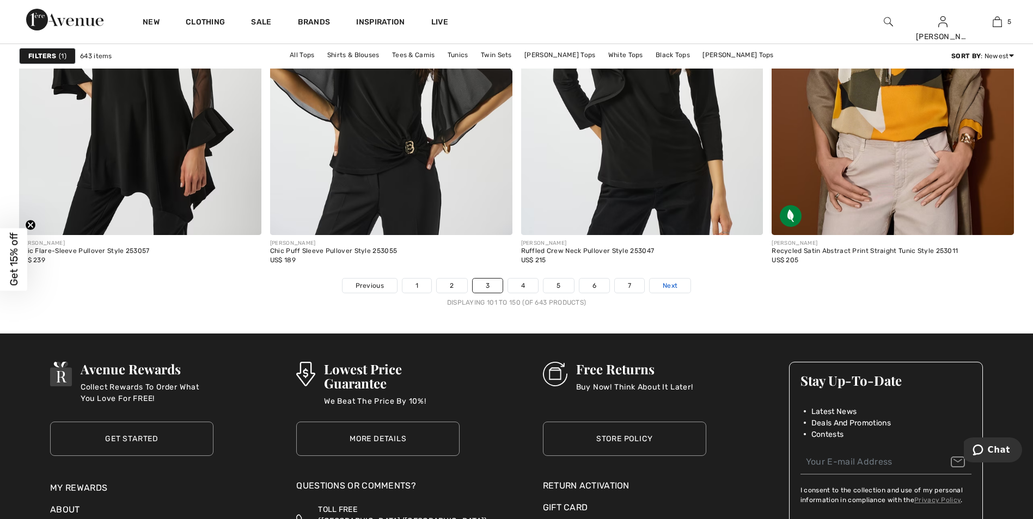
click at [681, 283] on link "Next" at bounding box center [670, 286] width 41 height 14
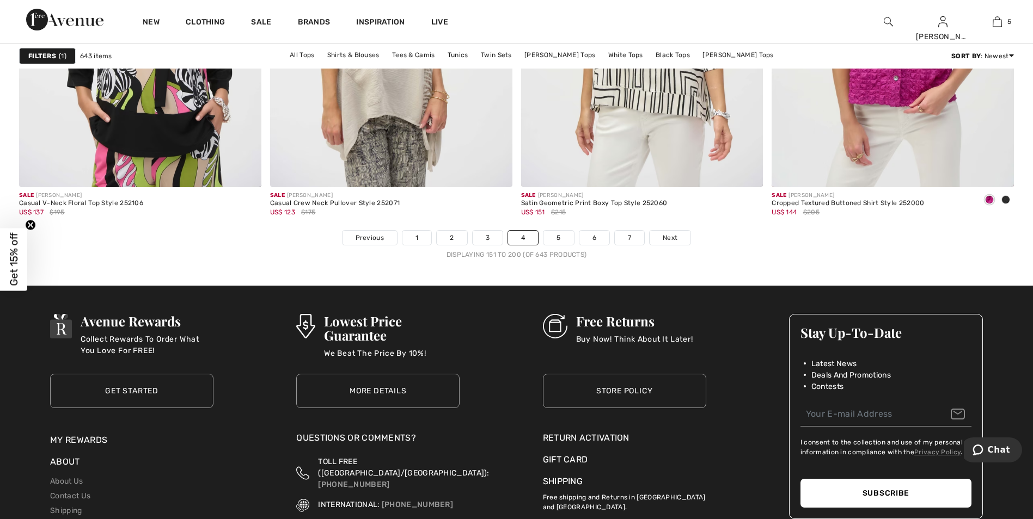
scroll to position [6207, 0]
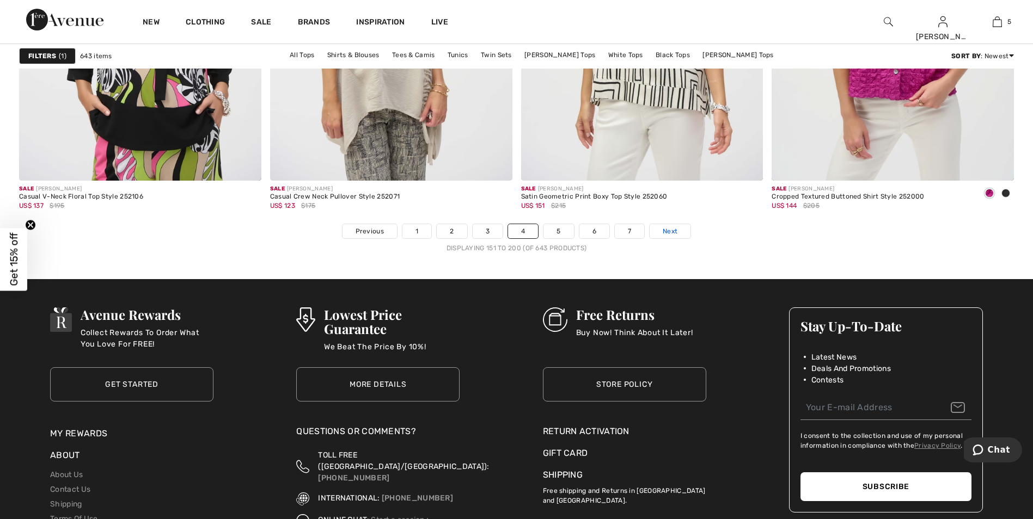
click at [665, 228] on span "Next" at bounding box center [670, 232] width 15 height 10
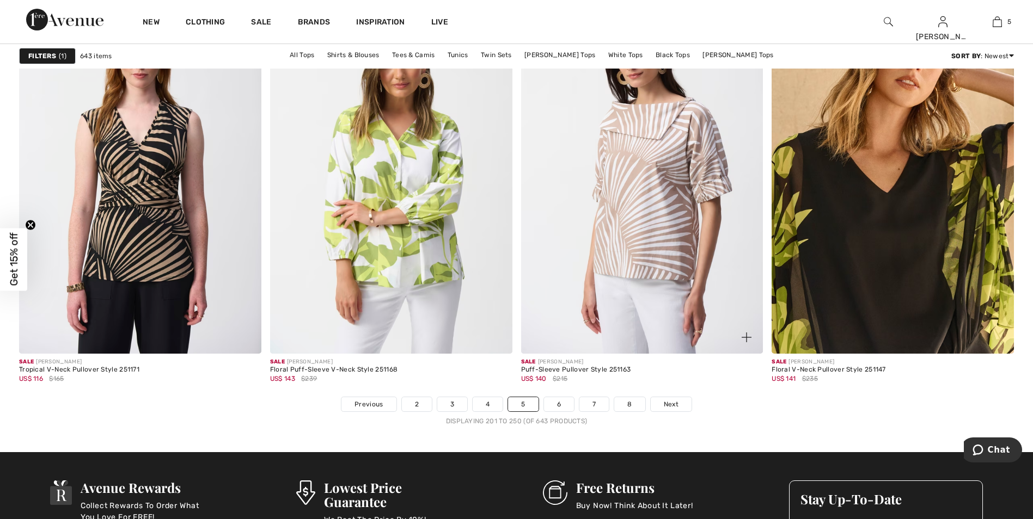
scroll to position [6044, 0]
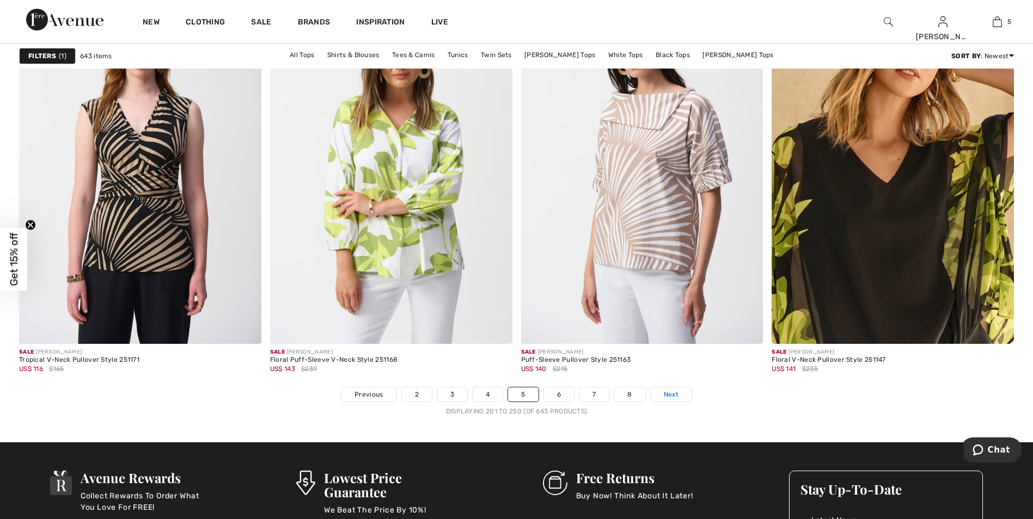
click at [677, 394] on span "Next" at bounding box center [671, 395] width 15 height 10
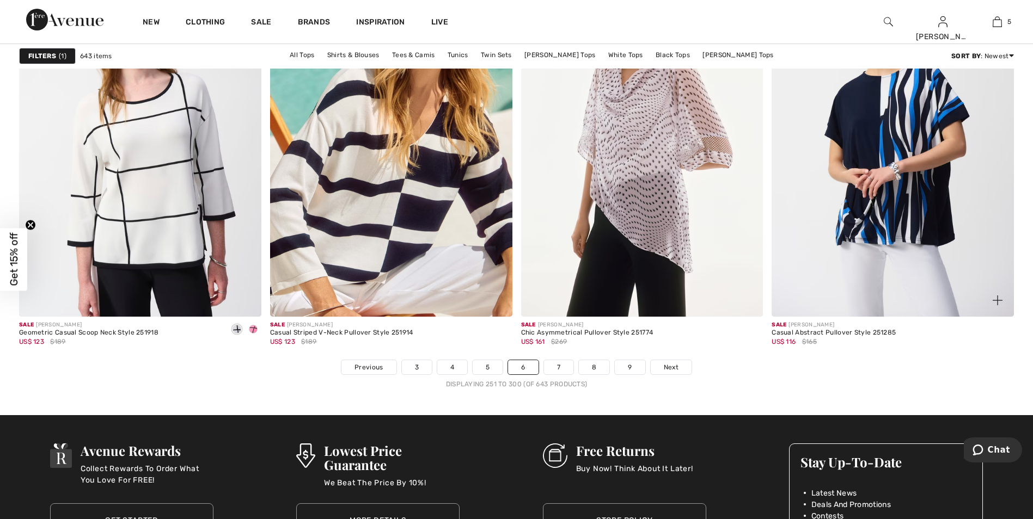
scroll to position [6098, 0]
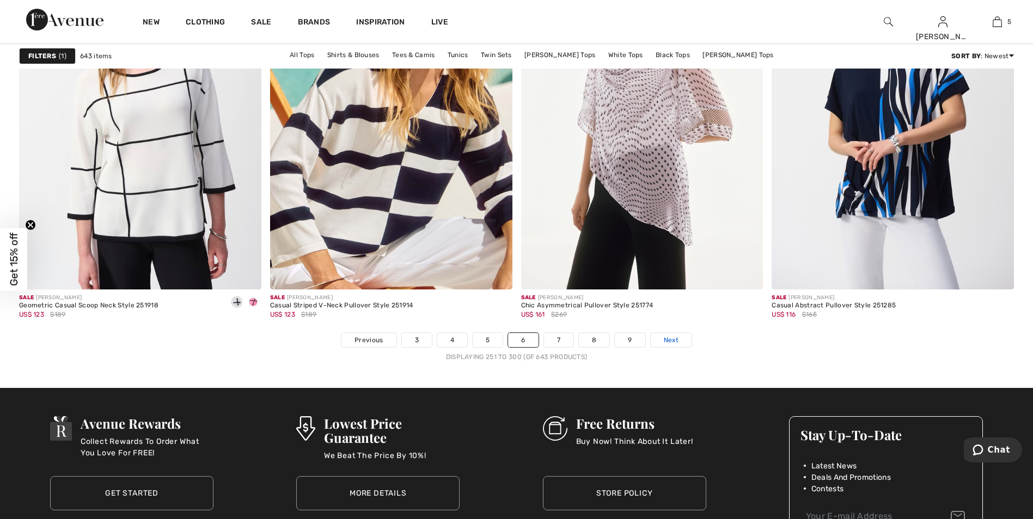
click at [674, 335] on span "Next" at bounding box center [671, 340] width 15 height 10
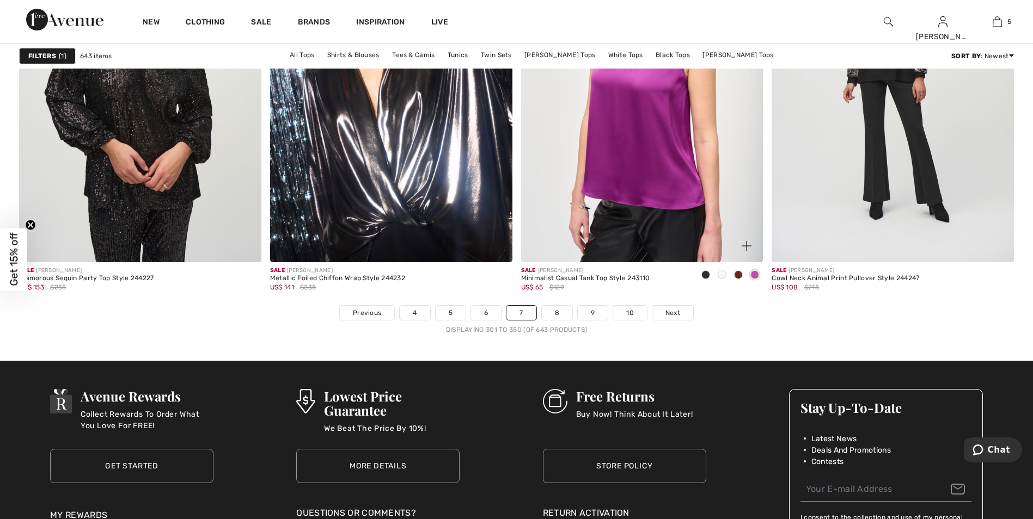
scroll to position [6153, 0]
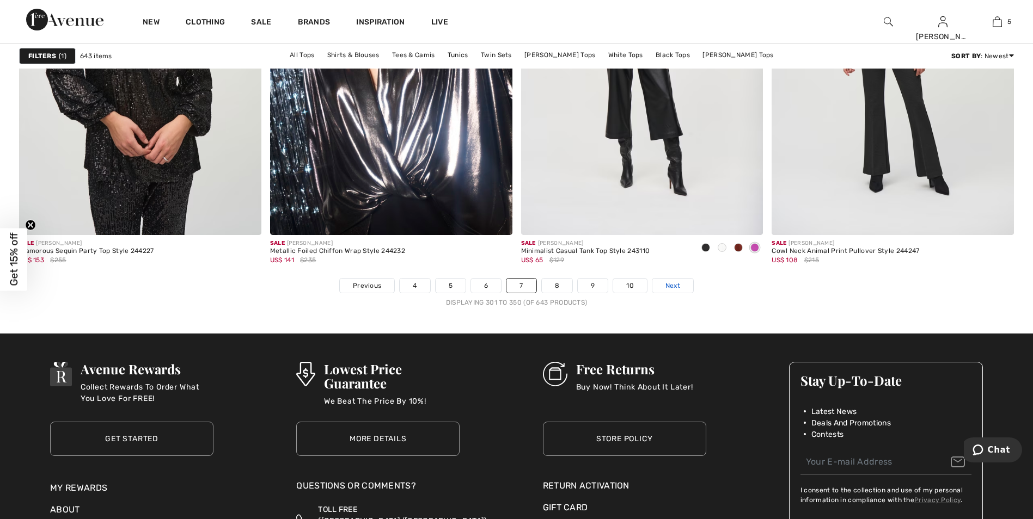
click at [671, 287] on span "Next" at bounding box center [672, 286] width 15 height 10
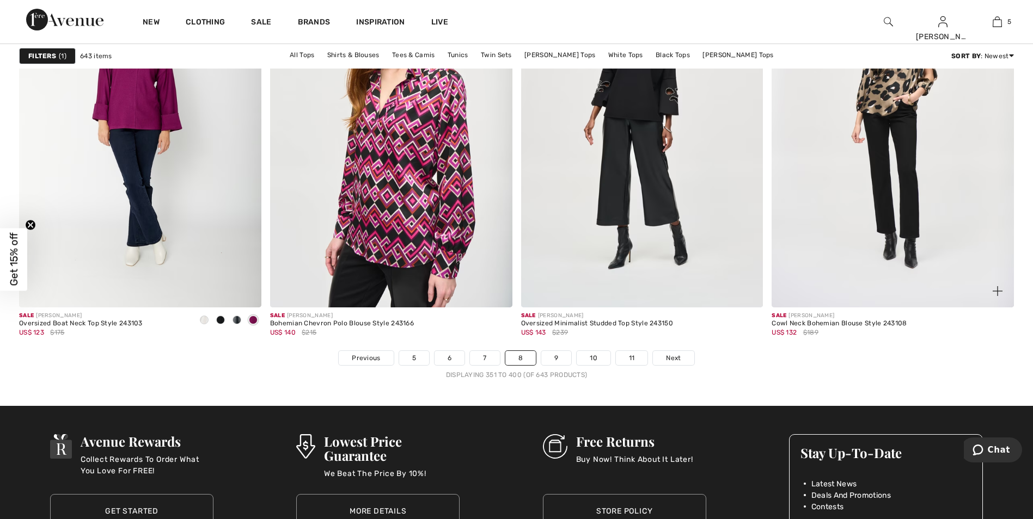
scroll to position [6098, 0]
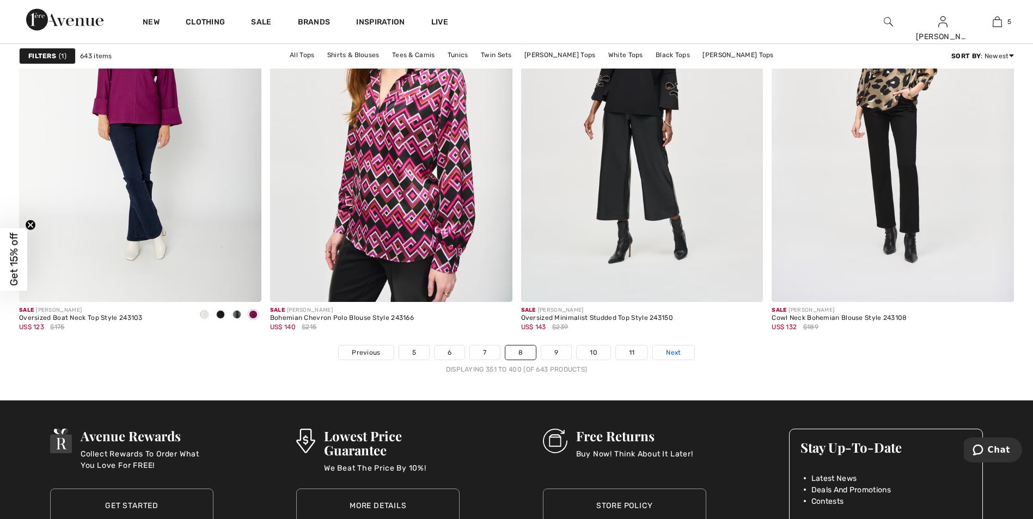
click at [678, 348] on span "Next" at bounding box center [673, 353] width 15 height 10
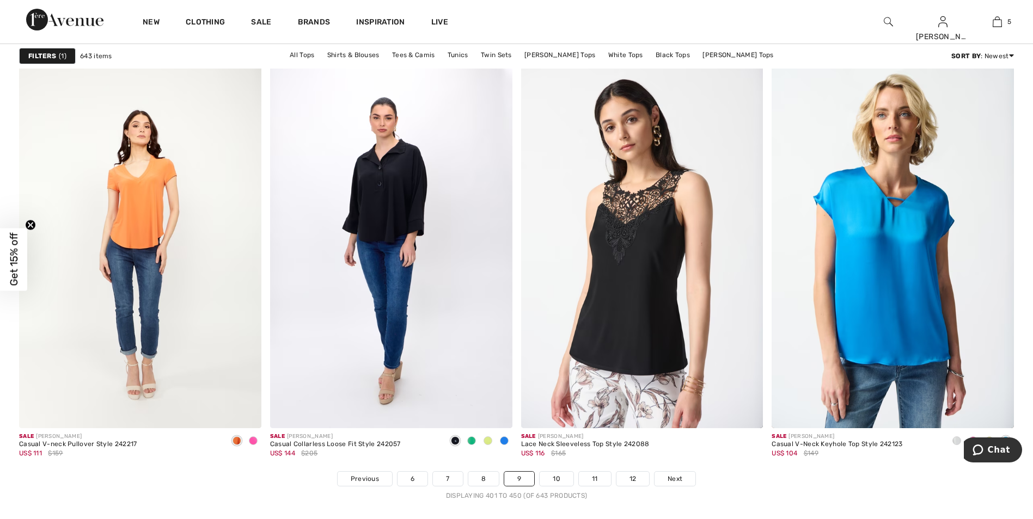
scroll to position [6262, 0]
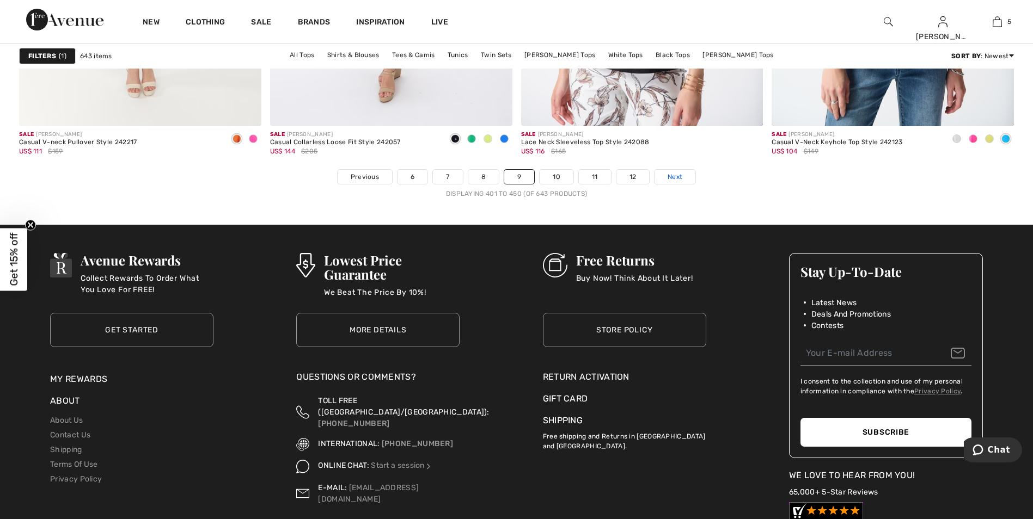
click at [669, 174] on span "Next" at bounding box center [675, 177] width 15 height 10
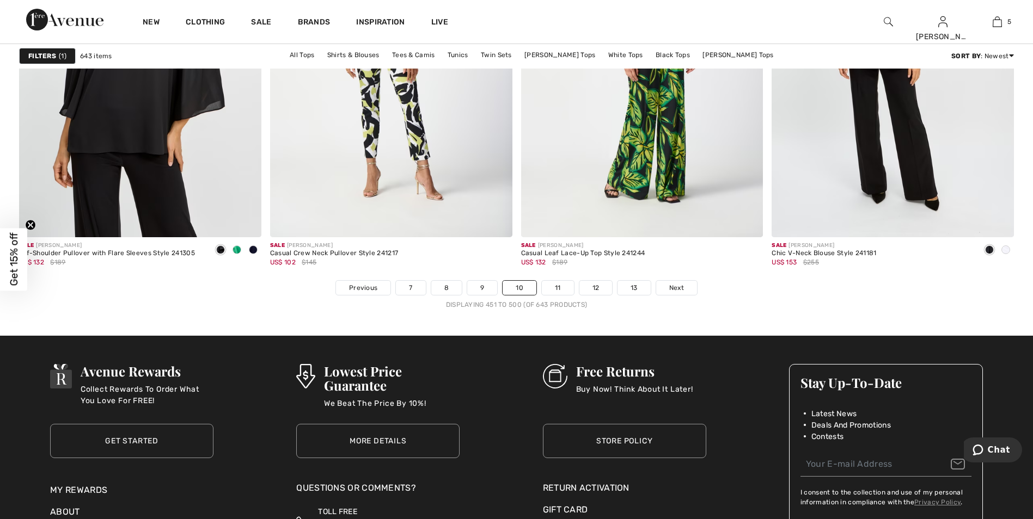
scroll to position [6262, 0]
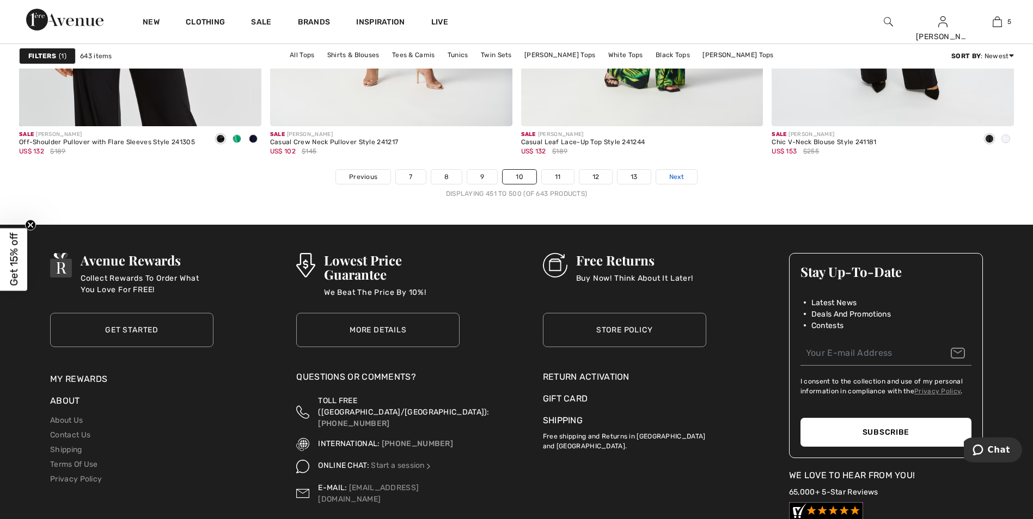
click at [668, 176] on link "Next" at bounding box center [676, 177] width 41 height 14
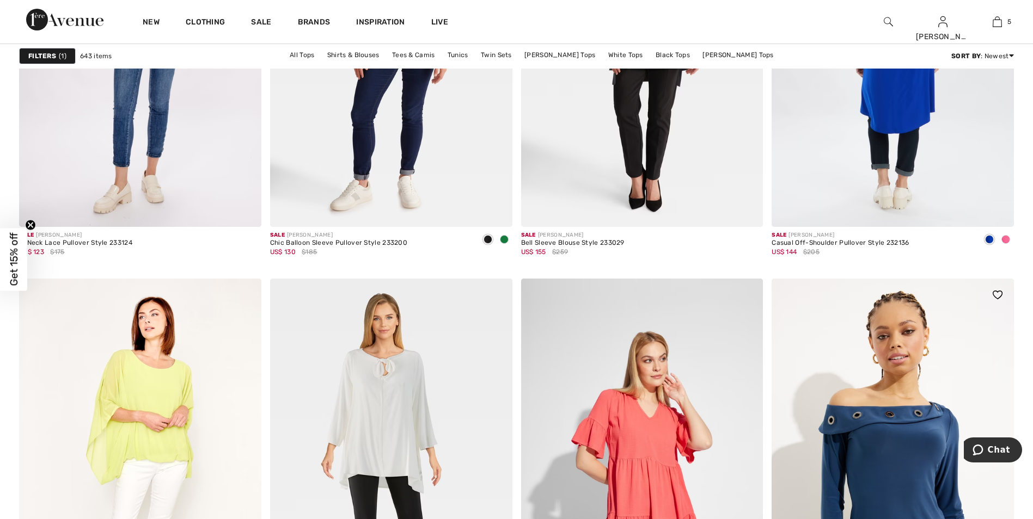
scroll to position [6044, 0]
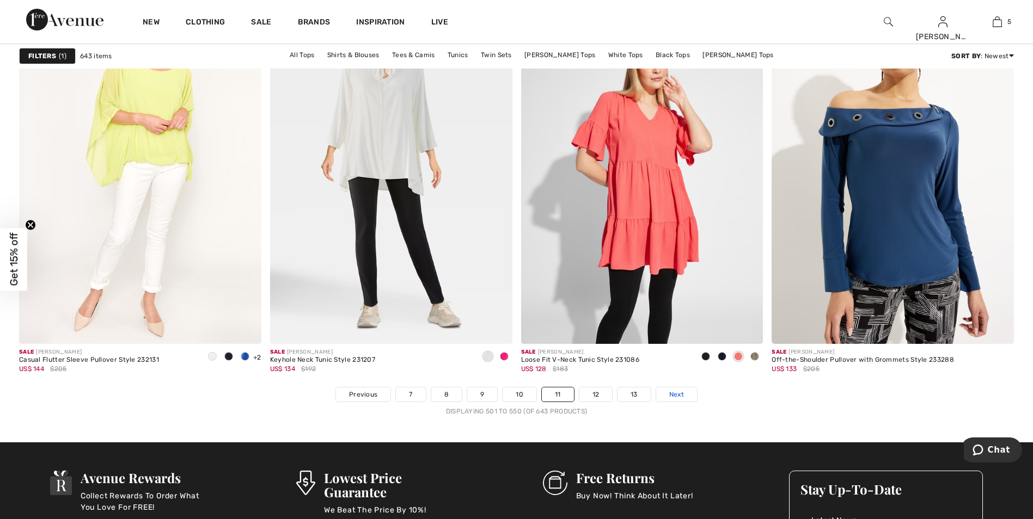
click at [674, 393] on span "Next" at bounding box center [676, 395] width 15 height 10
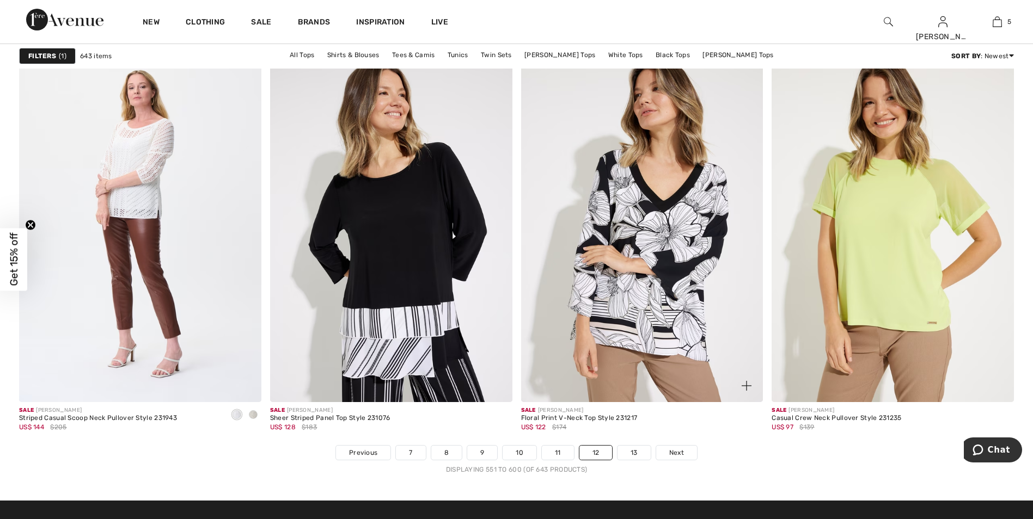
scroll to position [6262, 0]
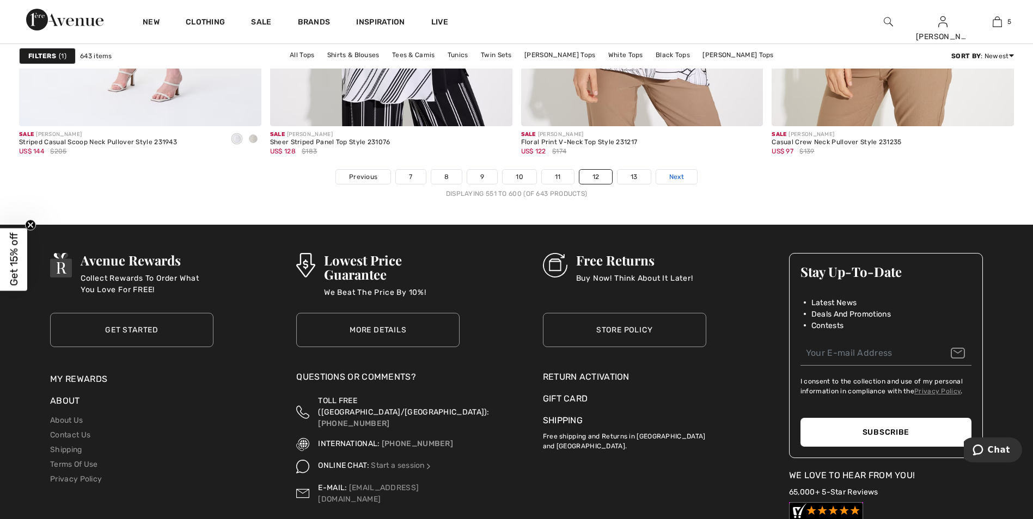
click at [683, 174] on span "Next" at bounding box center [676, 177] width 15 height 10
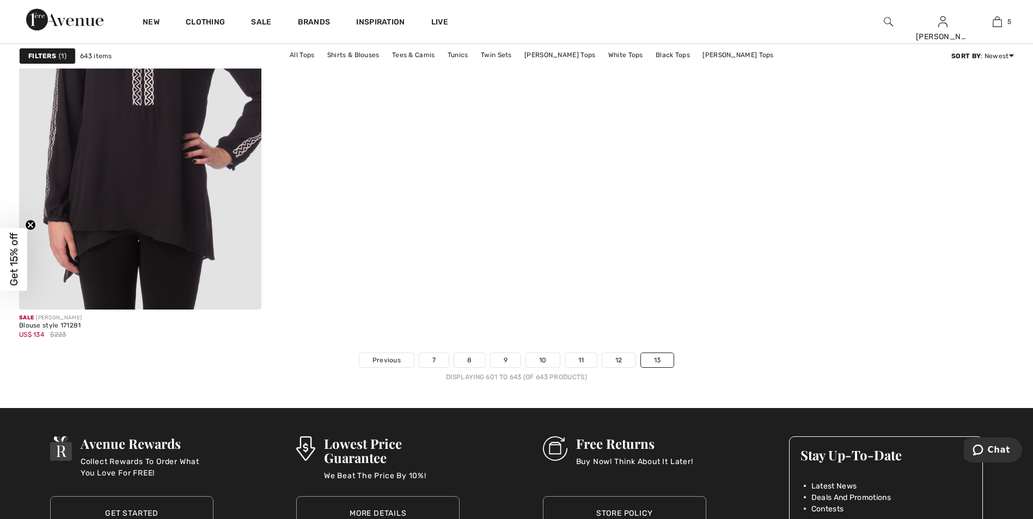
scroll to position [5717, 0]
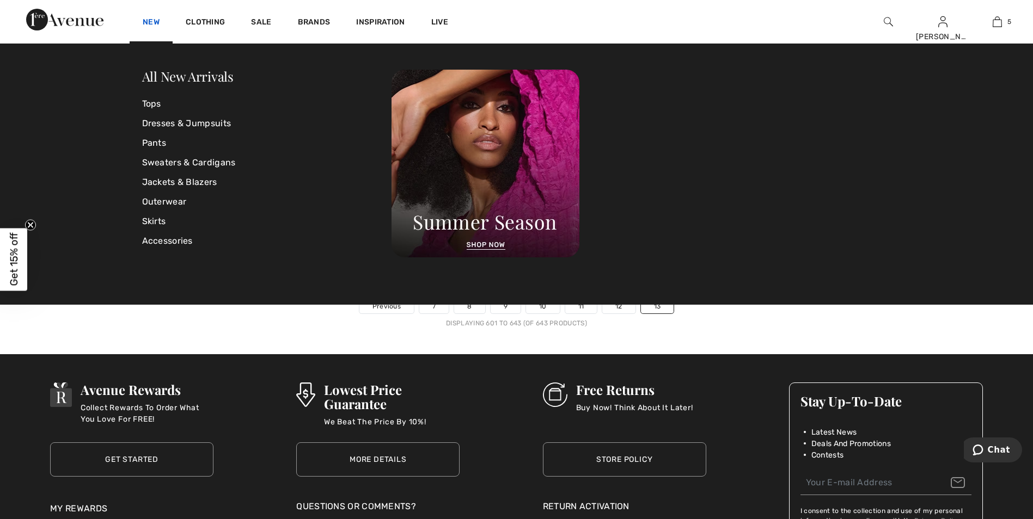
click at [145, 17] on link "New" at bounding box center [151, 22] width 17 height 11
click at [158, 104] on link "Tops" at bounding box center [267, 104] width 250 height 20
click at [153, 99] on link "Tops" at bounding box center [267, 104] width 250 height 20
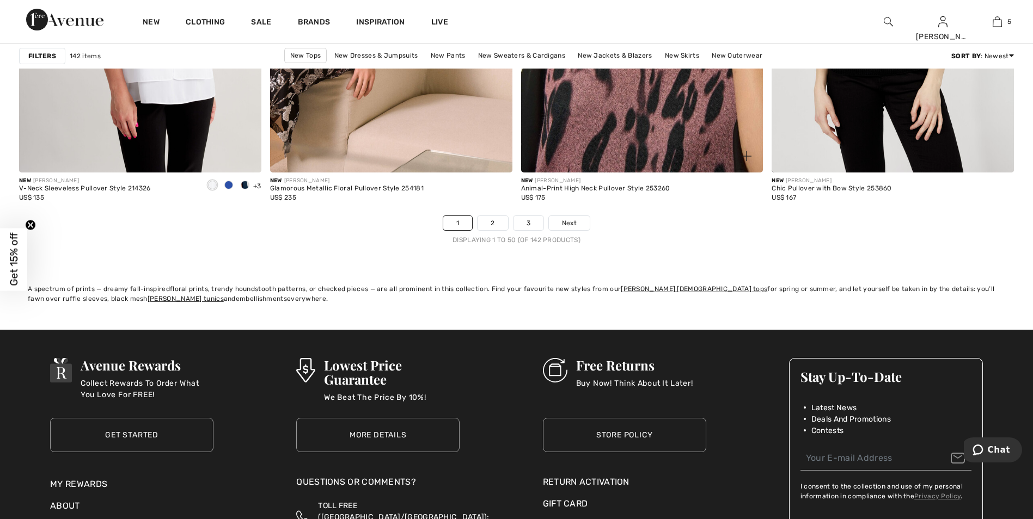
scroll to position [6207, 0]
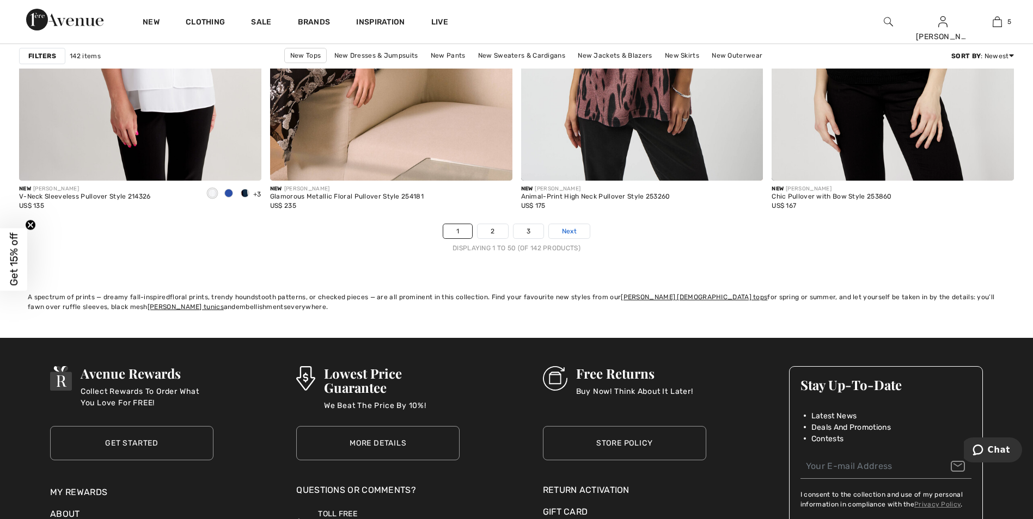
click at [578, 227] on link "Next" at bounding box center [569, 231] width 41 height 14
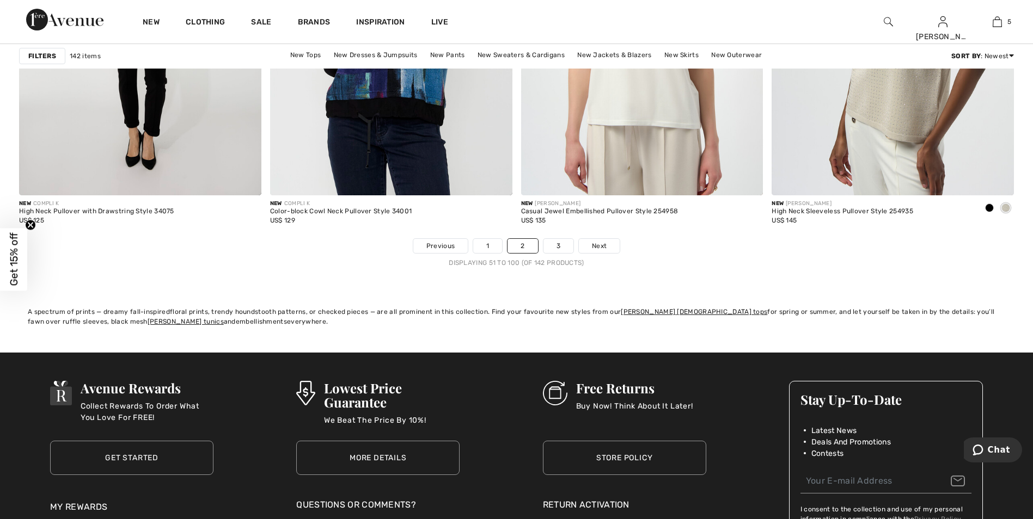
scroll to position [6207, 0]
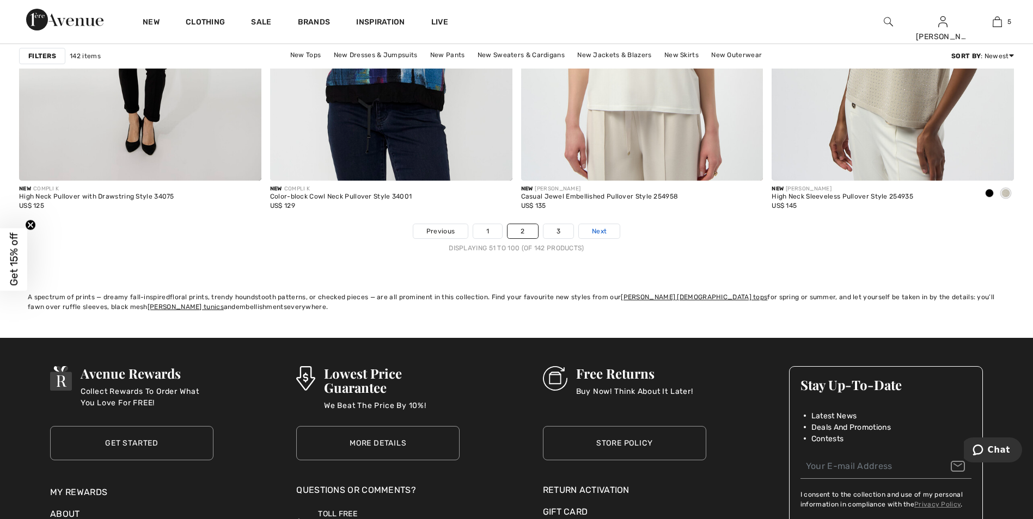
click at [598, 224] on link "Next" at bounding box center [599, 231] width 41 height 14
click at [598, 232] on span "Next" at bounding box center [599, 232] width 15 height 10
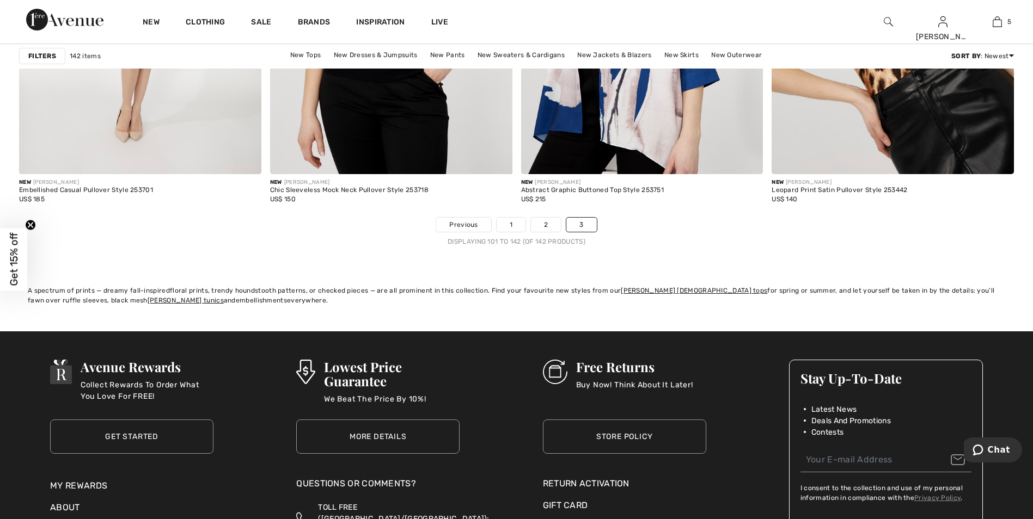
scroll to position [5390, 0]
